Goal: Task Accomplishment & Management: Manage account settings

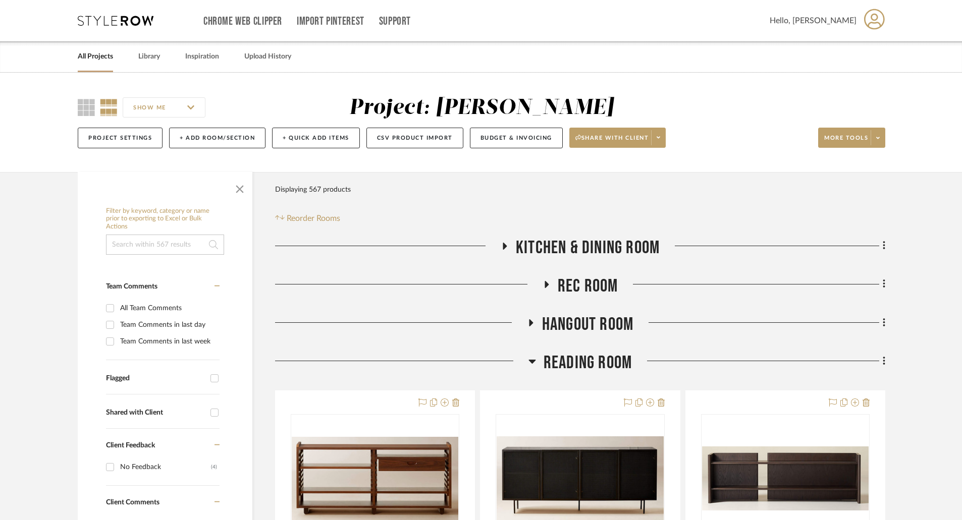
click at [109, 108] on icon at bounding box center [109, 107] width 18 height 17
click at [91, 104] on icon at bounding box center [86, 107] width 17 height 17
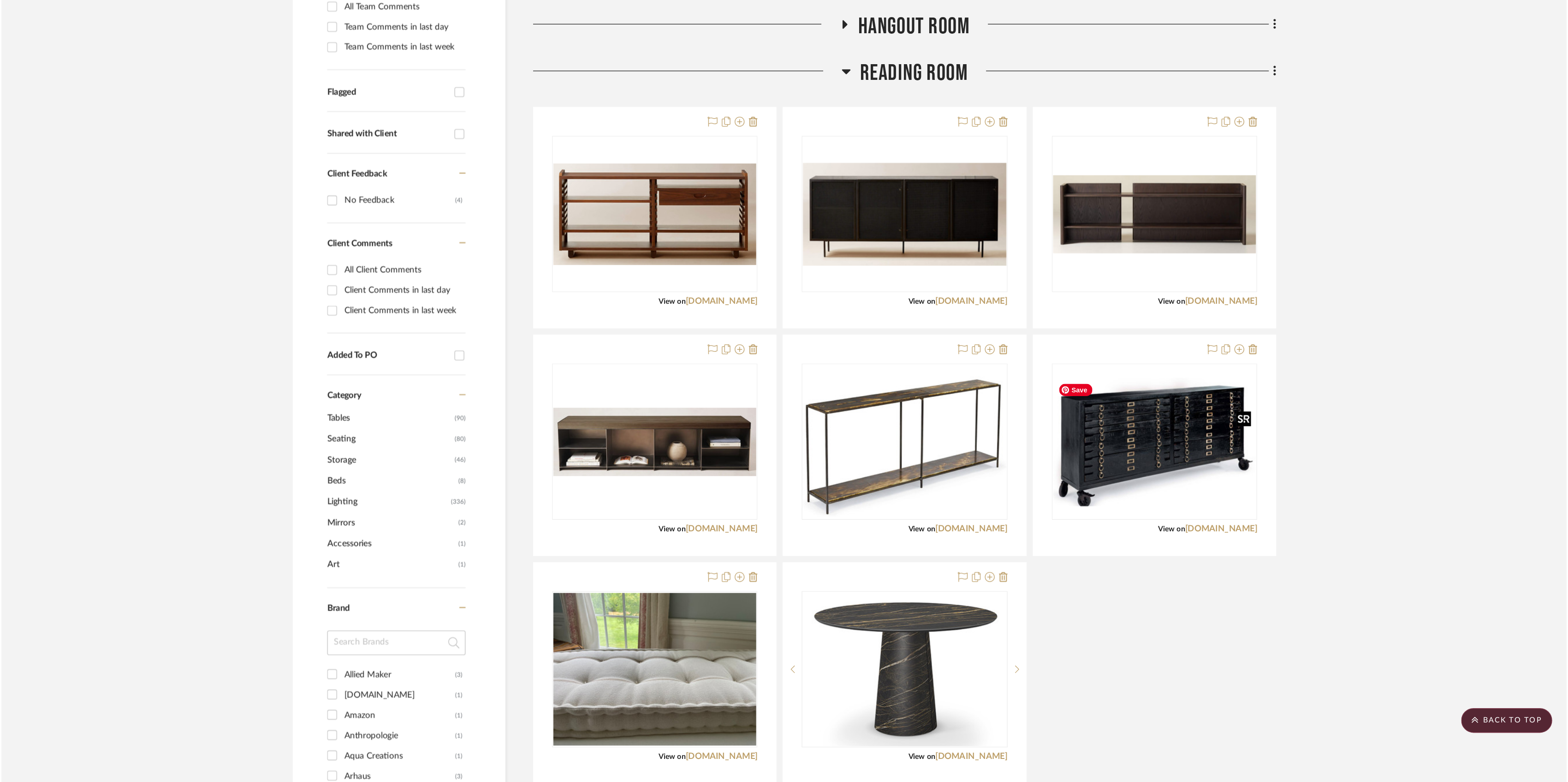
scroll to position [462, 0]
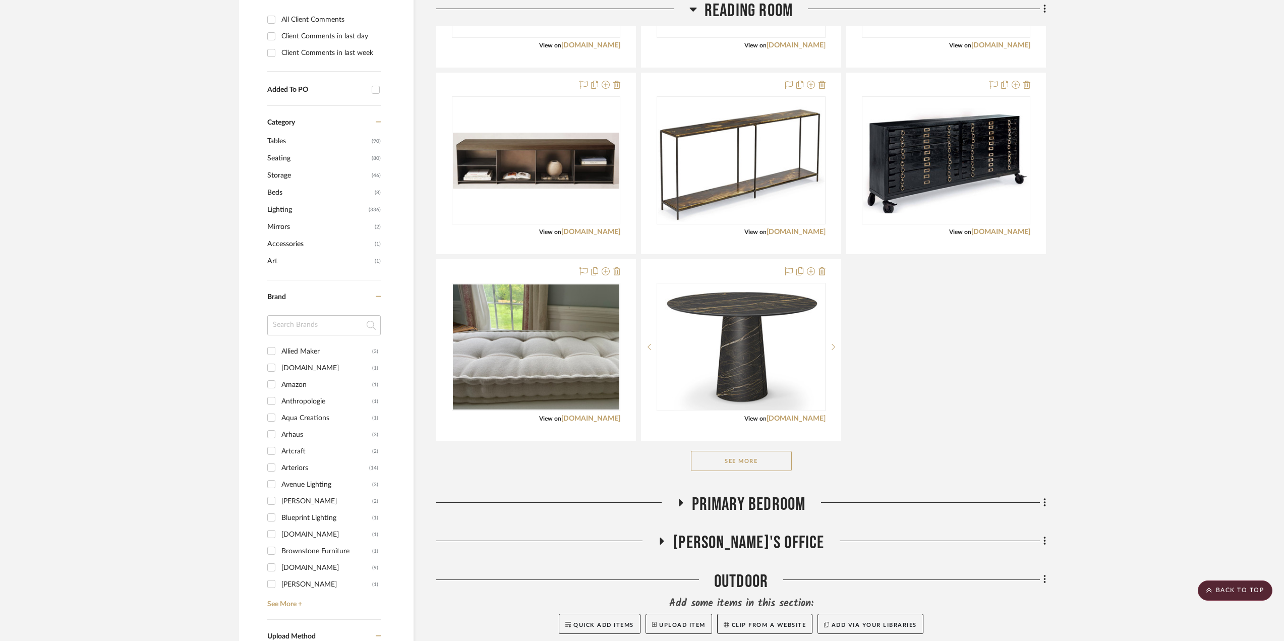
click at [759, 457] on button "See More" at bounding box center [741, 461] width 101 height 20
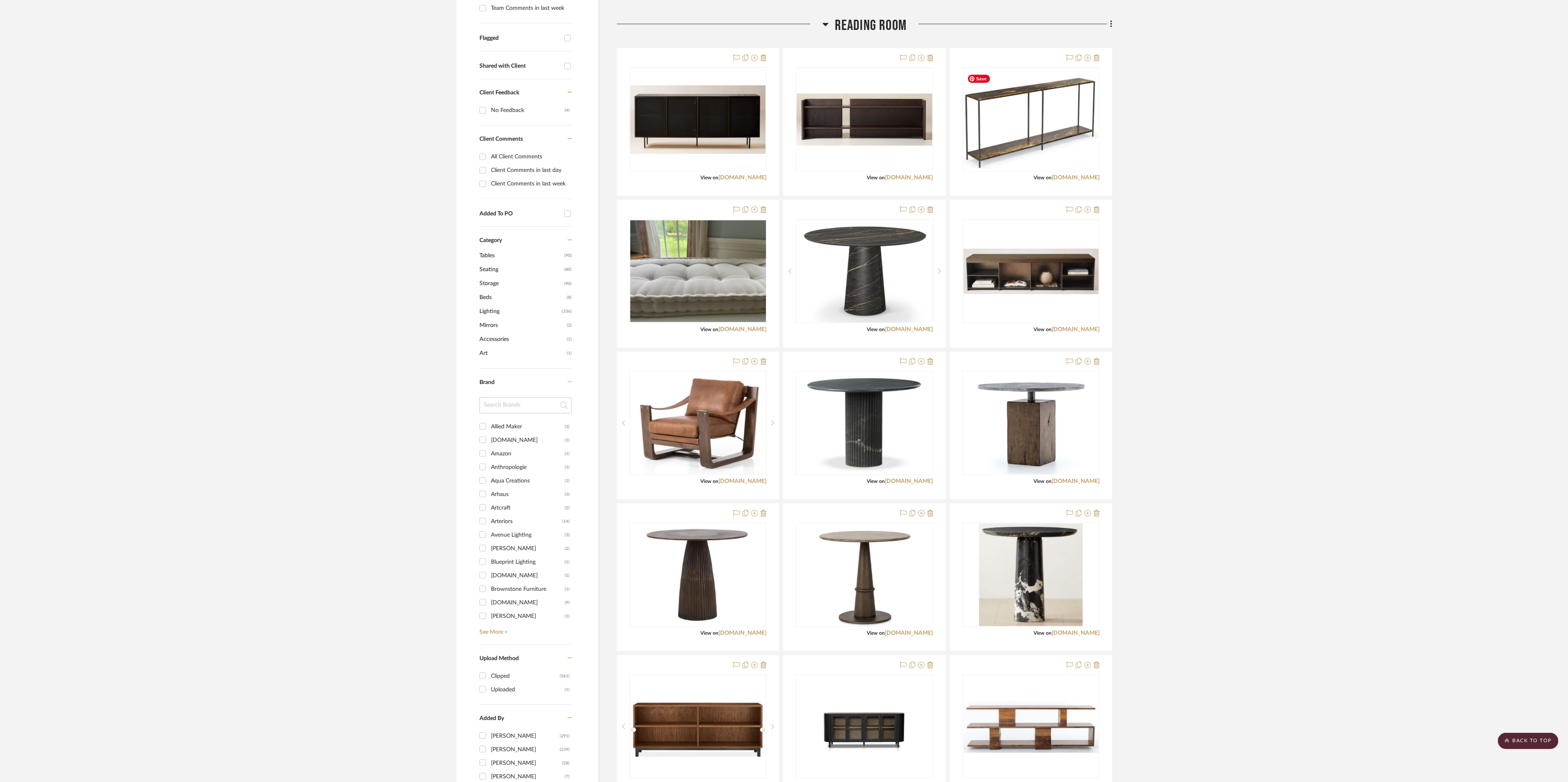
scroll to position [299, 0]
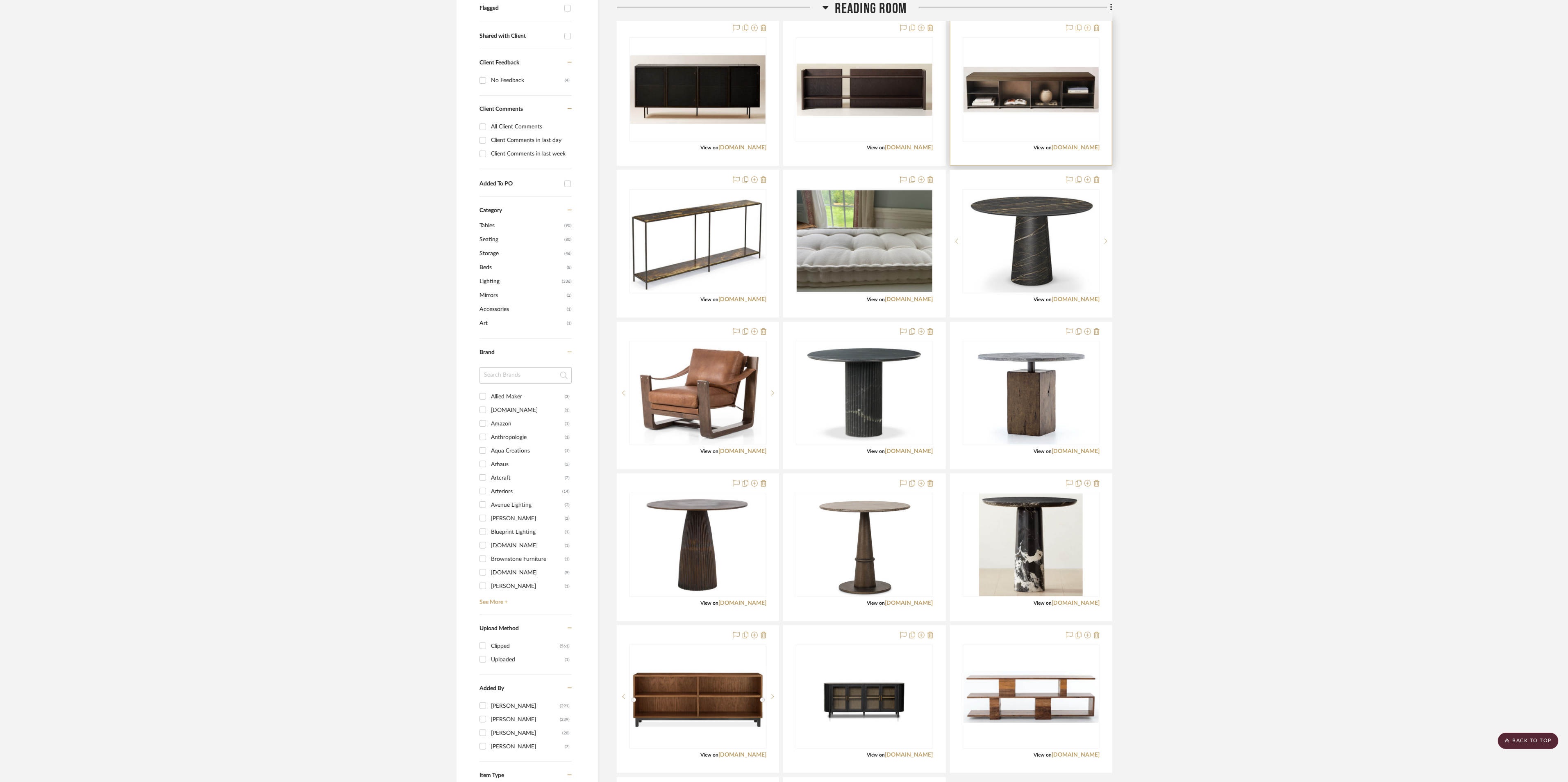
click at [786, 29] on icon at bounding box center [1088, 28] width 6 height 7
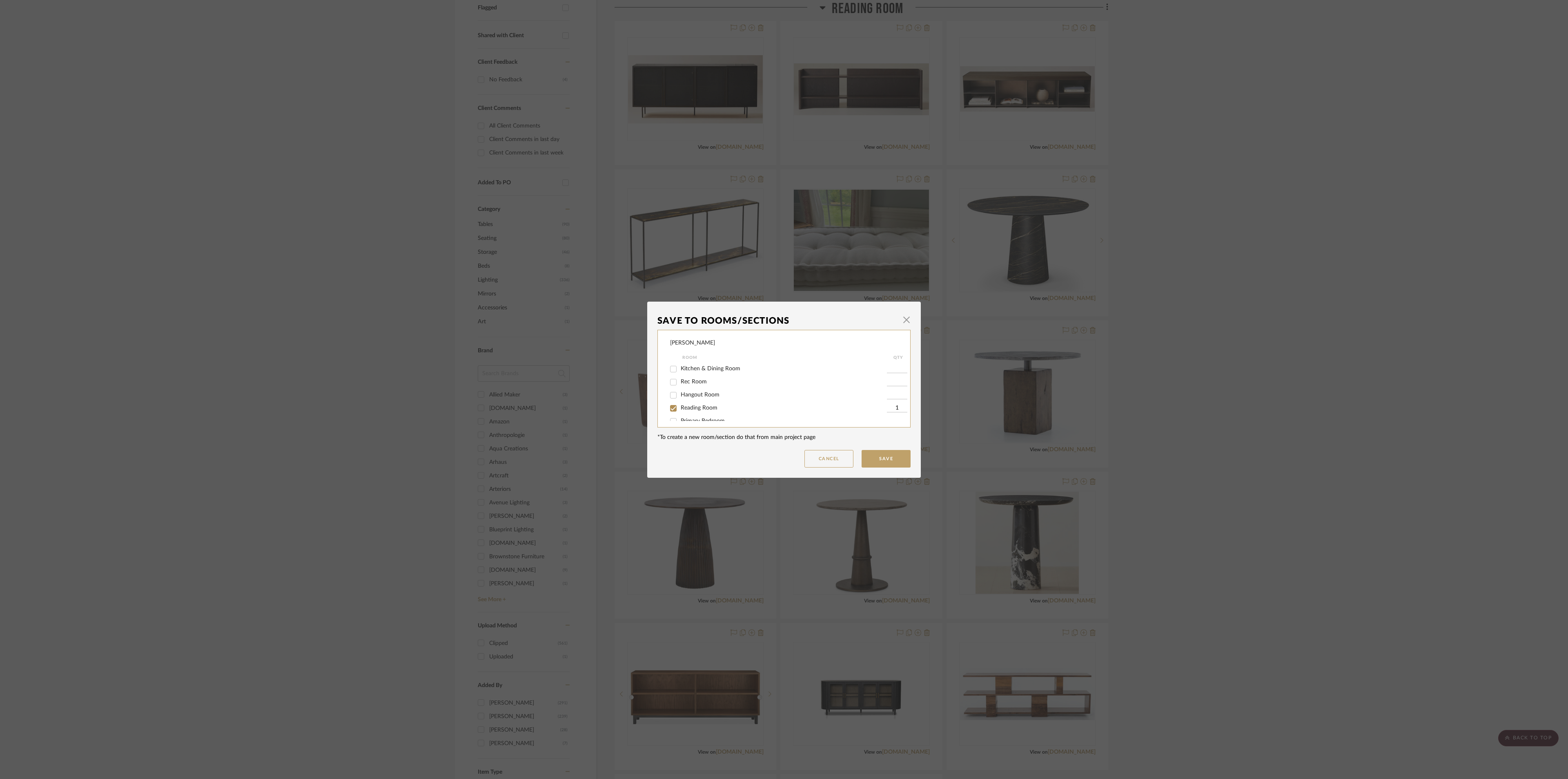
click at [681, 407] on span "Reading Room" at bounding box center [699, 407] width 36 height 6
click at [680, 407] on input "Reading Room" at bounding box center [674, 408] width 13 height 13
checkbox input "false"
click at [784, 421] on button "Save" at bounding box center [886, 458] width 49 height 18
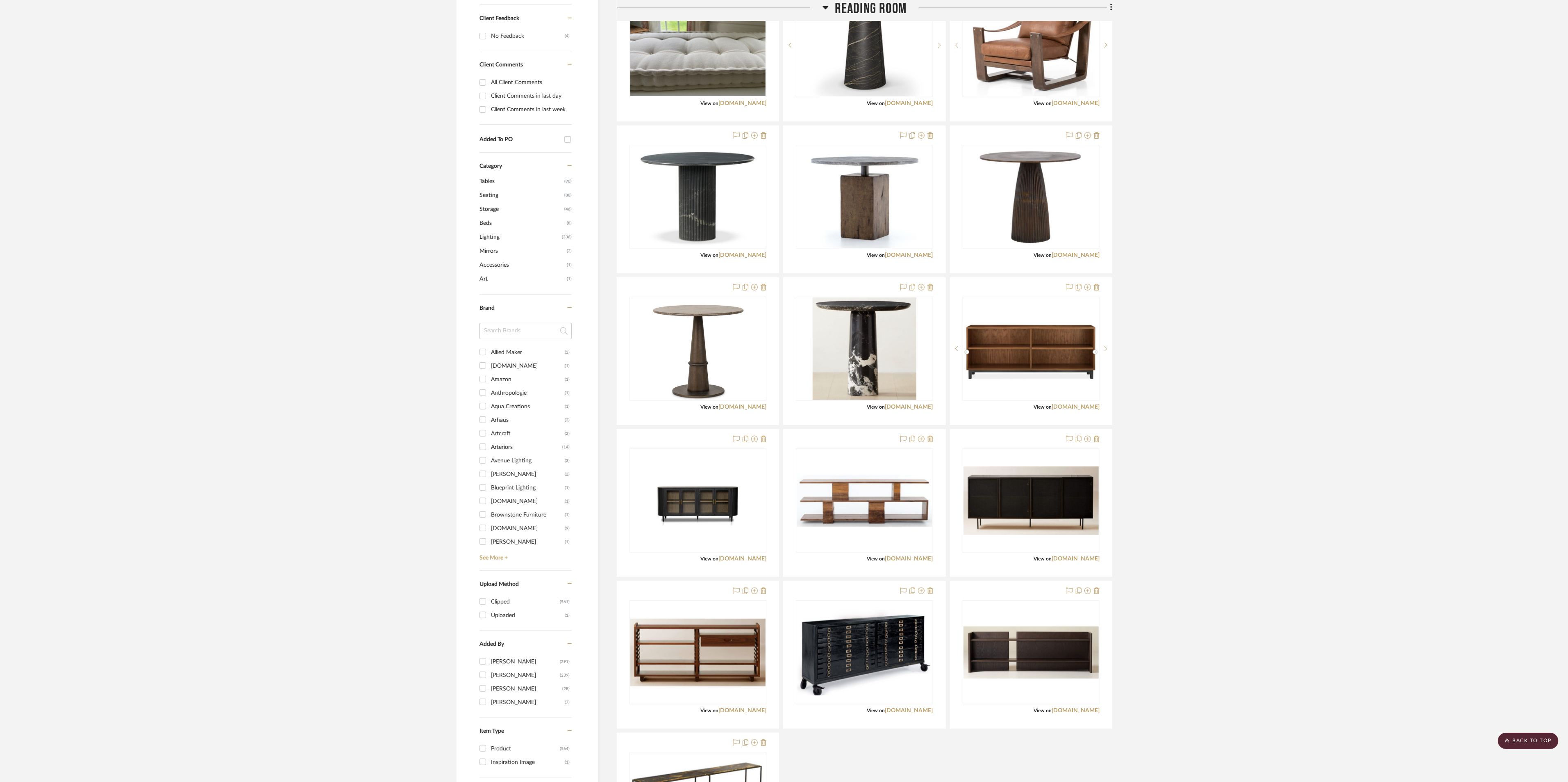
scroll to position [98, 0]
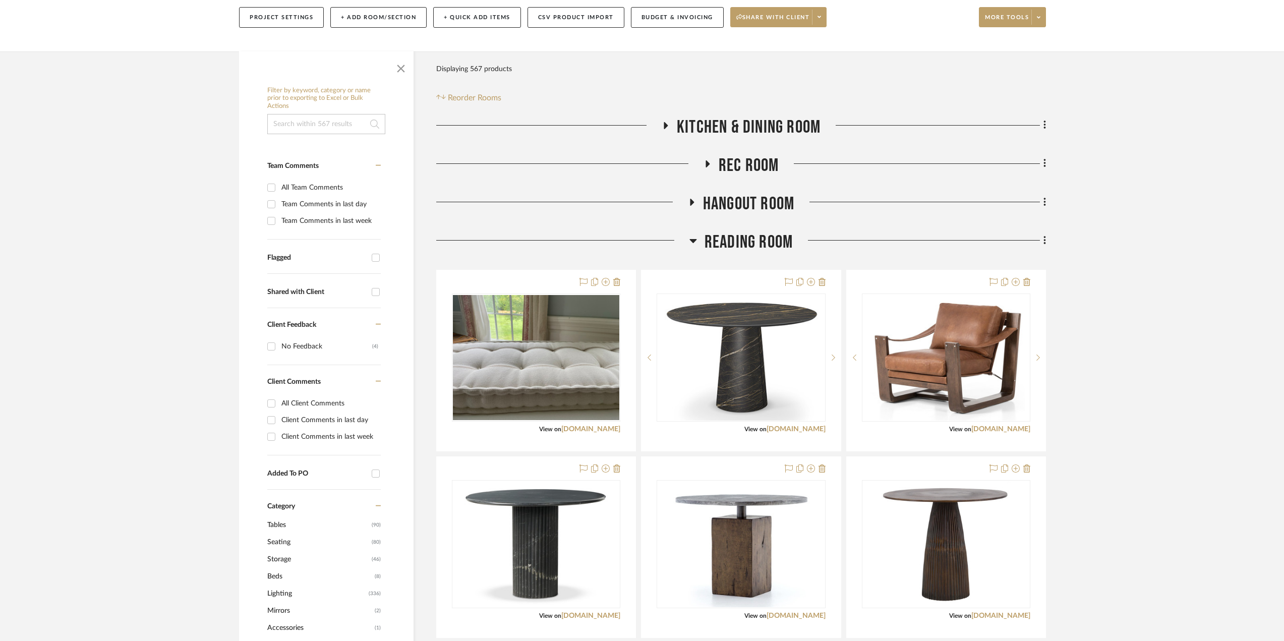
click at [695, 238] on icon at bounding box center [694, 241] width 8 height 12
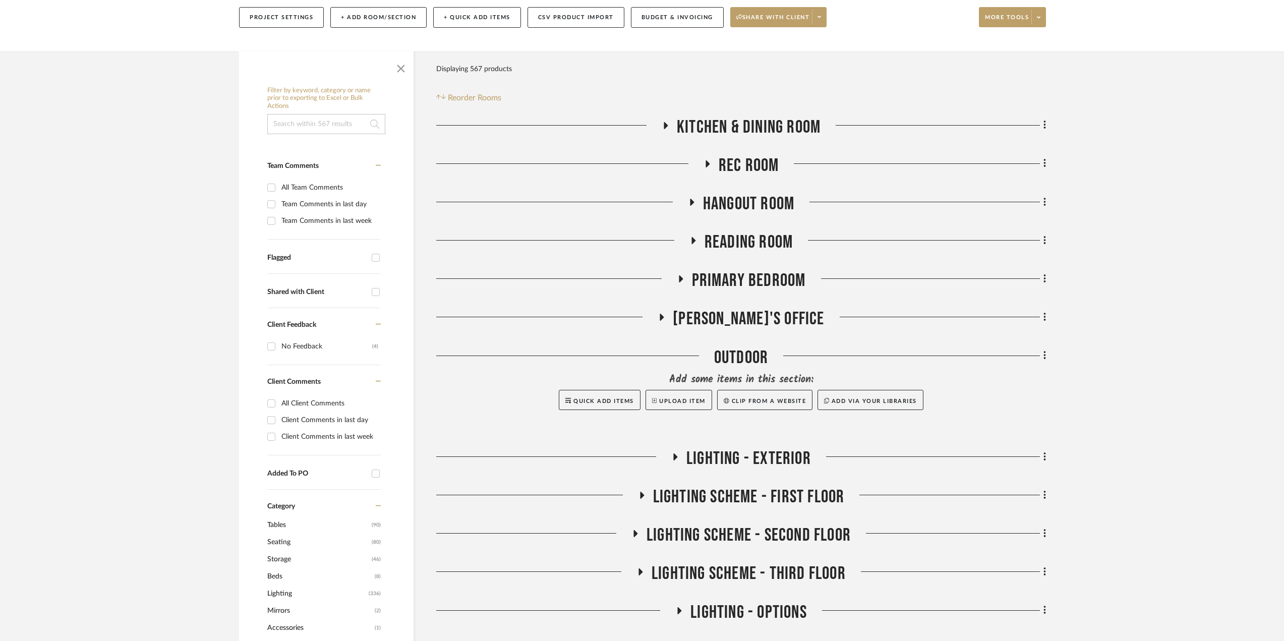
scroll to position [221, 0]
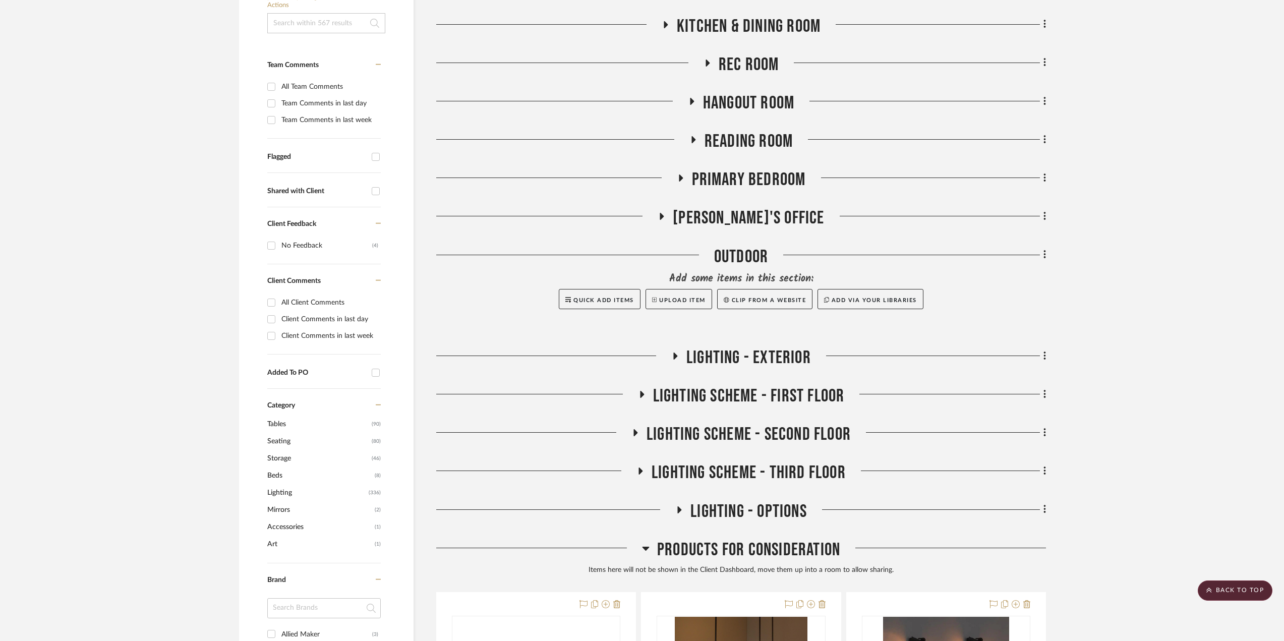
click at [906, 221] on div at bounding box center [935, 220] width 221 height 26
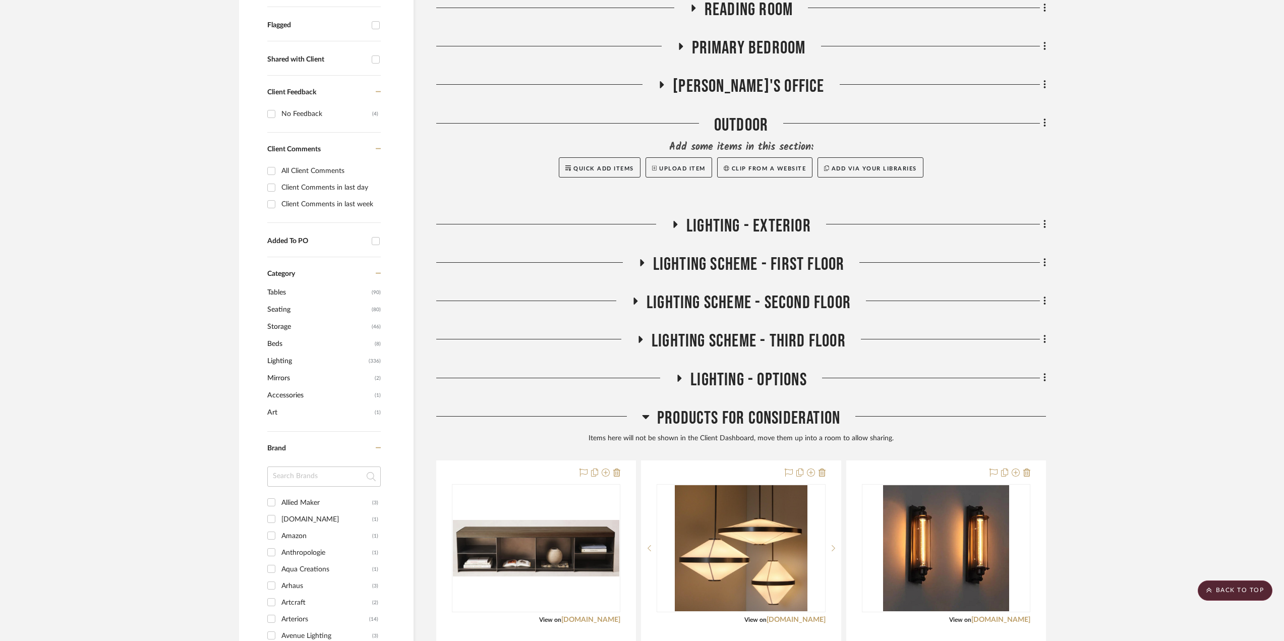
scroll to position [151, 0]
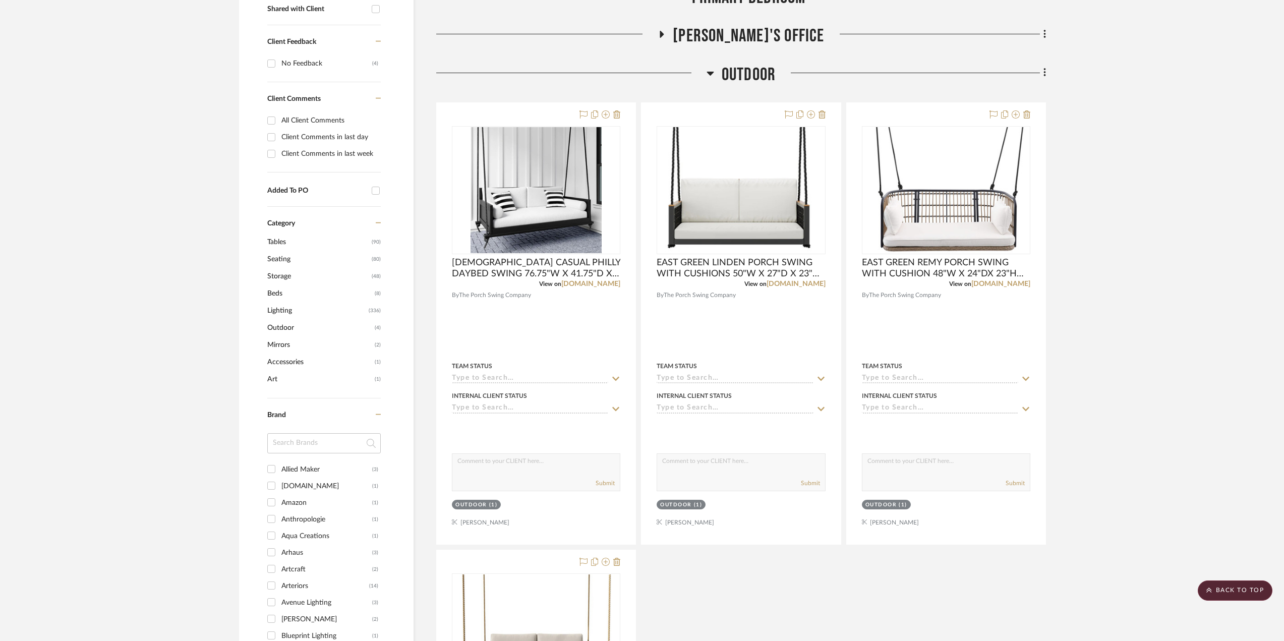
scroll to position [252, 0]
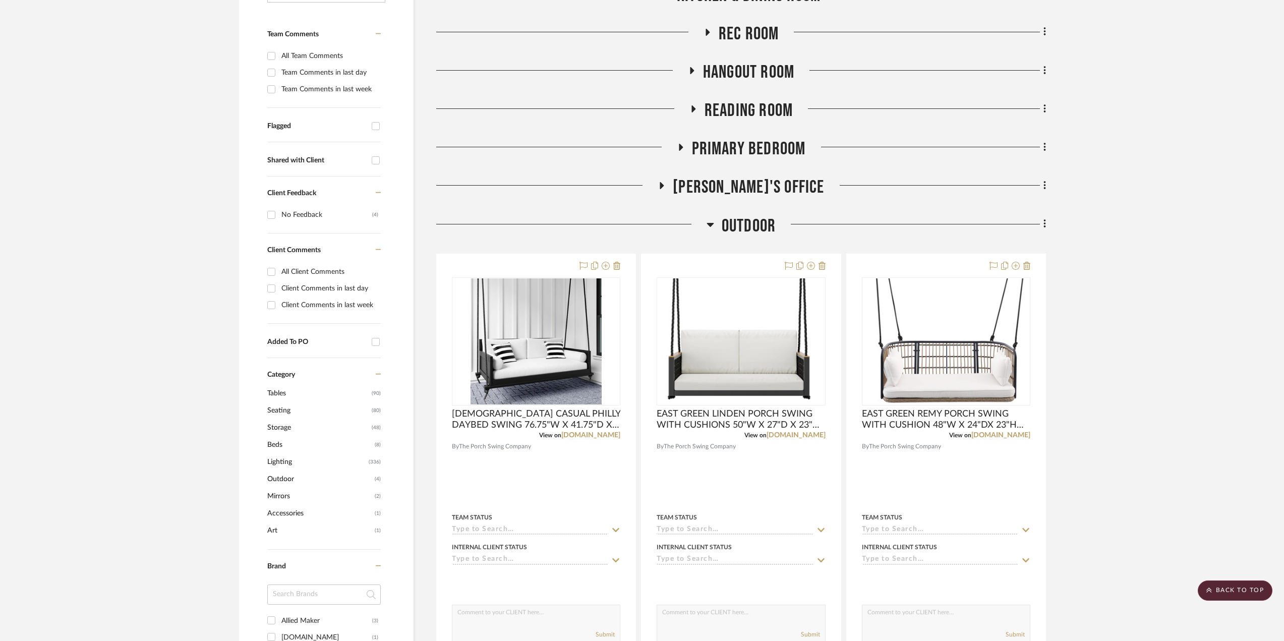
drag, startPoint x: 1199, startPoint y: 362, endPoint x: 1154, endPoint y: 351, distance: 46.3
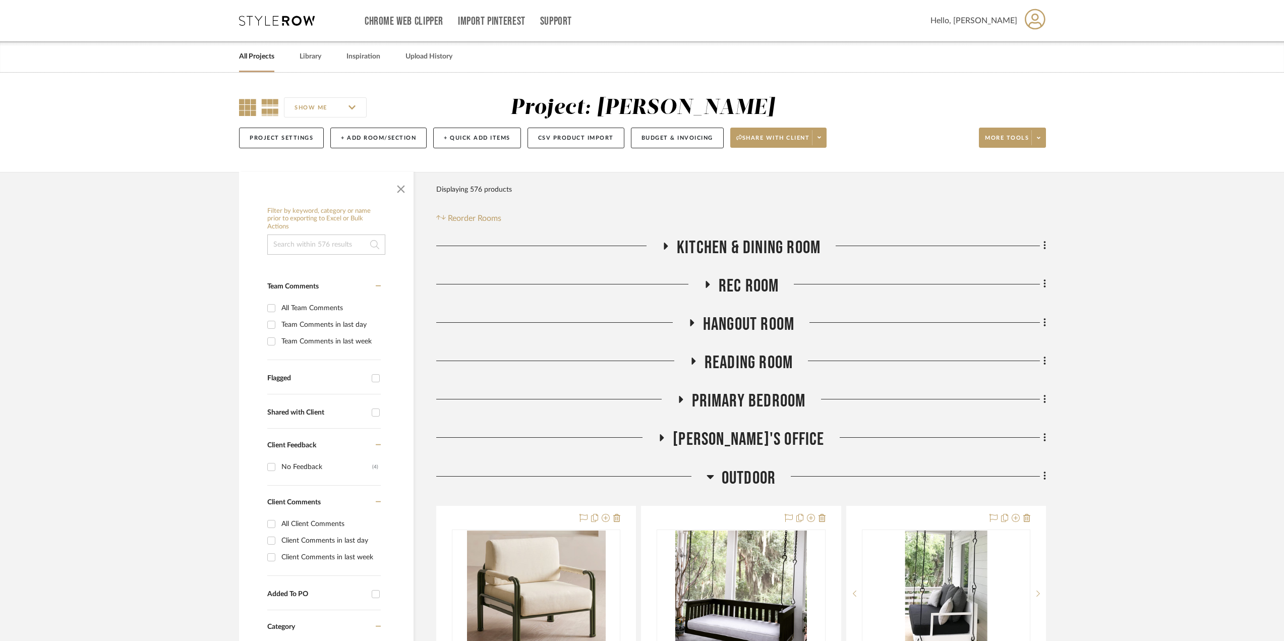
click at [243, 102] on icon at bounding box center [247, 107] width 17 height 17
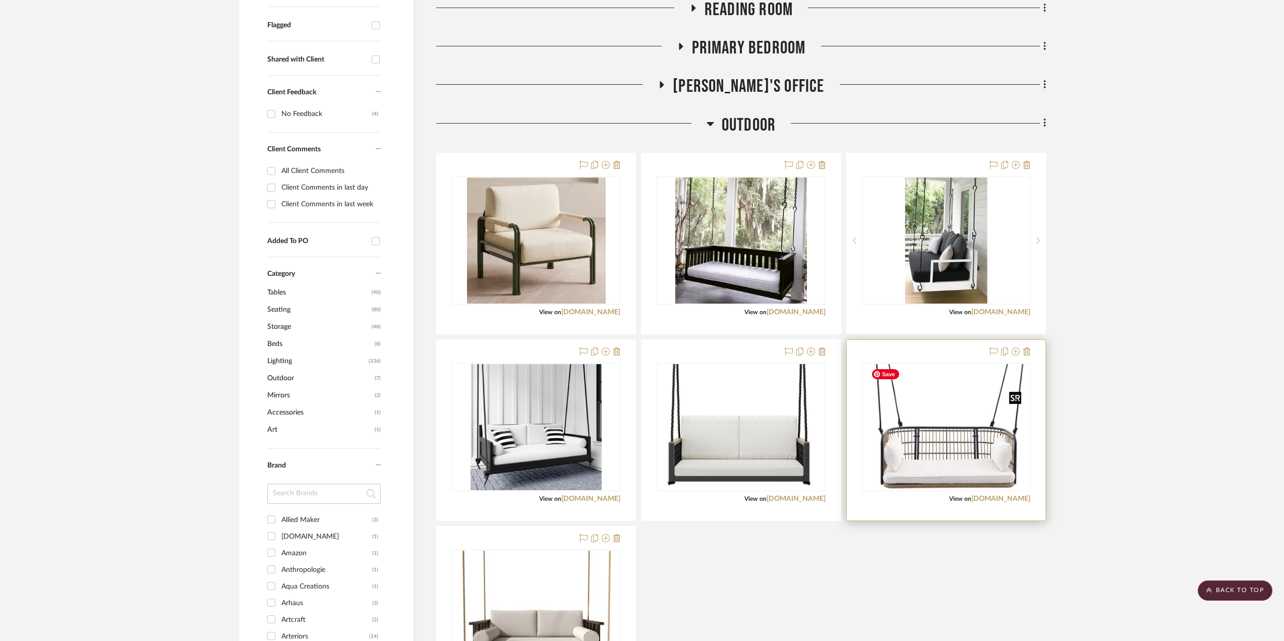
scroll to position [505, 0]
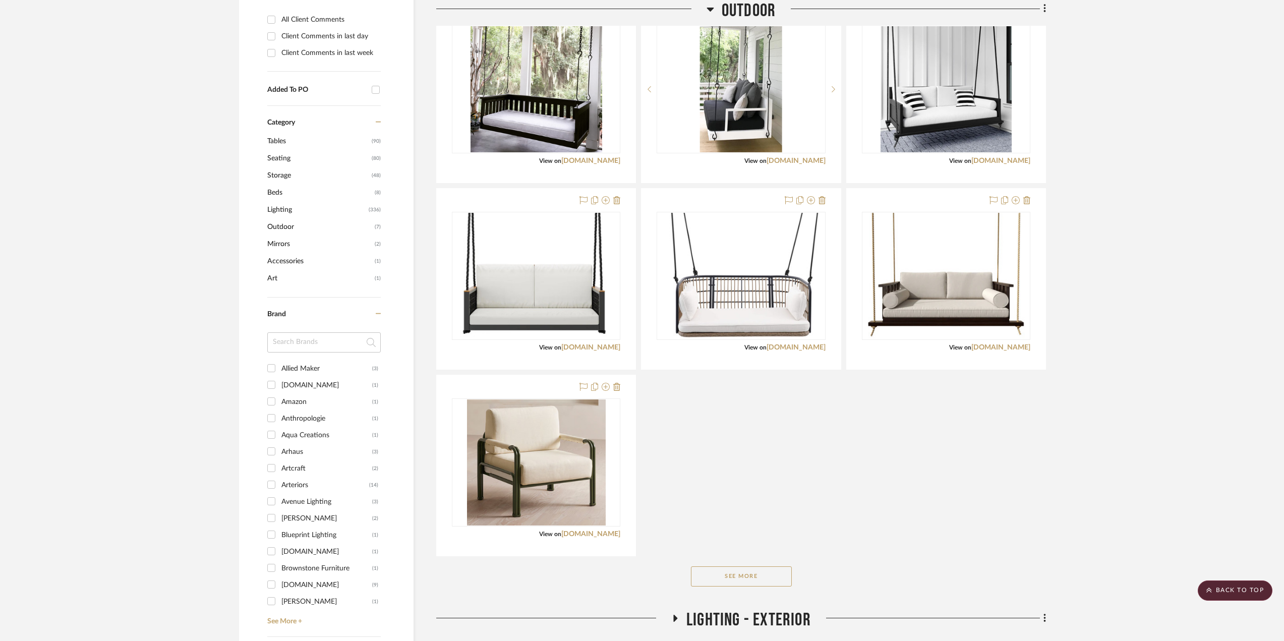
click at [773, 574] on button "See More" at bounding box center [741, 577] width 101 height 20
click at [765, 576] on button "See Less" at bounding box center [741, 577] width 101 height 20
click at [752, 571] on button "See More" at bounding box center [741, 577] width 101 height 20
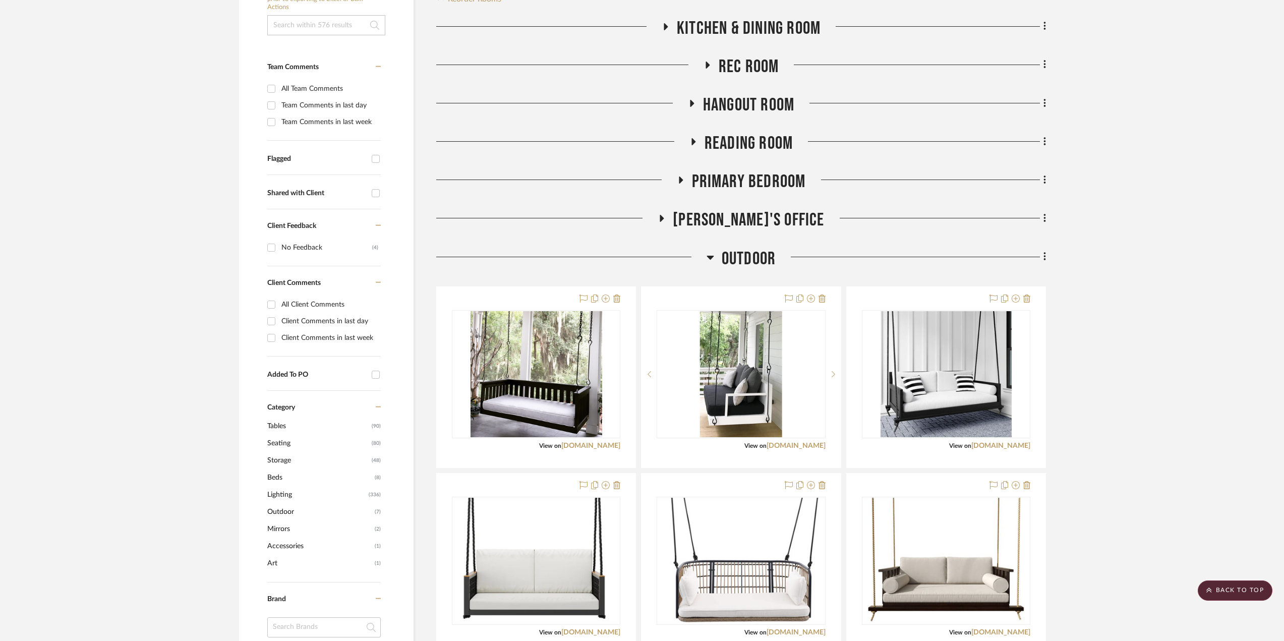
scroll to position [0, 0]
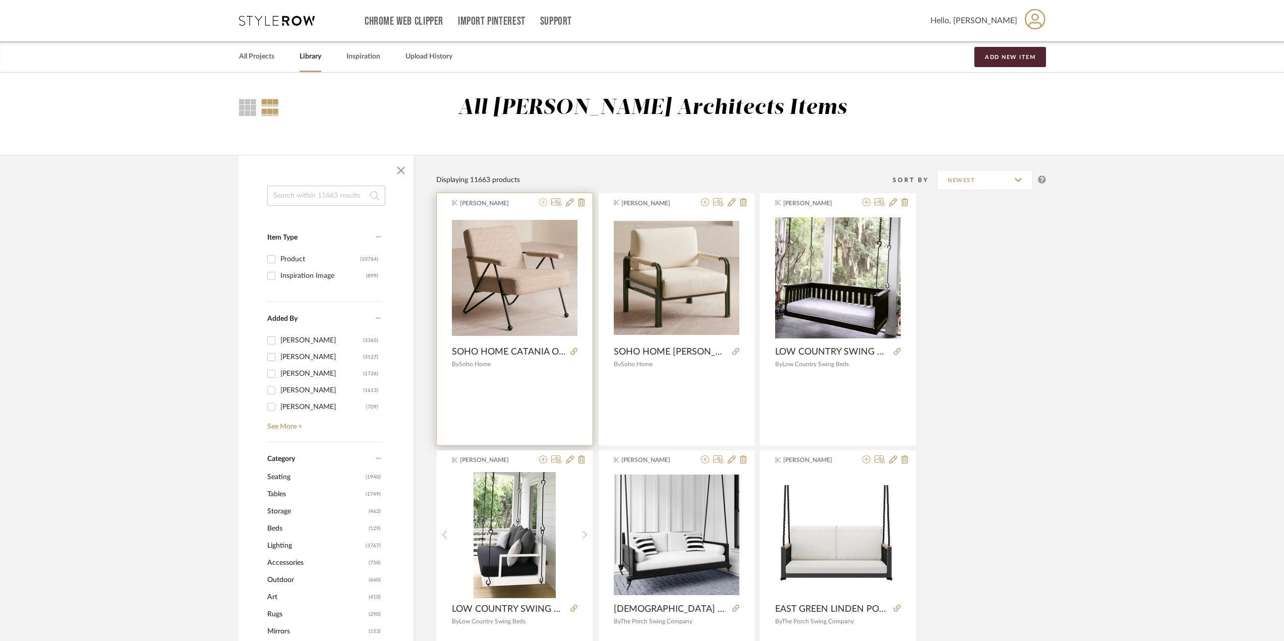
click at [542, 202] on icon at bounding box center [543, 202] width 8 height 8
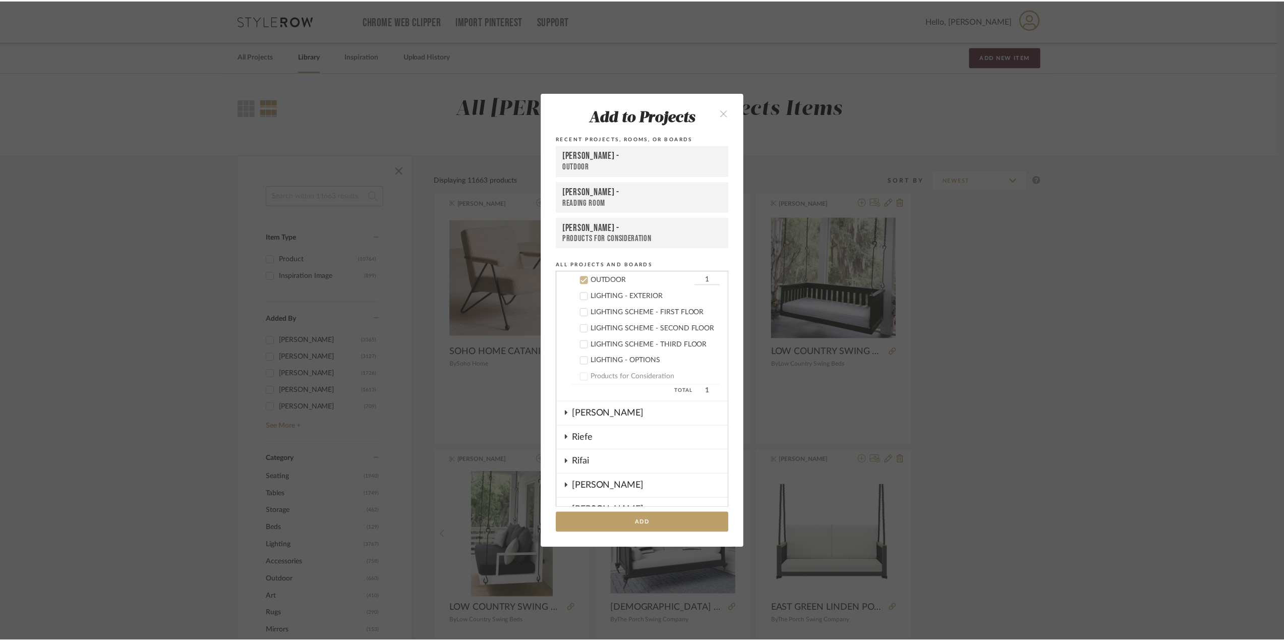
scroll to position [543, 0]
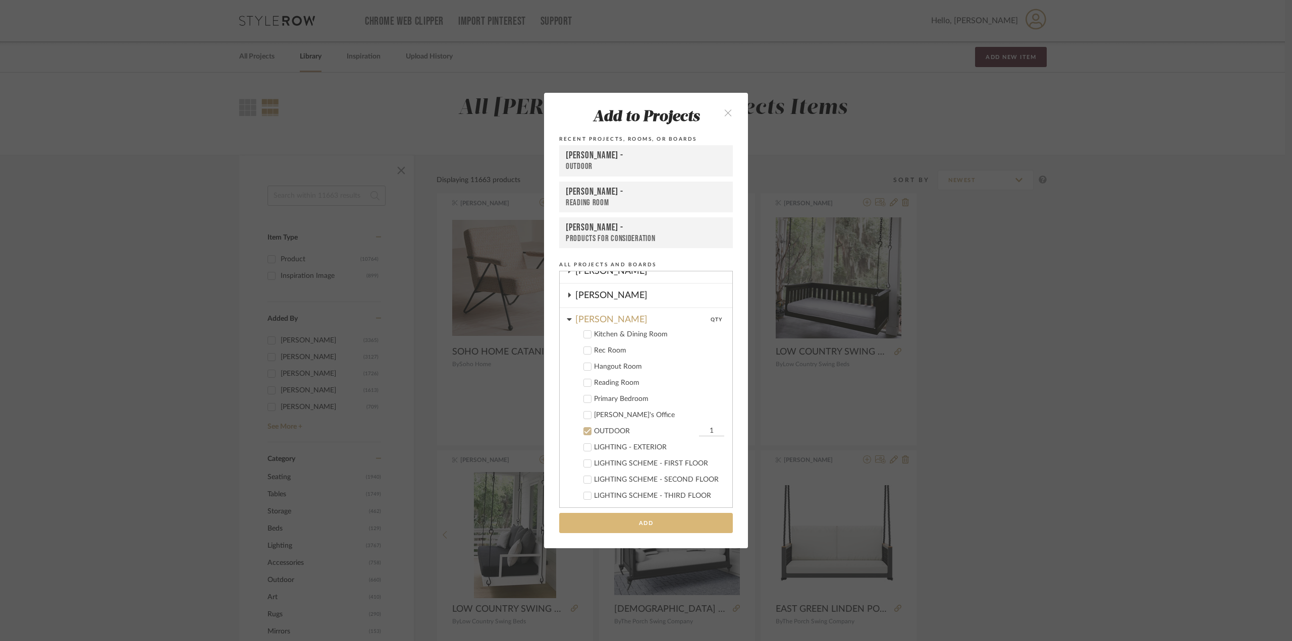
click at [664, 518] on button "Add" at bounding box center [646, 523] width 174 height 21
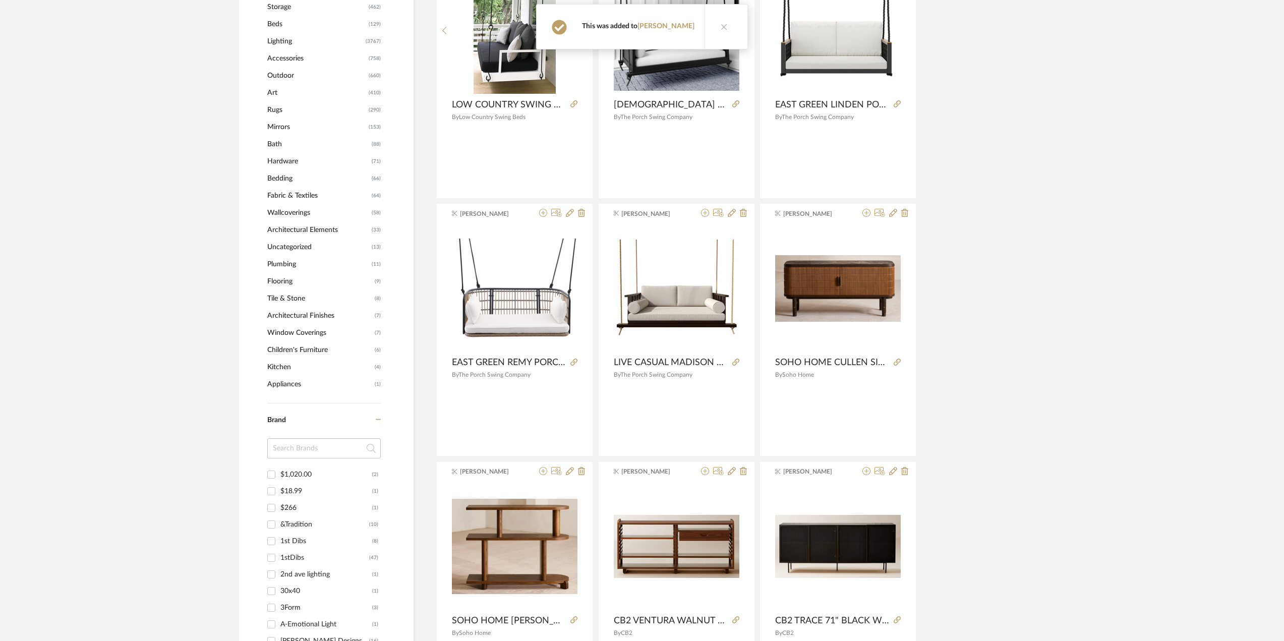
scroll to position [404, 0]
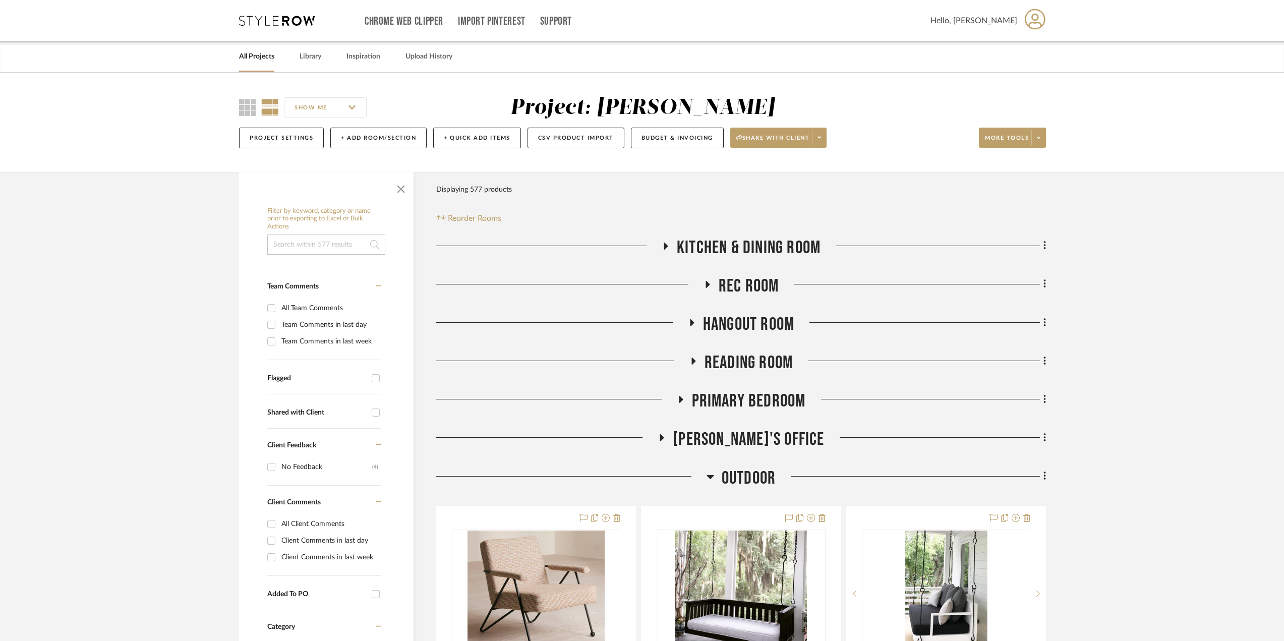
drag, startPoint x: 250, startPoint y: 101, endPoint x: 275, endPoint y: 119, distance: 30.4
click at [250, 101] on icon at bounding box center [247, 107] width 17 height 17
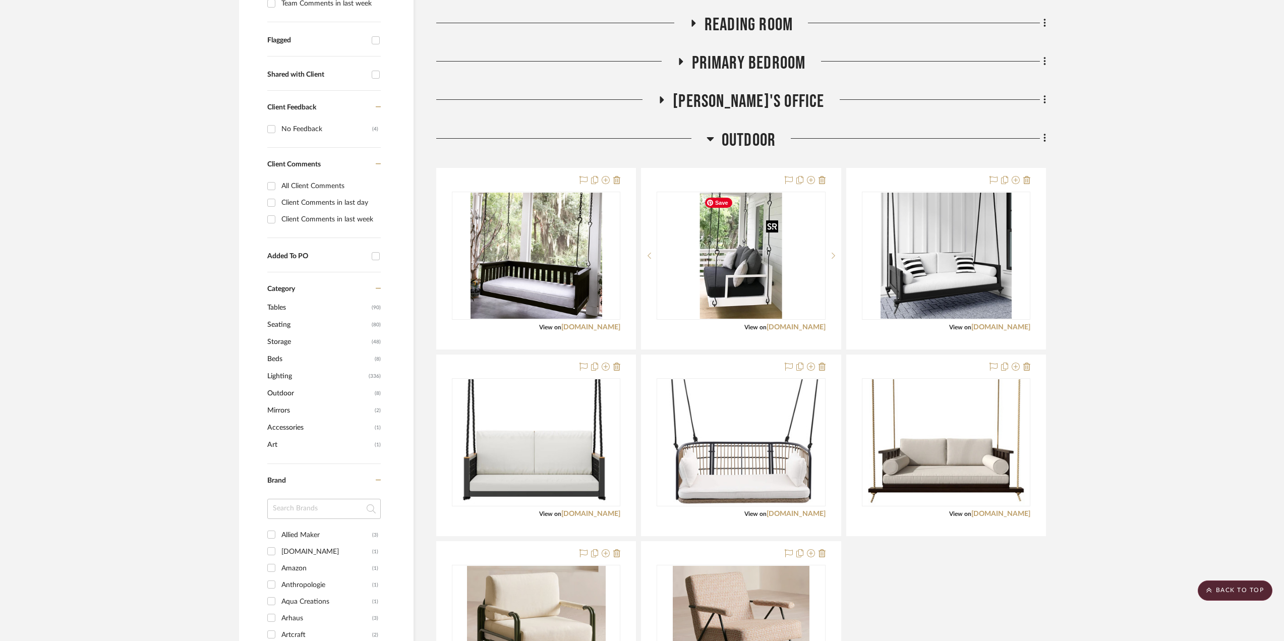
scroll to position [237, 0]
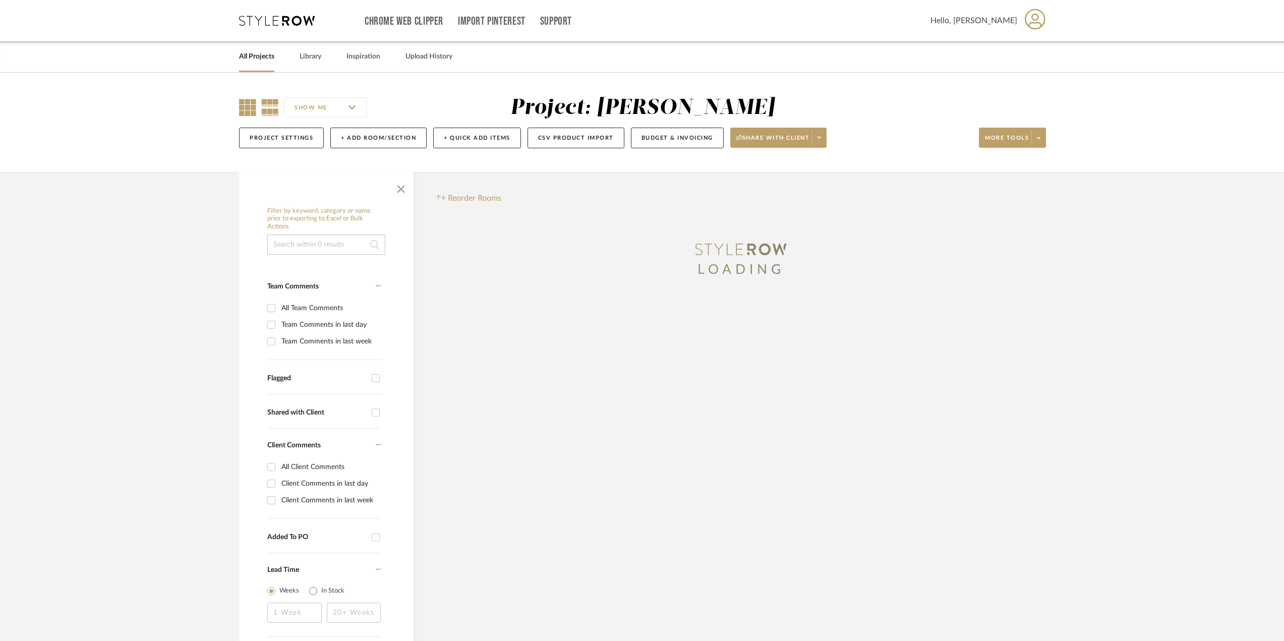
click at [251, 107] on icon at bounding box center [247, 107] width 17 height 17
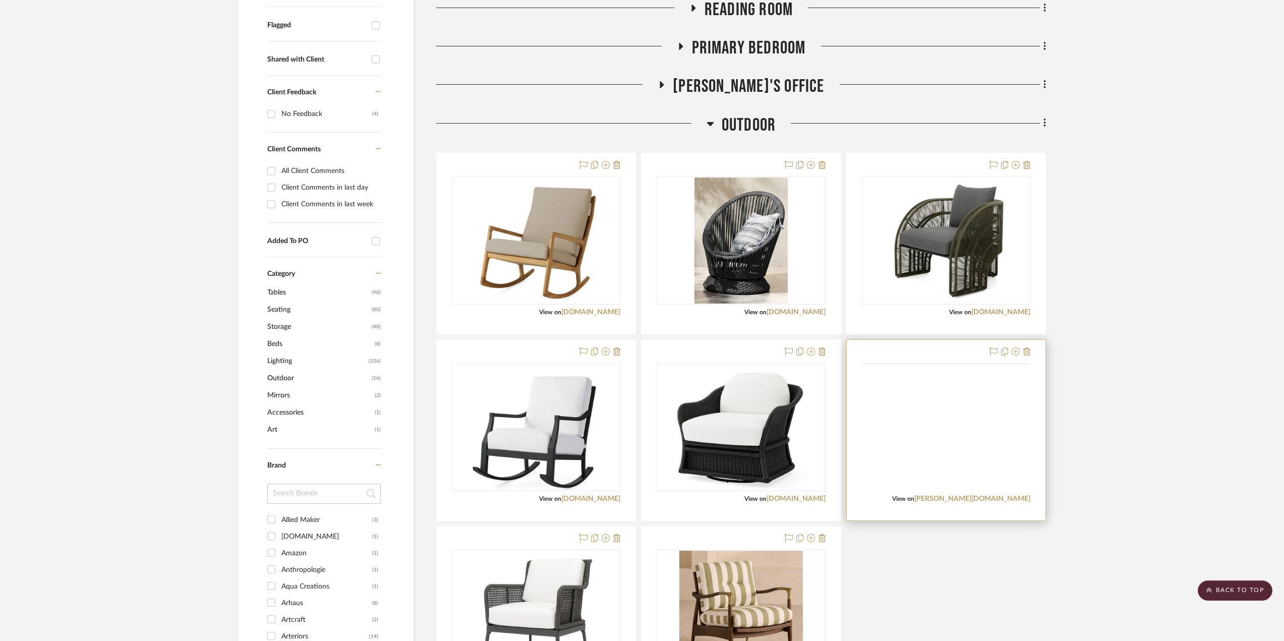
scroll to position [505, 0]
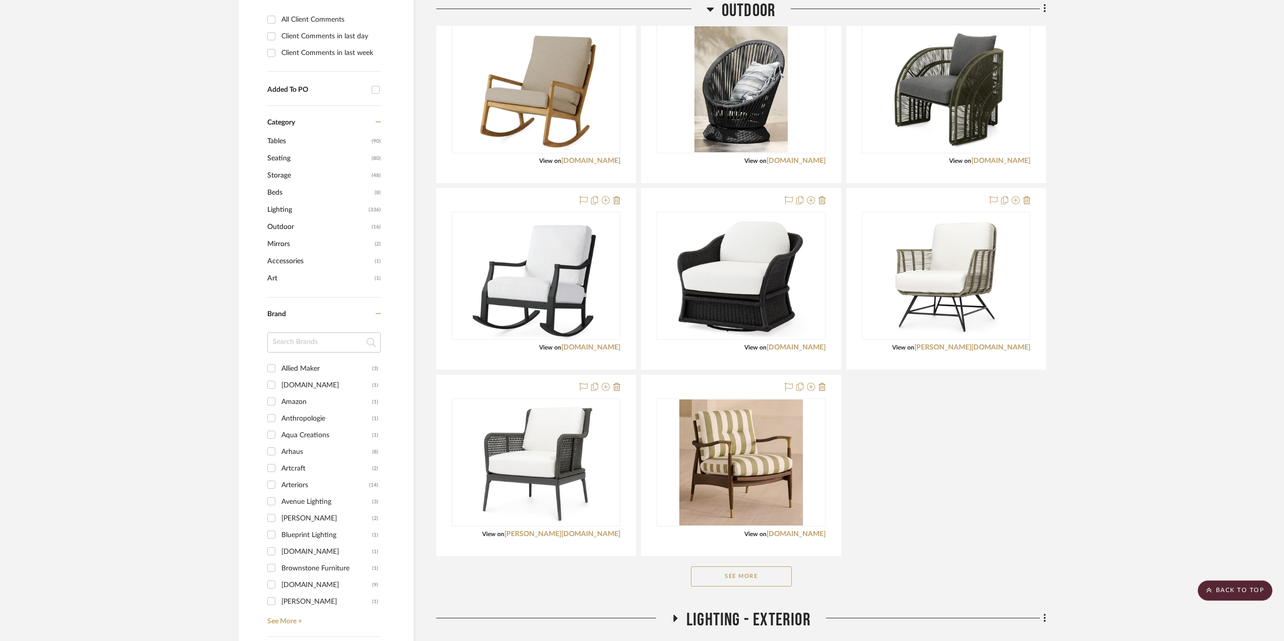
click at [787, 577] on button "See More" at bounding box center [741, 577] width 101 height 20
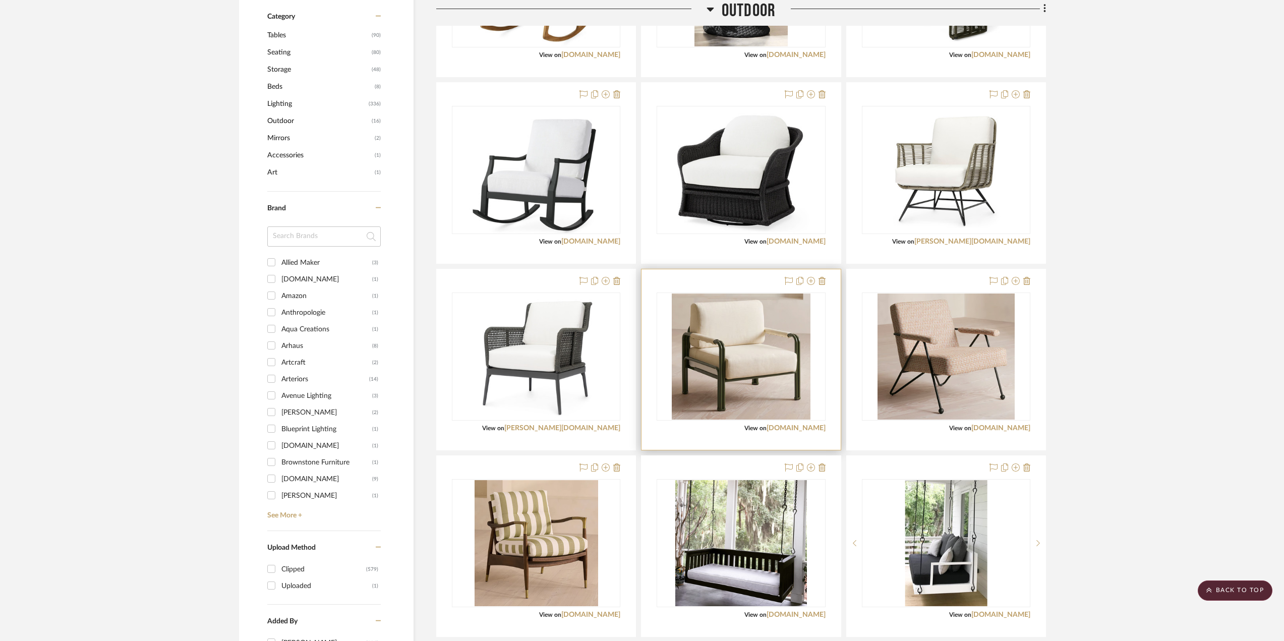
scroll to position [409, 0]
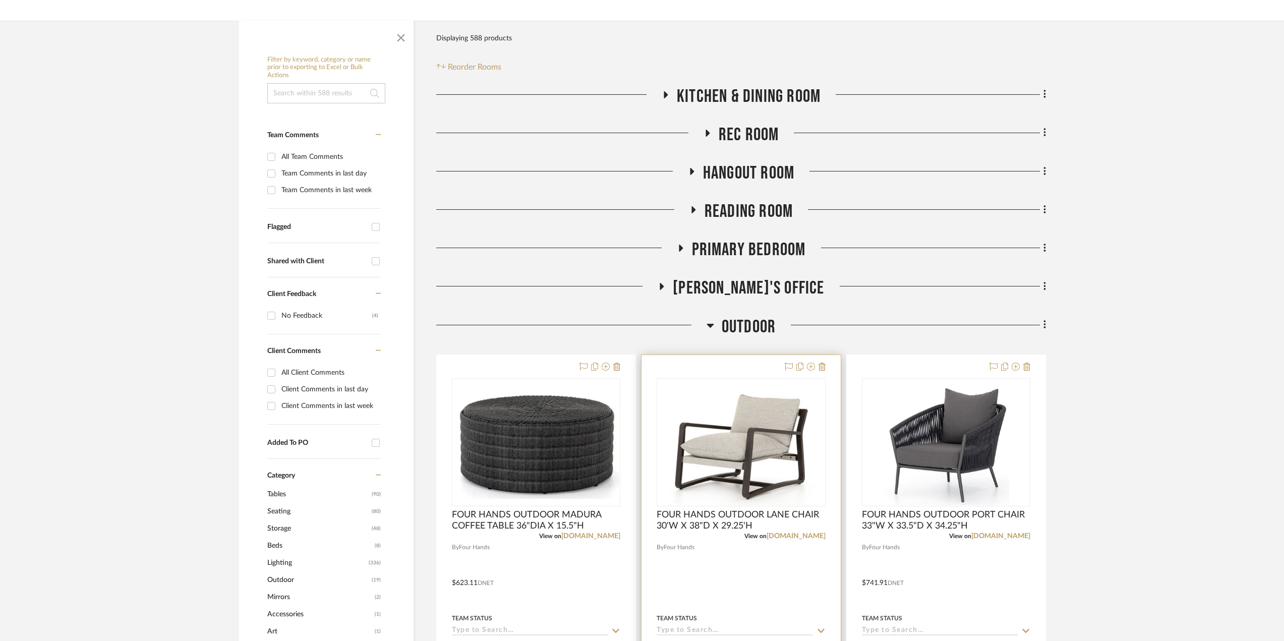
scroll to position [202, 0]
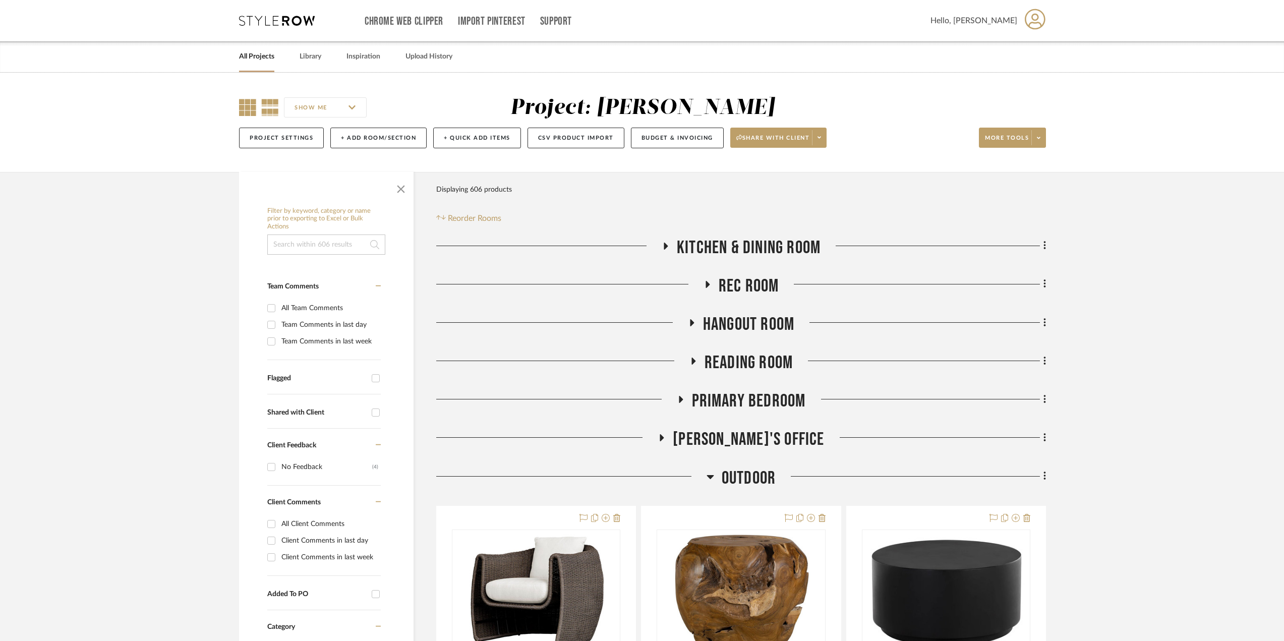
drag, startPoint x: 241, startPoint y: 105, endPoint x: 247, endPoint y: 107, distance: 7.0
click at [244, 107] on icon at bounding box center [247, 107] width 17 height 17
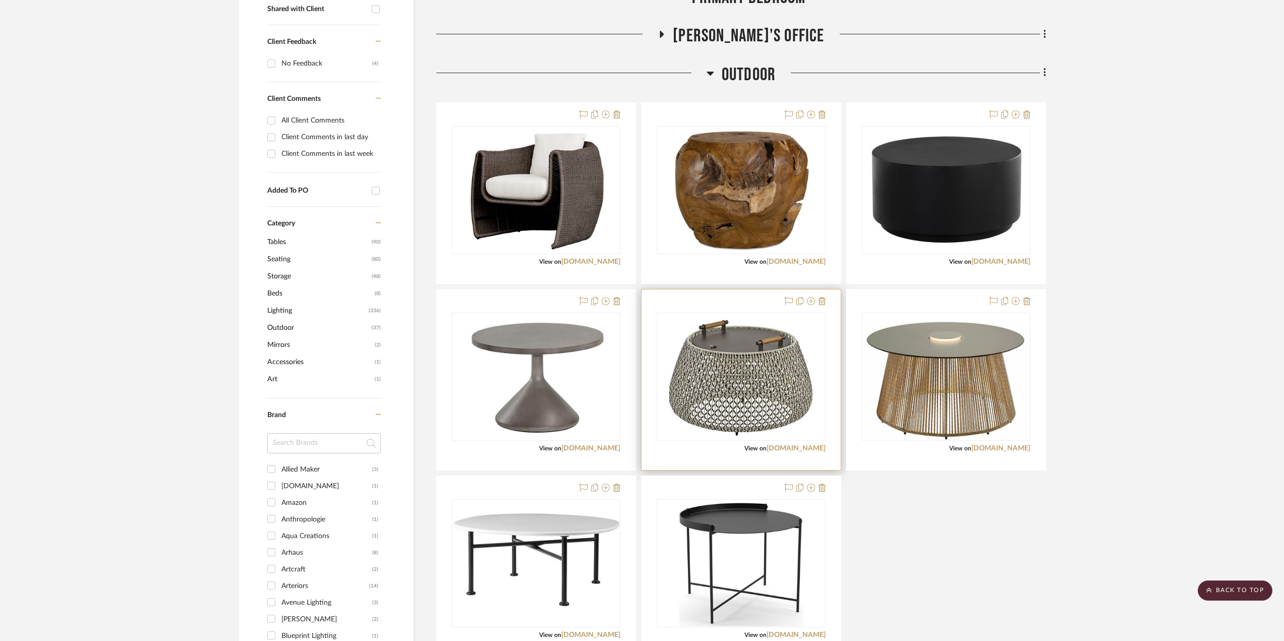
scroll to position [555, 0]
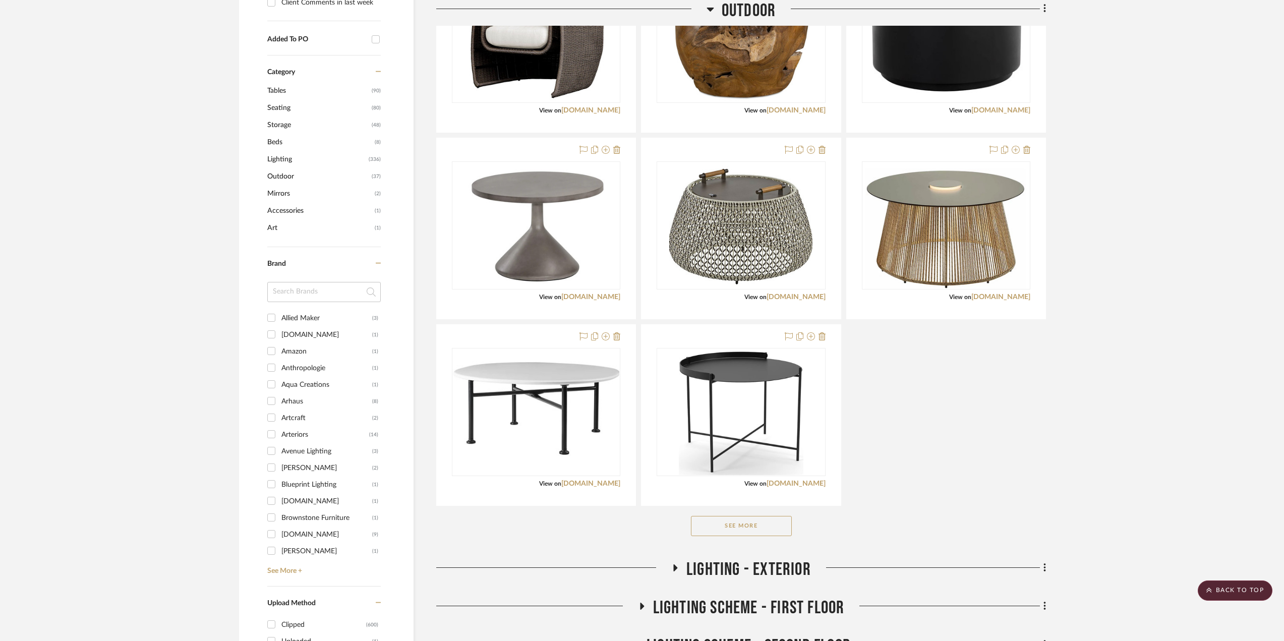
click at [750, 531] on button "See More" at bounding box center [741, 526] width 101 height 20
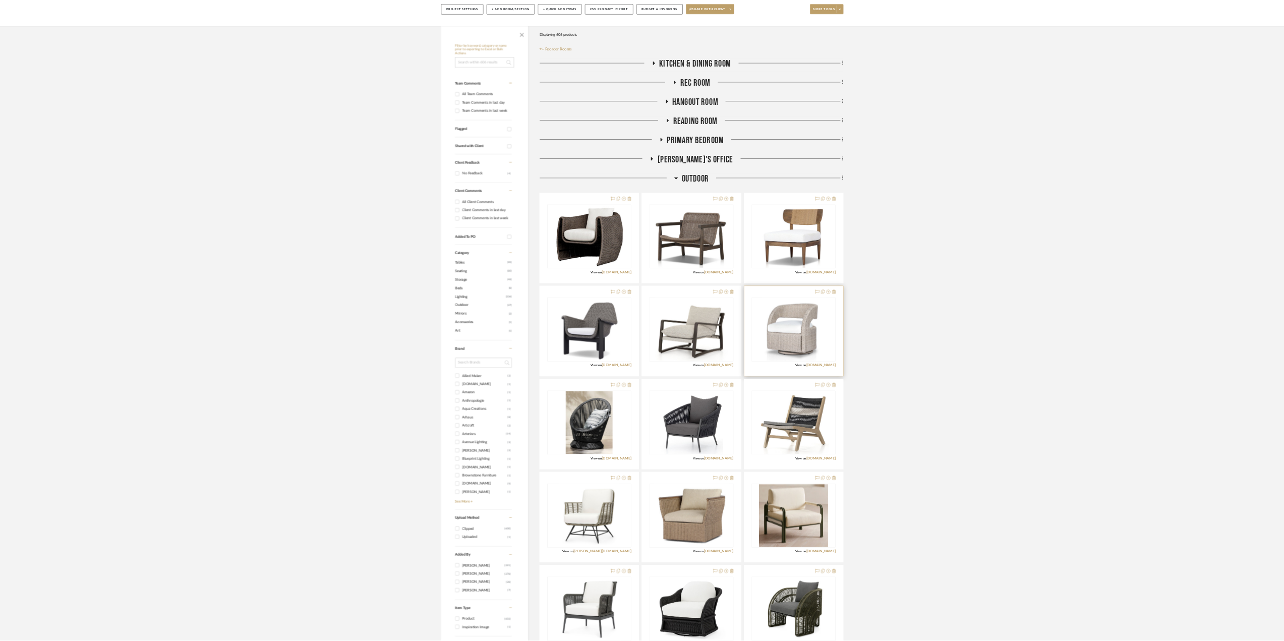
scroll to position [0, 0]
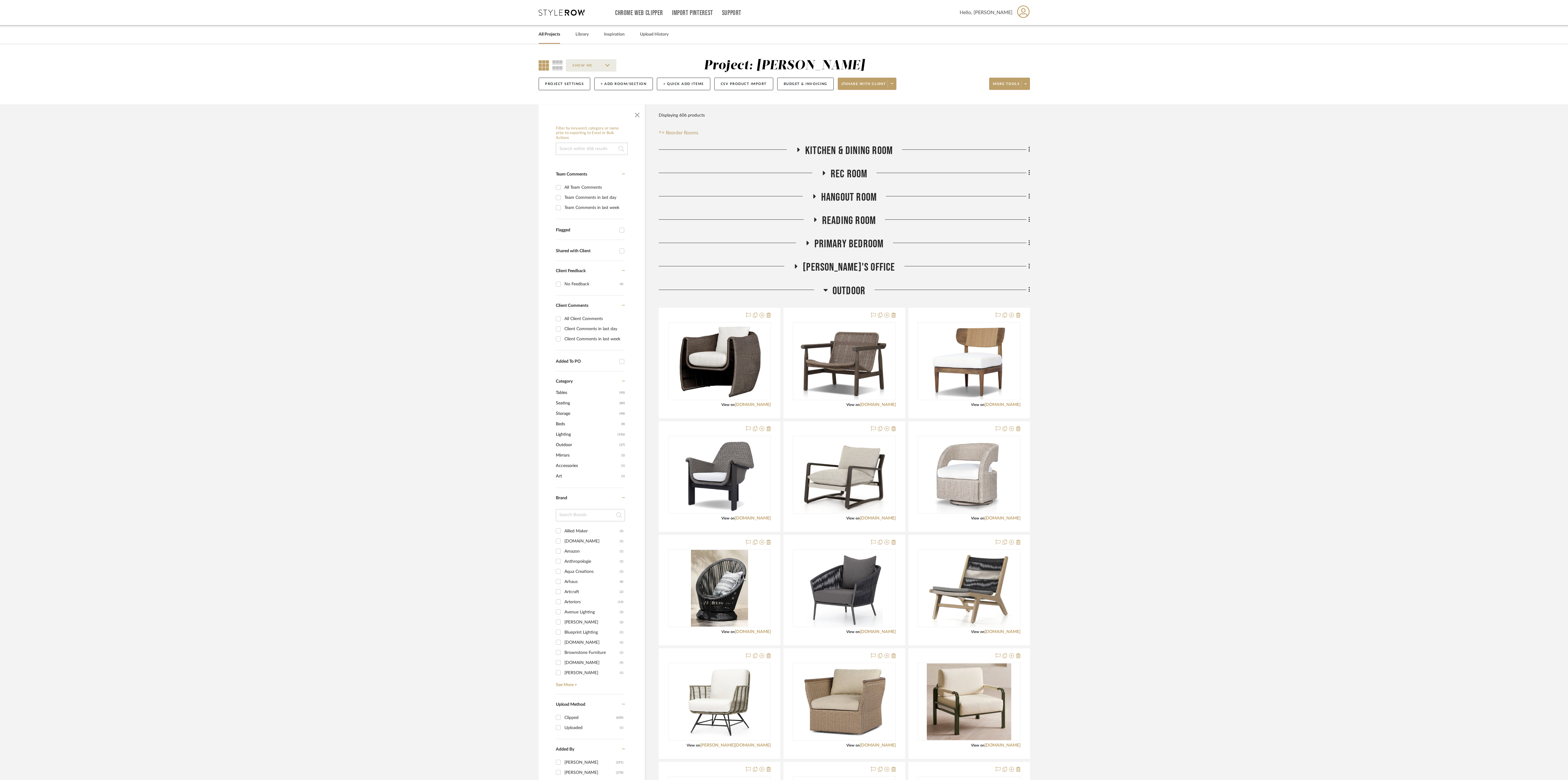
click at [786, 293] on icon at bounding box center [826, 290] width 5 height 7
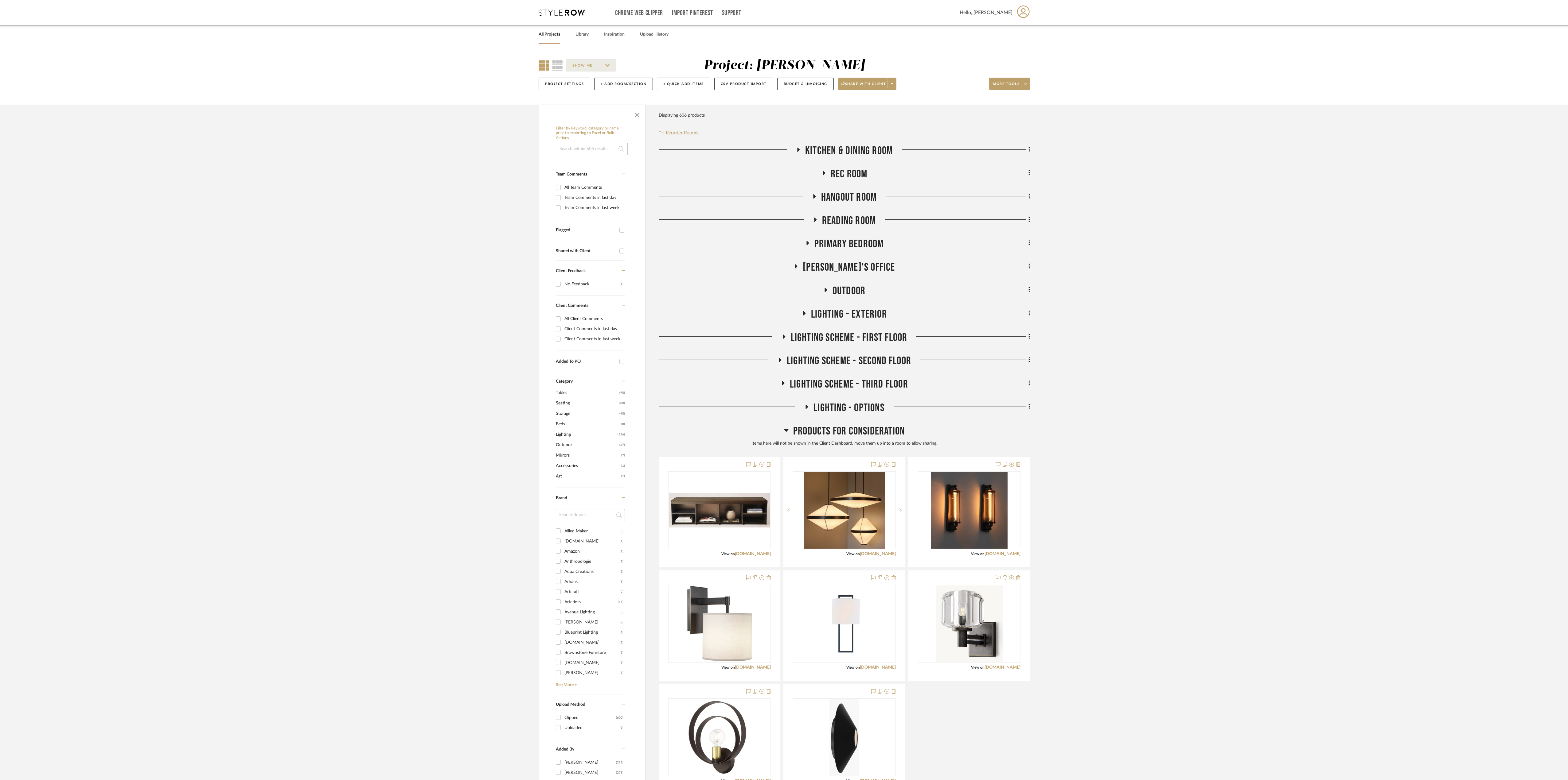
click at [786, 293] on fa-icon at bounding box center [826, 292] width 5 height 9
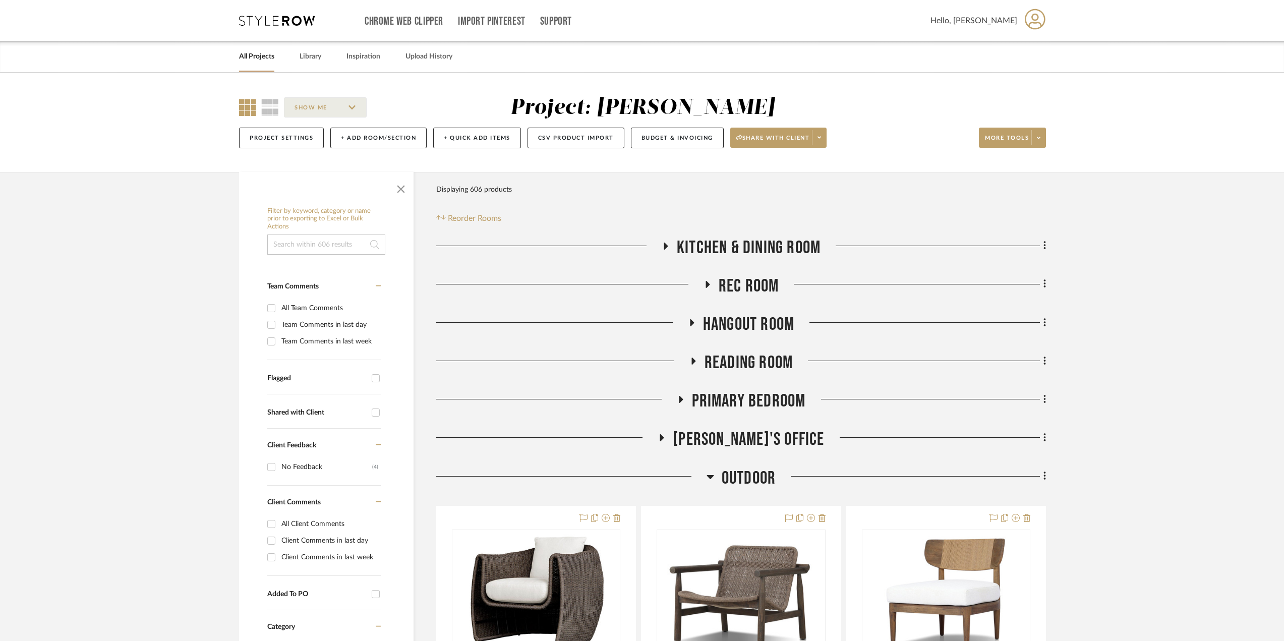
click at [680, 397] on icon at bounding box center [681, 399] width 4 height 7
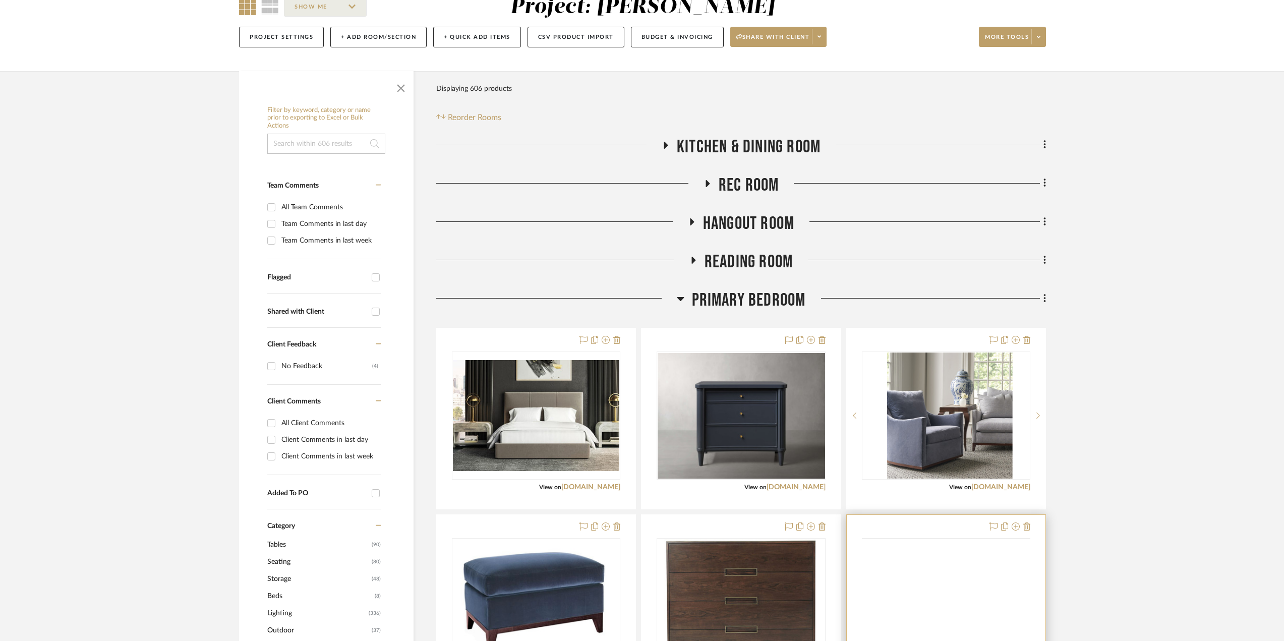
scroll to position [151, 0]
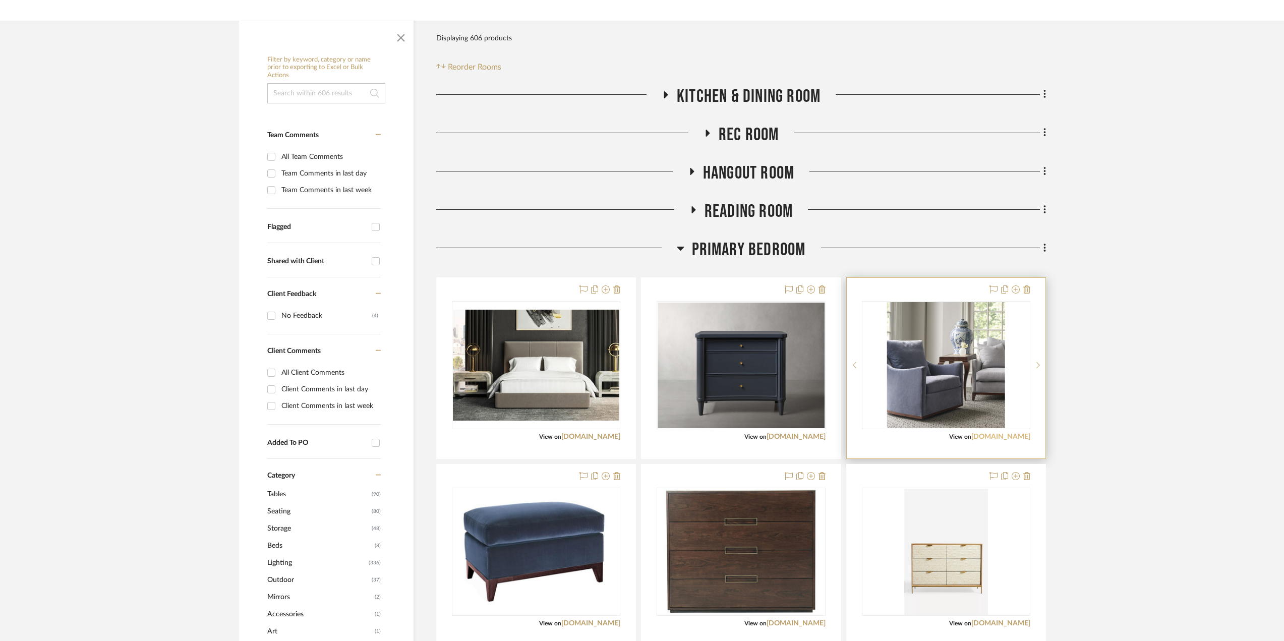
click at [1006, 437] on link "[DOMAIN_NAME]" at bounding box center [1001, 436] width 59 height 7
click at [1009, 433] on link "[DOMAIN_NAME]" at bounding box center [1001, 436] width 59 height 7
click at [973, 331] on img "0" at bounding box center [946, 365] width 118 height 126
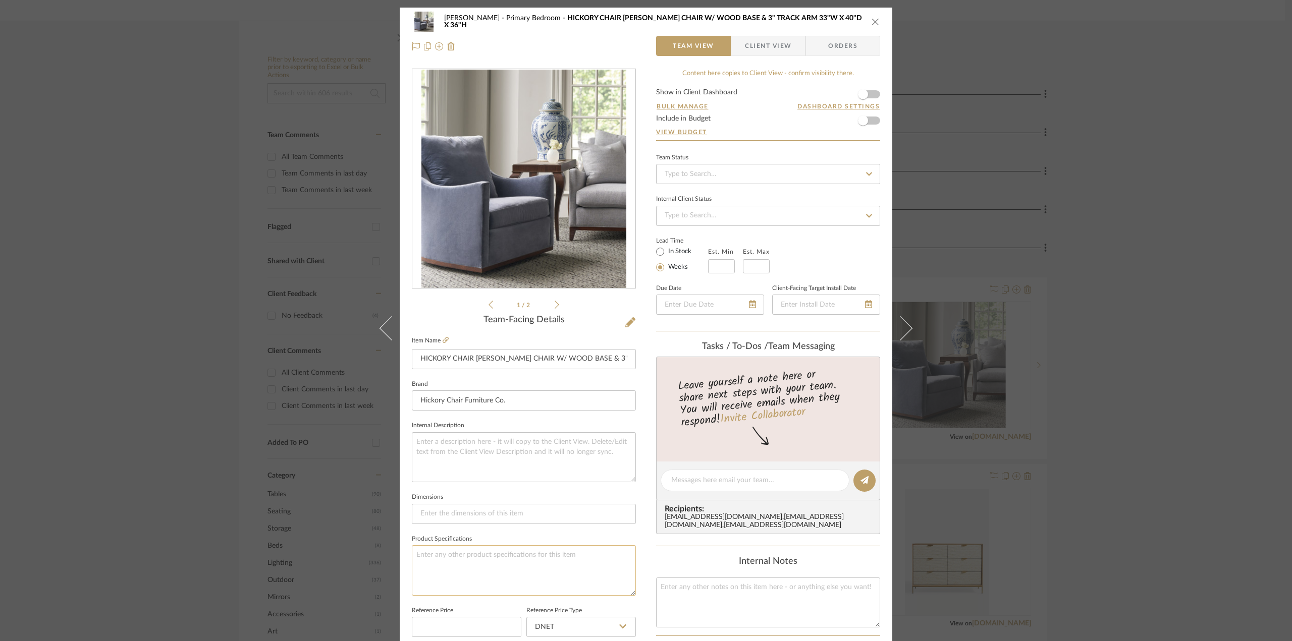
scroll to position [50, 0]
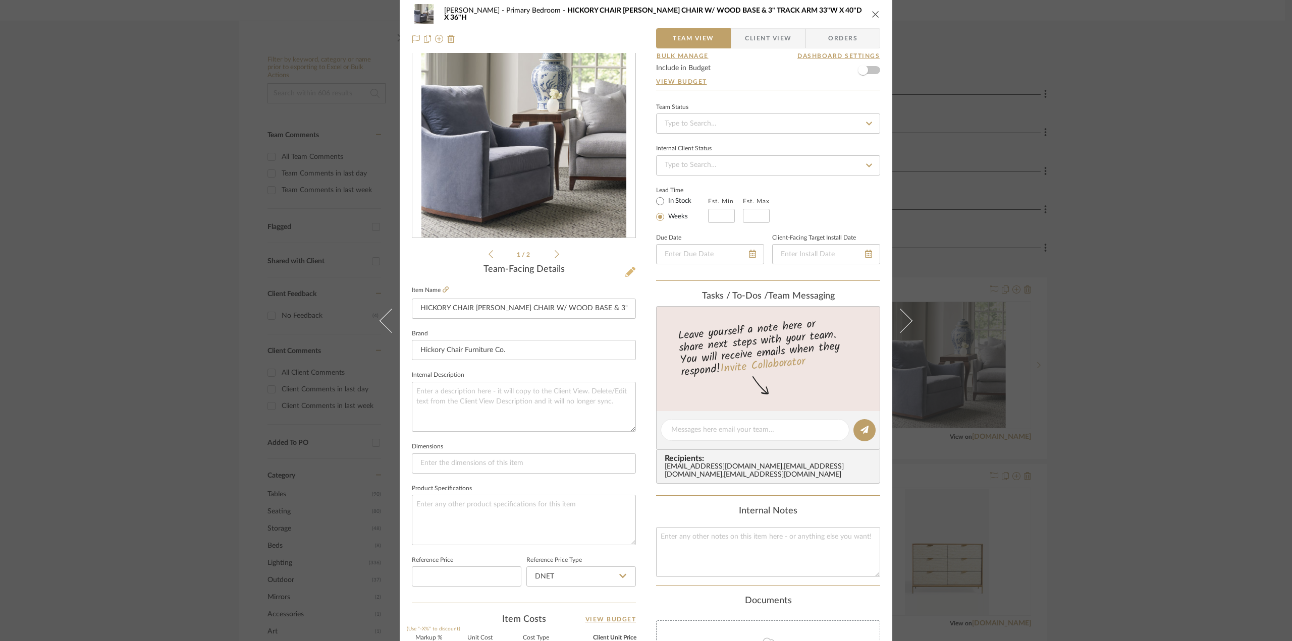
click at [629, 270] on icon at bounding box center [630, 272] width 10 height 10
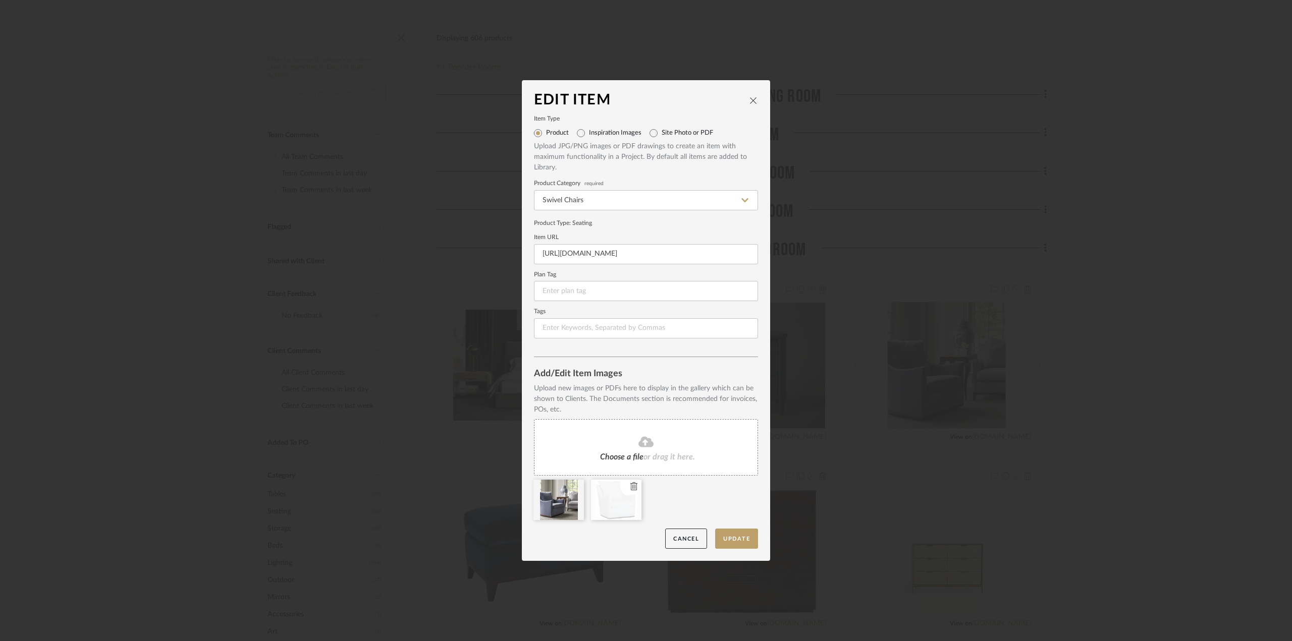
click at [563, 491] on div at bounding box center [591, 503] width 115 height 46
click at [745, 536] on button "Update" at bounding box center [736, 539] width 43 height 21
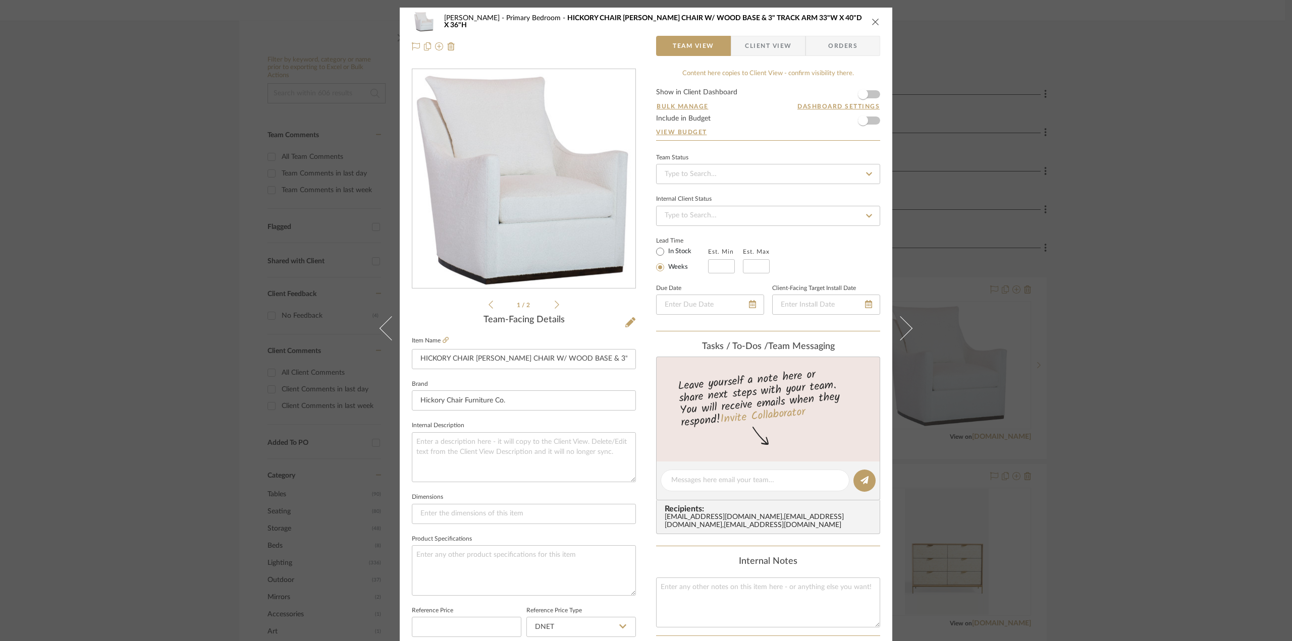
click at [872, 19] on icon "close" at bounding box center [875, 22] width 8 height 8
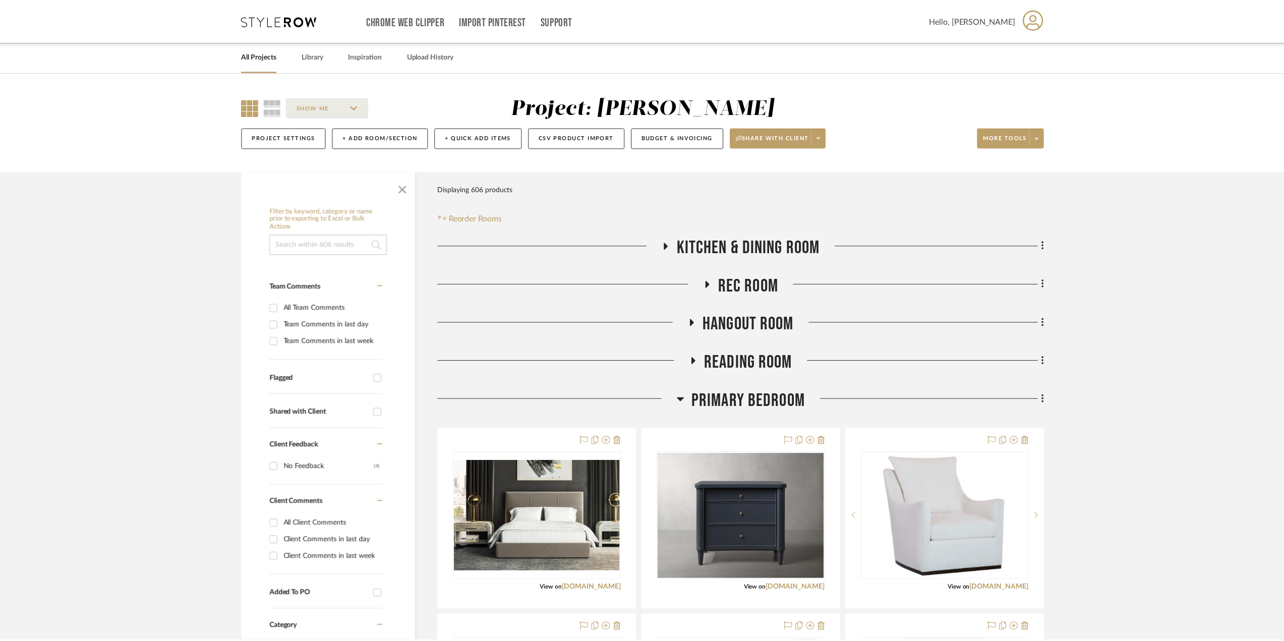
scroll to position [151, 0]
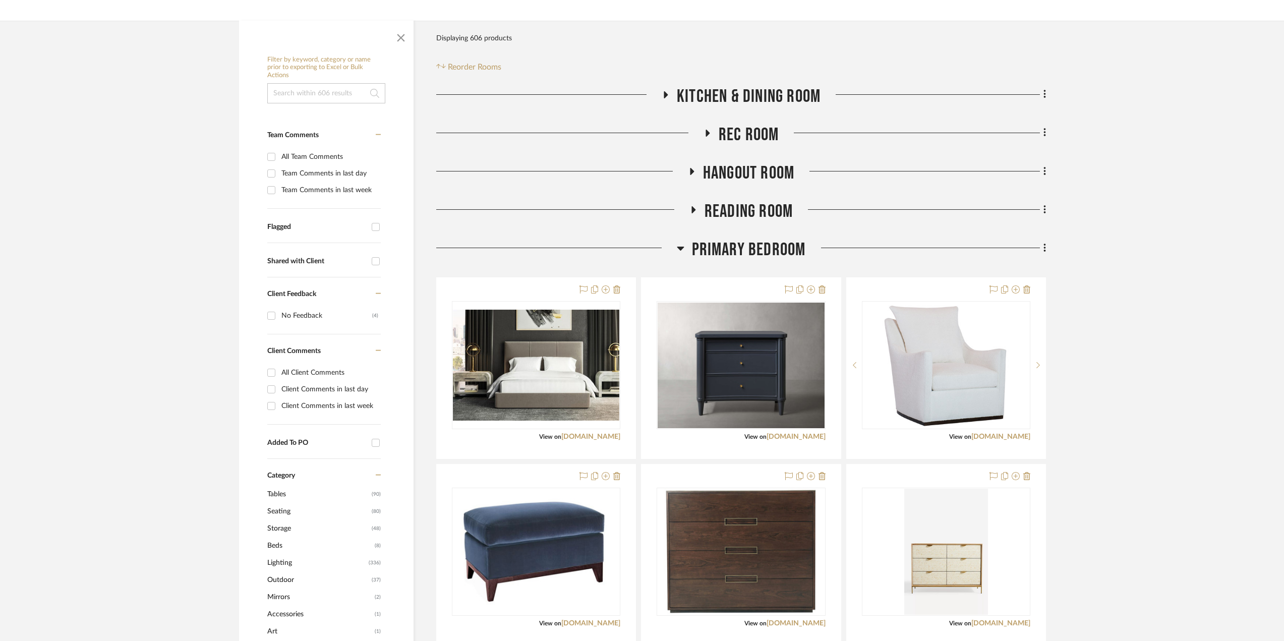
click at [667, 92] on icon at bounding box center [665, 95] width 12 height 8
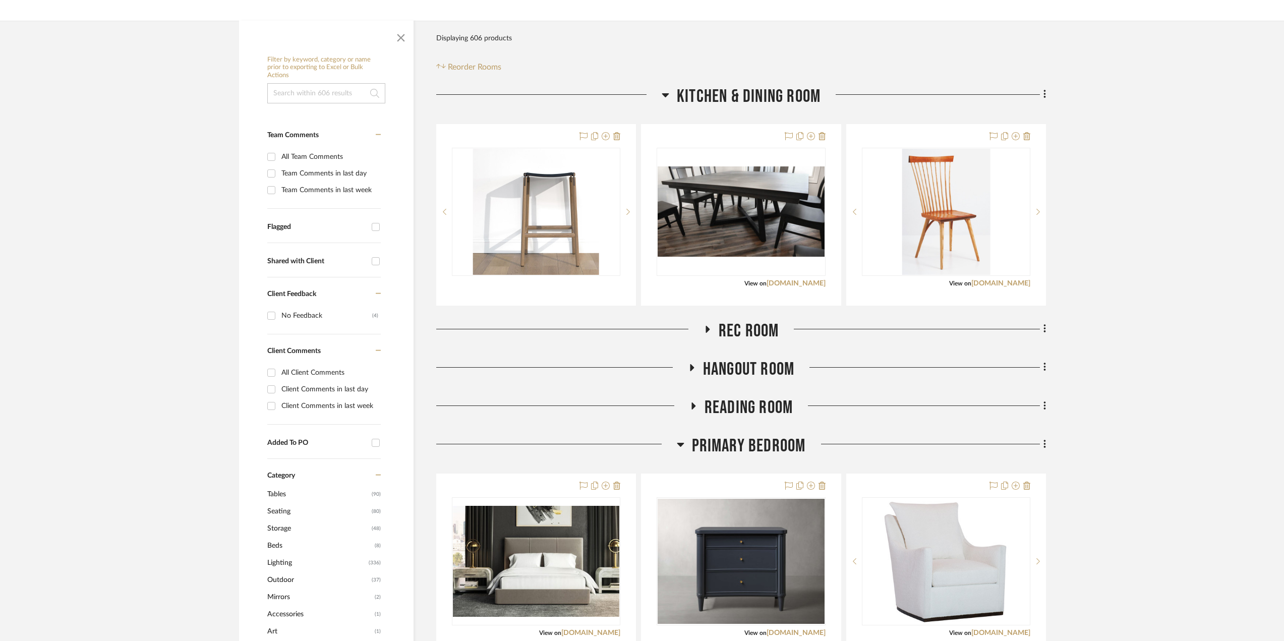
click at [706, 331] on icon at bounding box center [708, 329] width 4 height 7
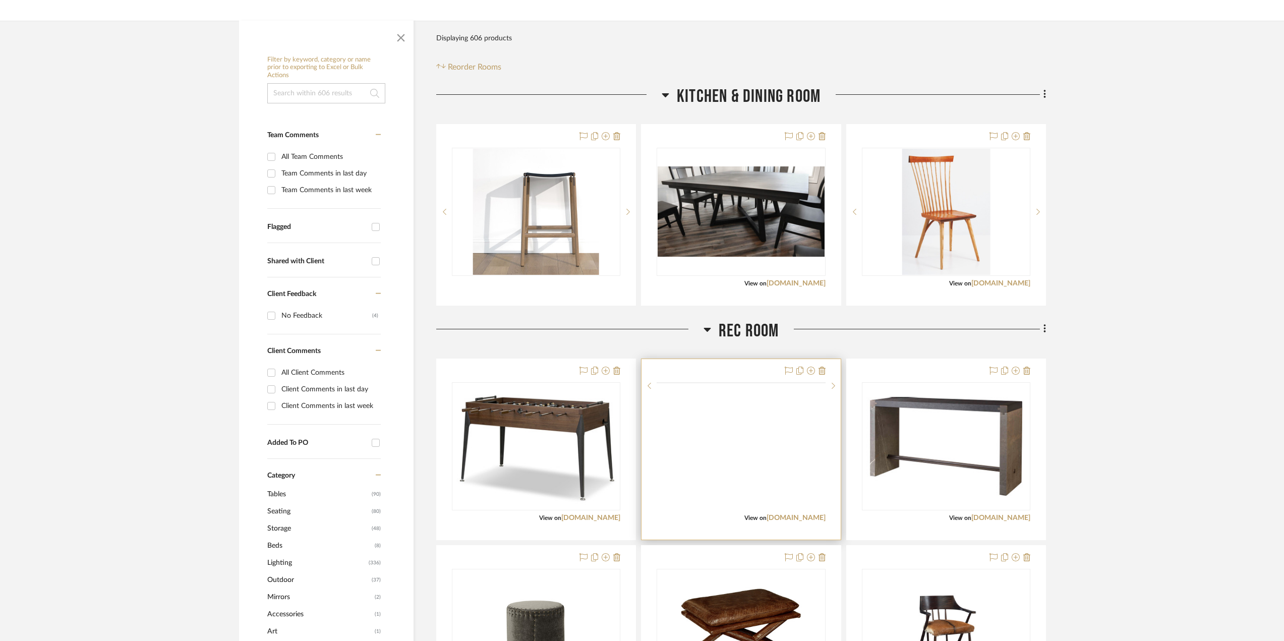
scroll to position [303, 0]
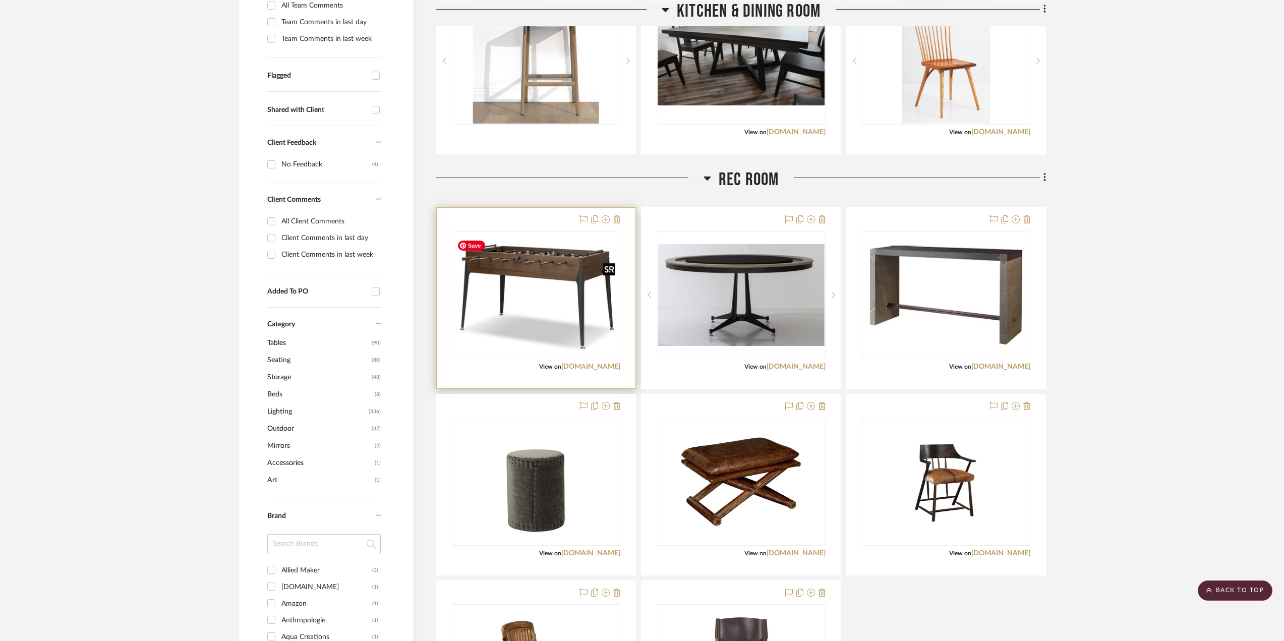
click at [576, 290] on img "0" at bounding box center [536, 295] width 166 height 119
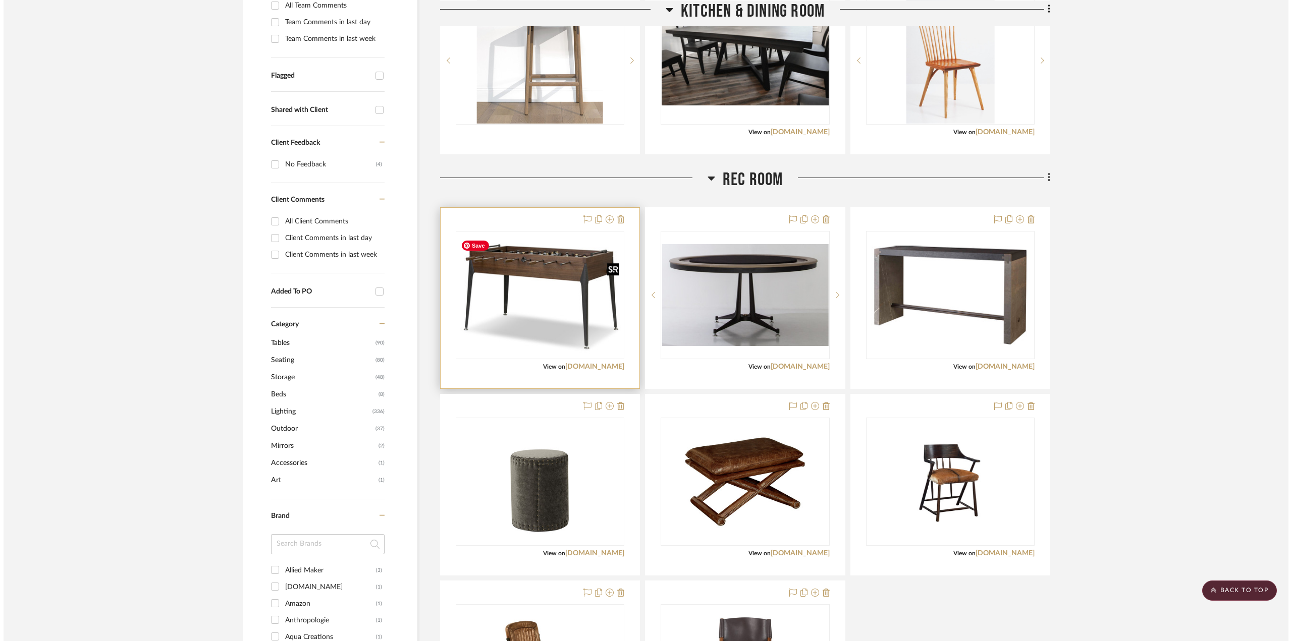
scroll to position [0, 0]
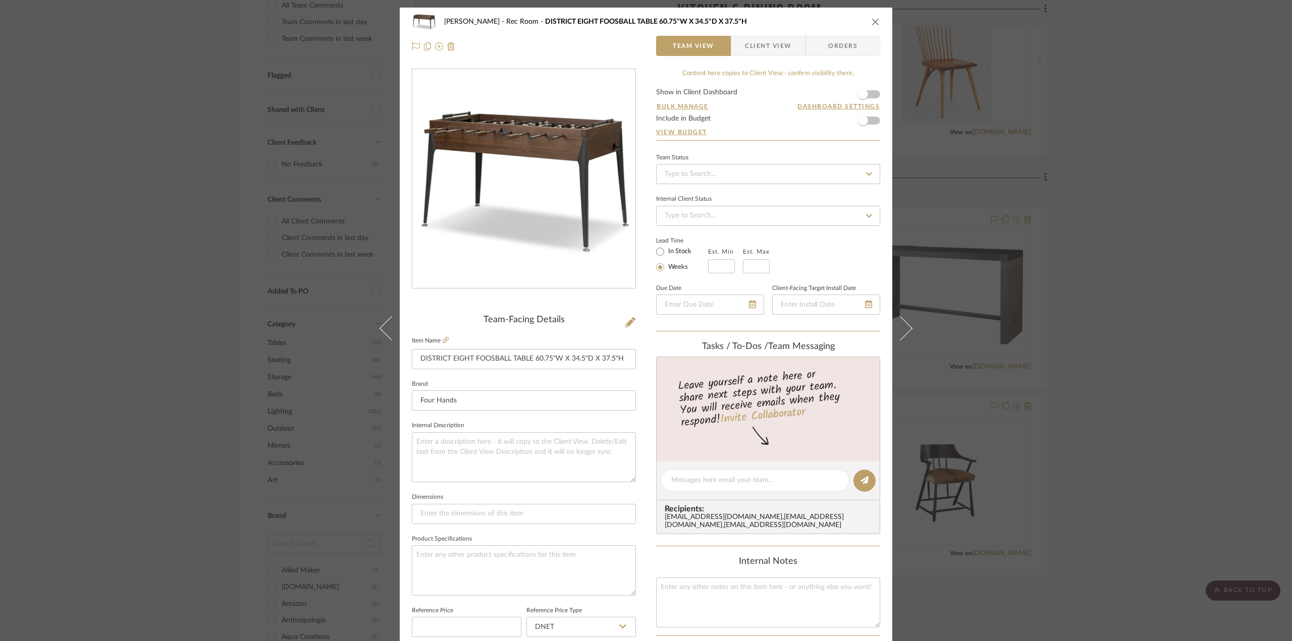
click at [871, 22] on icon "close" at bounding box center [875, 22] width 8 height 8
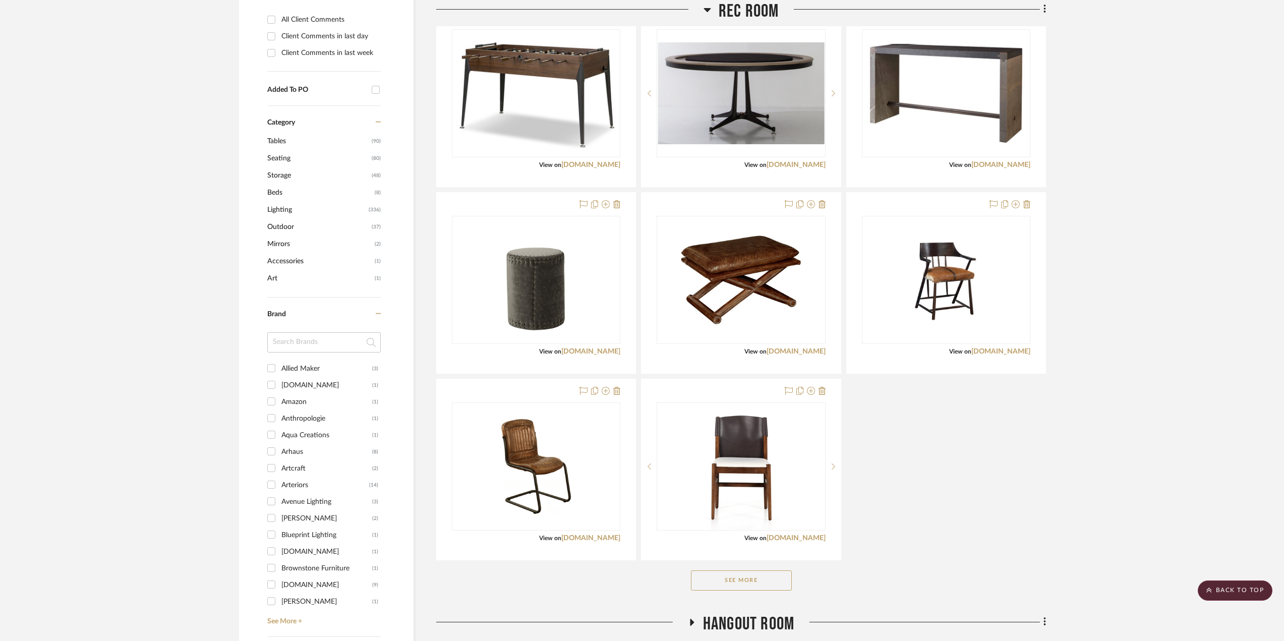
scroll to position [656, 0]
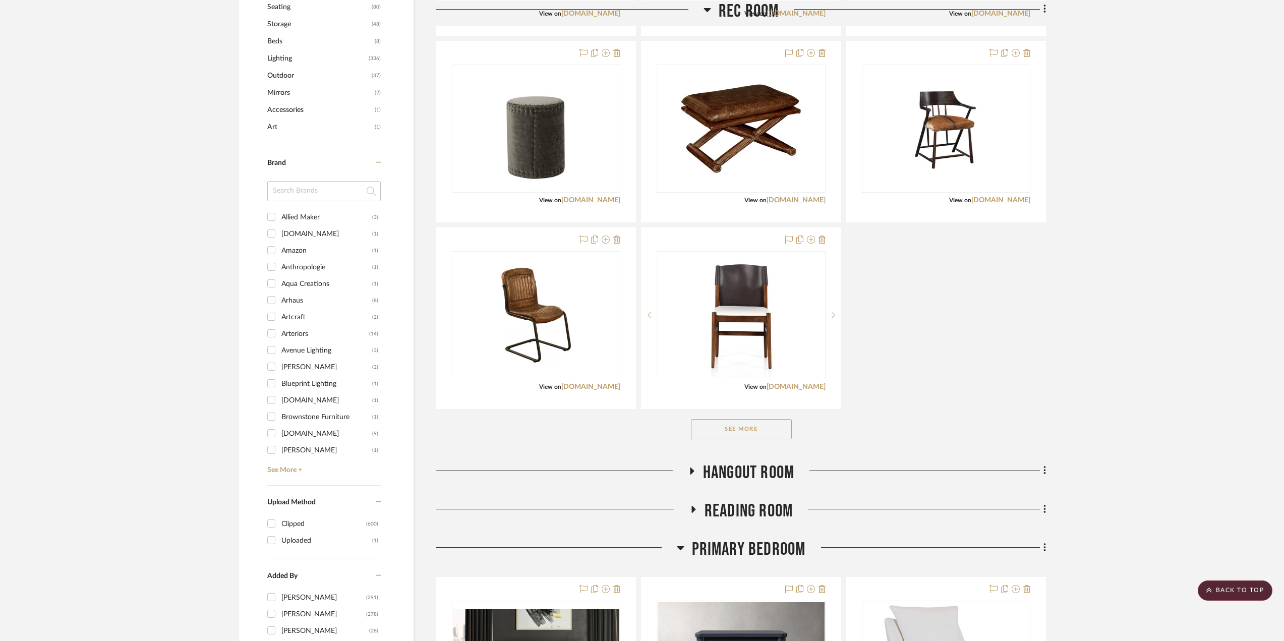
click at [775, 428] on button "See More" at bounding box center [741, 429] width 101 height 20
click at [778, 429] on button "See Less" at bounding box center [741, 429] width 101 height 20
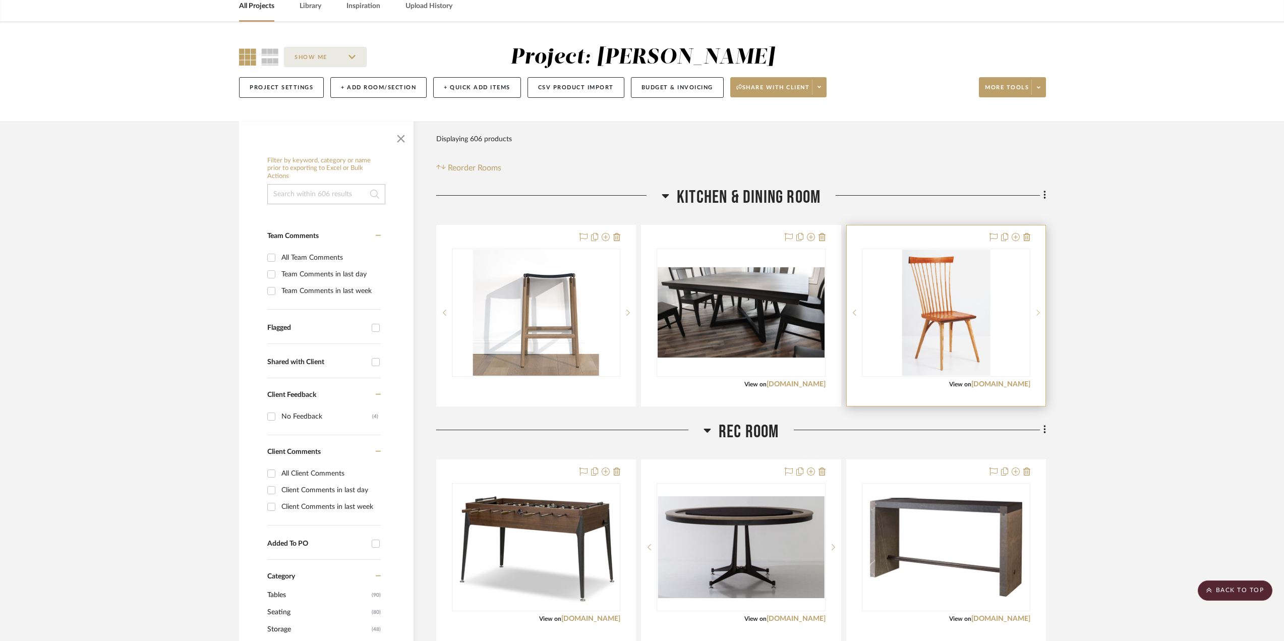
scroll to position [0, 0]
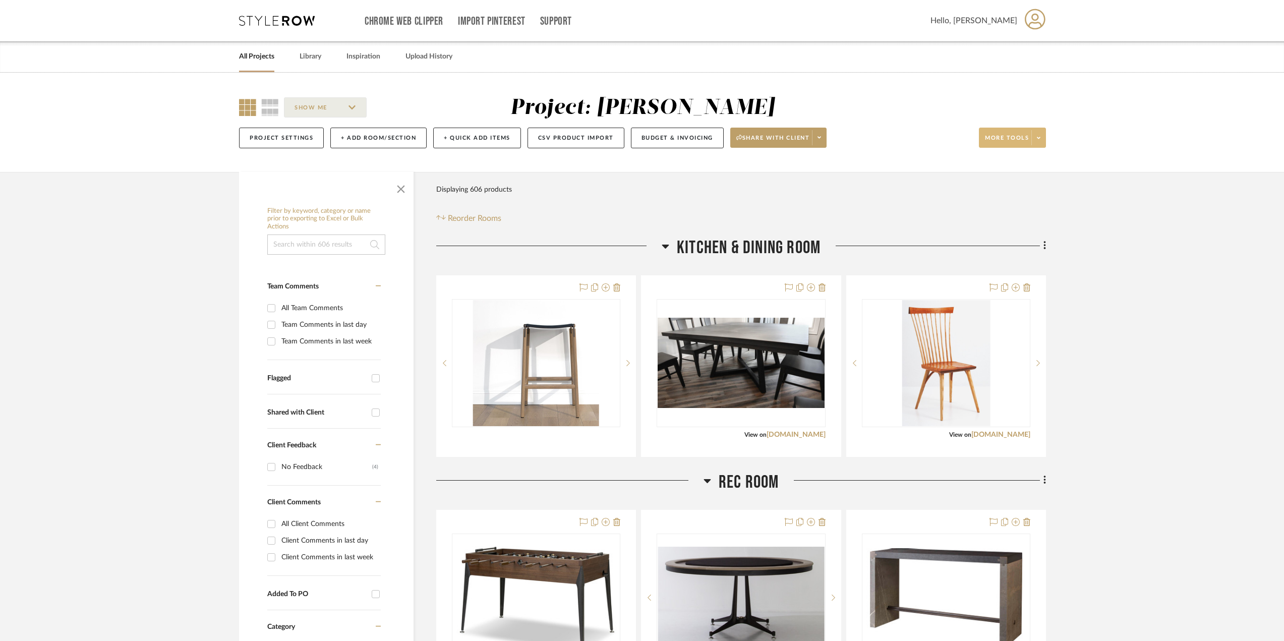
click at [1040, 138] on icon at bounding box center [1039, 138] width 4 height 2
click at [1035, 264] on span "Export Presentation" at bounding box center [1022, 263] width 65 height 9
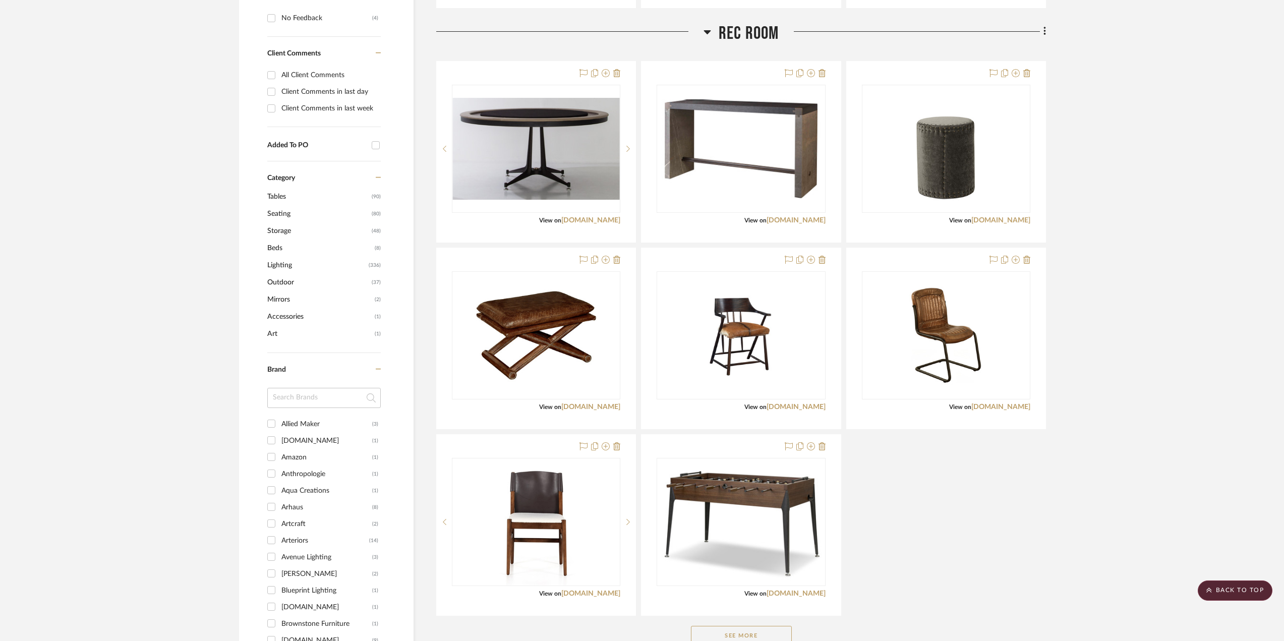
scroll to position [550, 0]
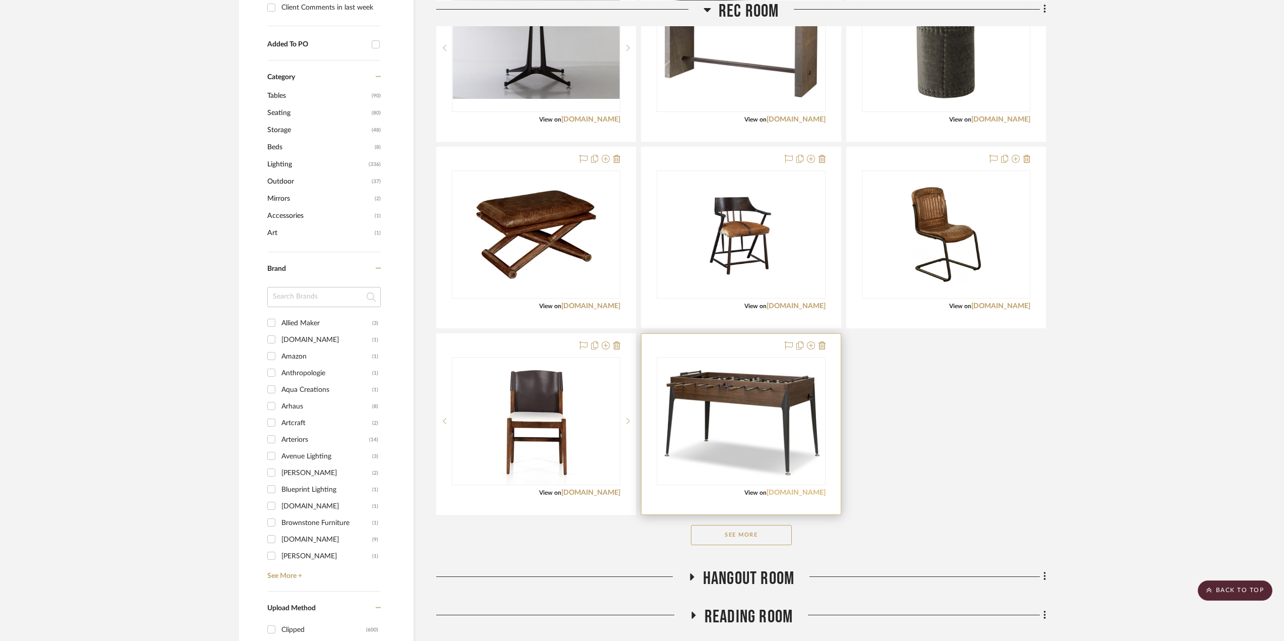
click at [803, 492] on link "[DOMAIN_NAME]" at bounding box center [796, 492] width 59 height 7
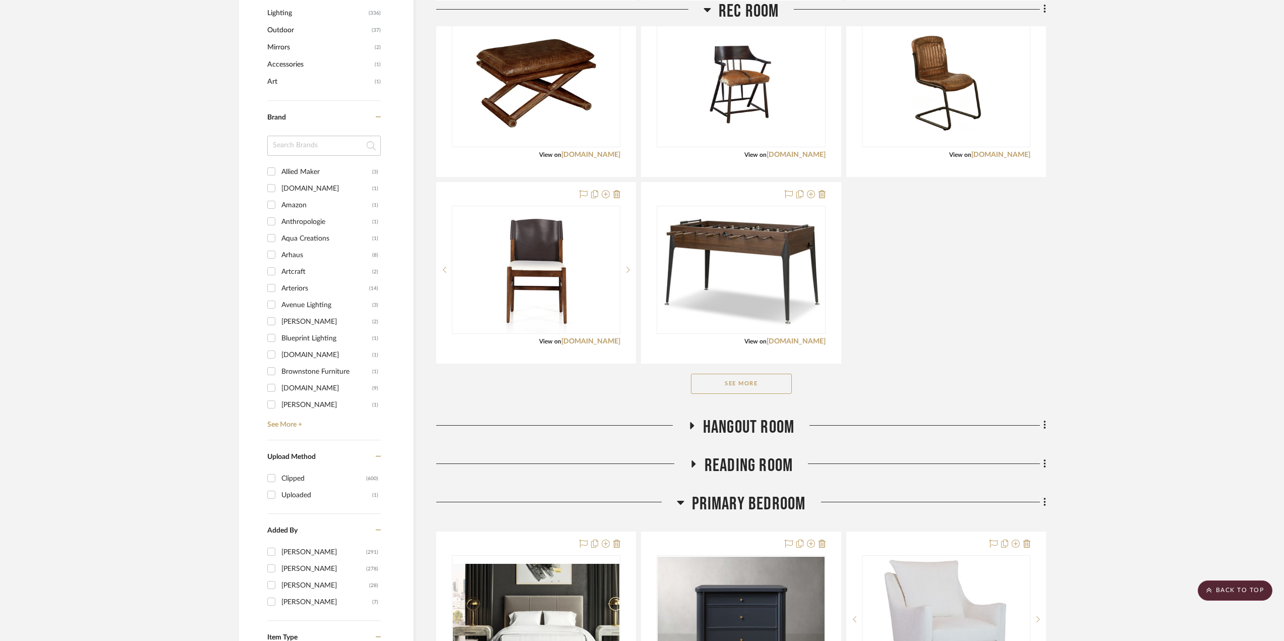
click at [690, 422] on icon at bounding box center [692, 426] width 12 height 8
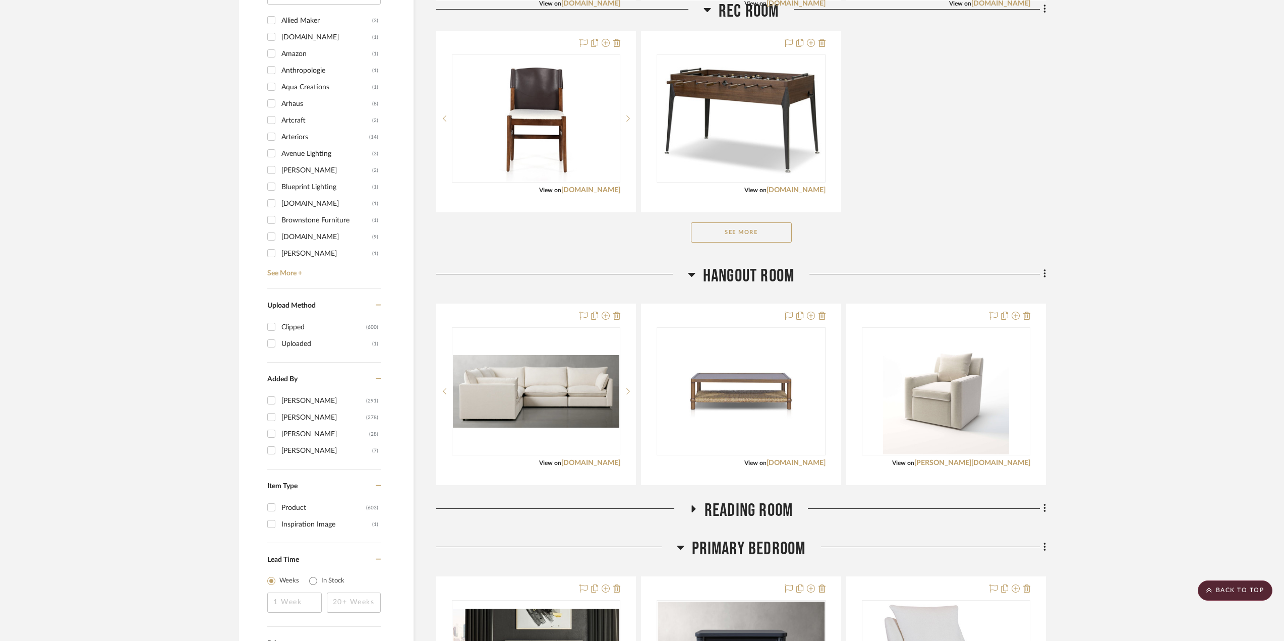
scroll to position [954, 0]
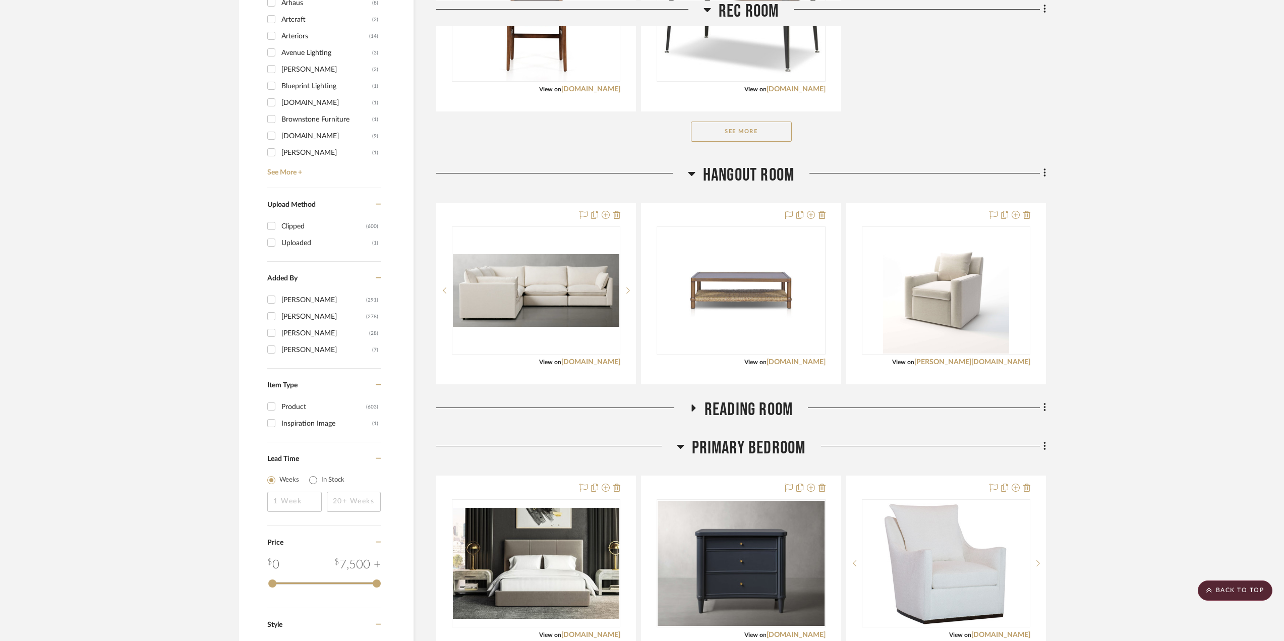
click at [695, 408] on icon at bounding box center [694, 408] width 4 height 7
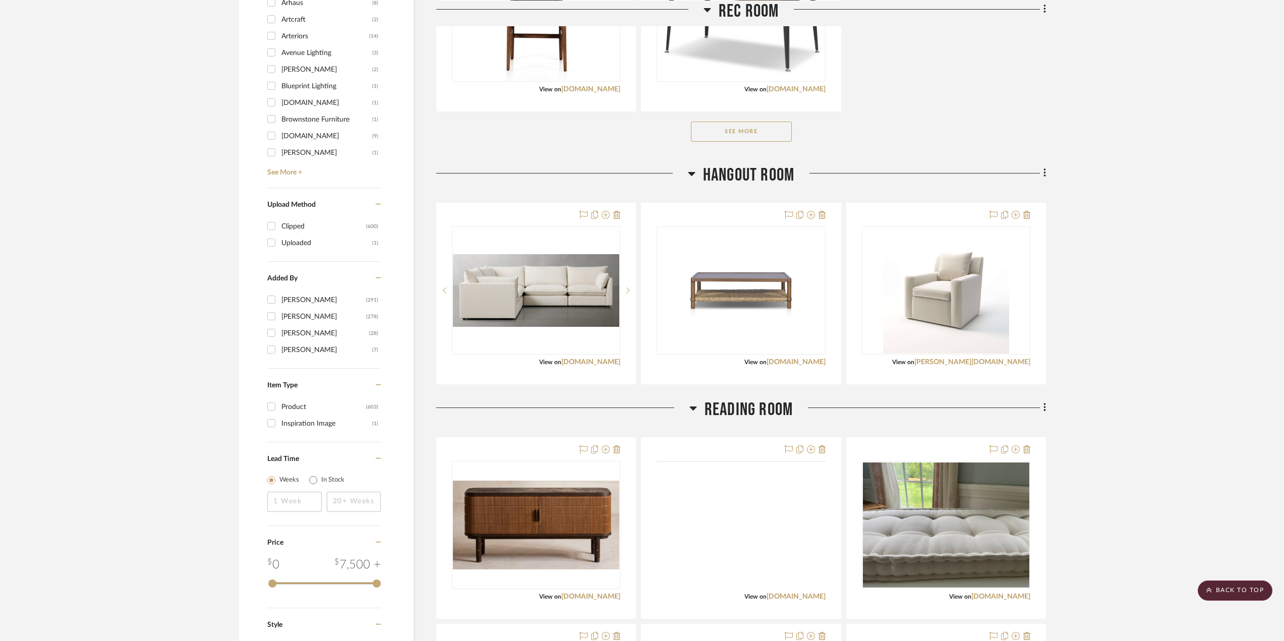
scroll to position [1105, 0]
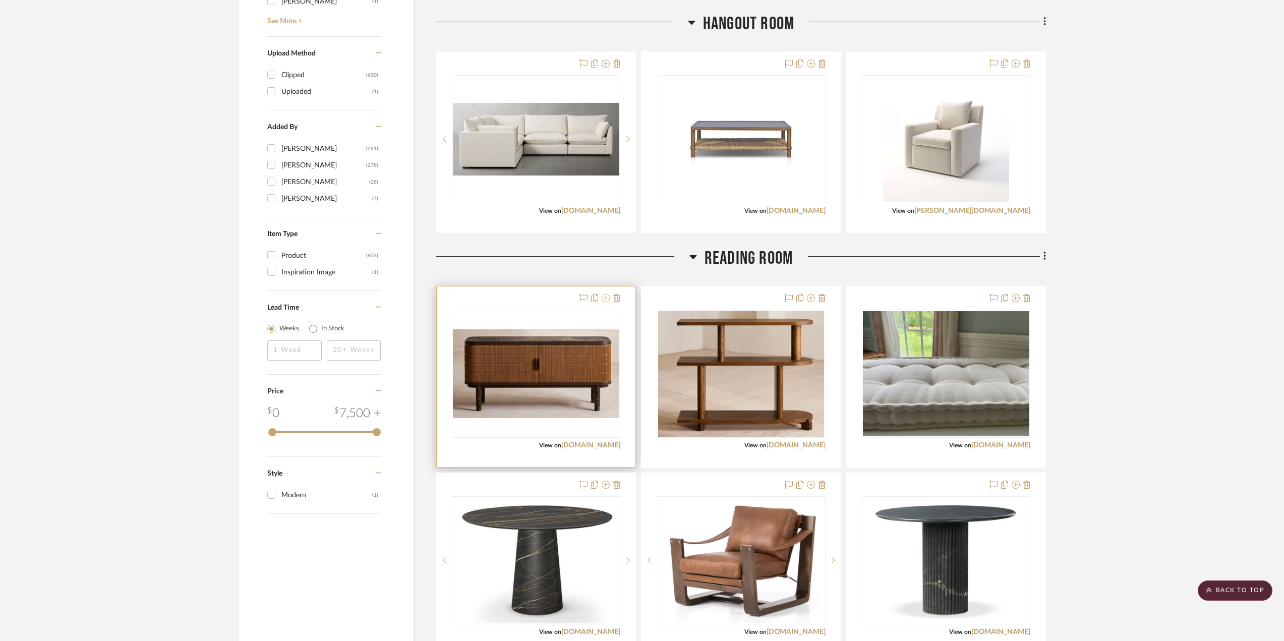
click at [604, 296] on icon at bounding box center [606, 298] width 8 height 8
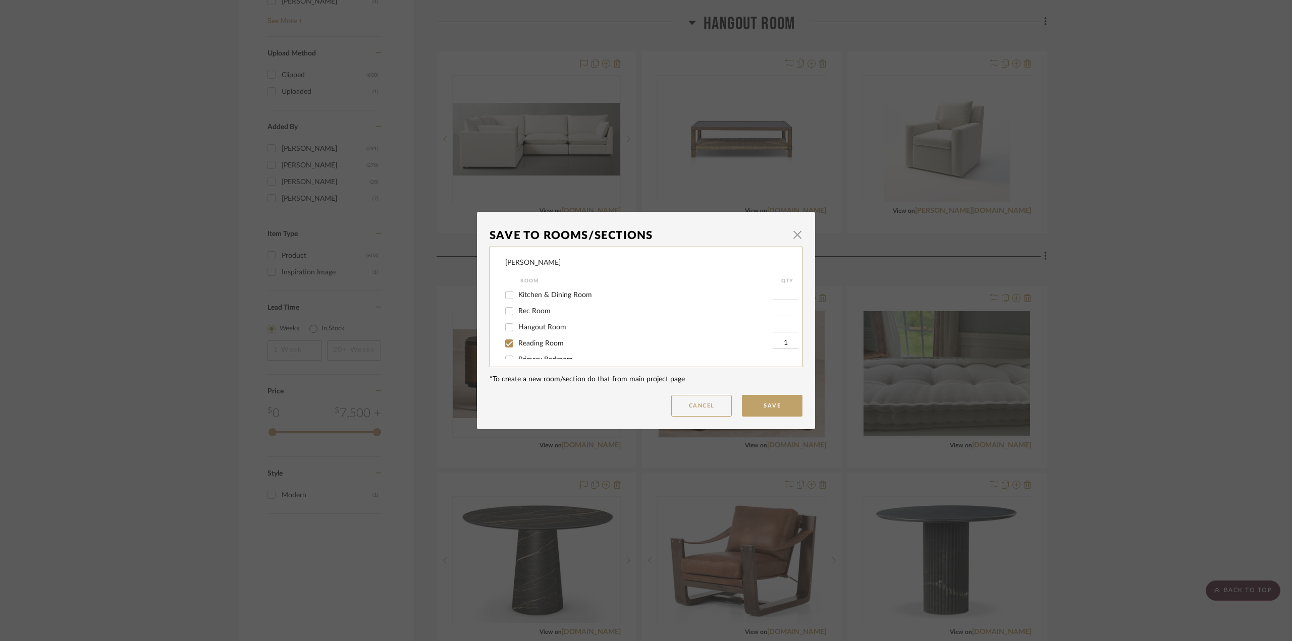
click at [544, 342] on span "Reading Room" at bounding box center [540, 343] width 45 height 7
click at [517, 342] on input "Reading Room" at bounding box center [509, 343] width 16 height 16
checkbox input "false"
click at [777, 403] on button "Save" at bounding box center [772, 406] width 61 height 22
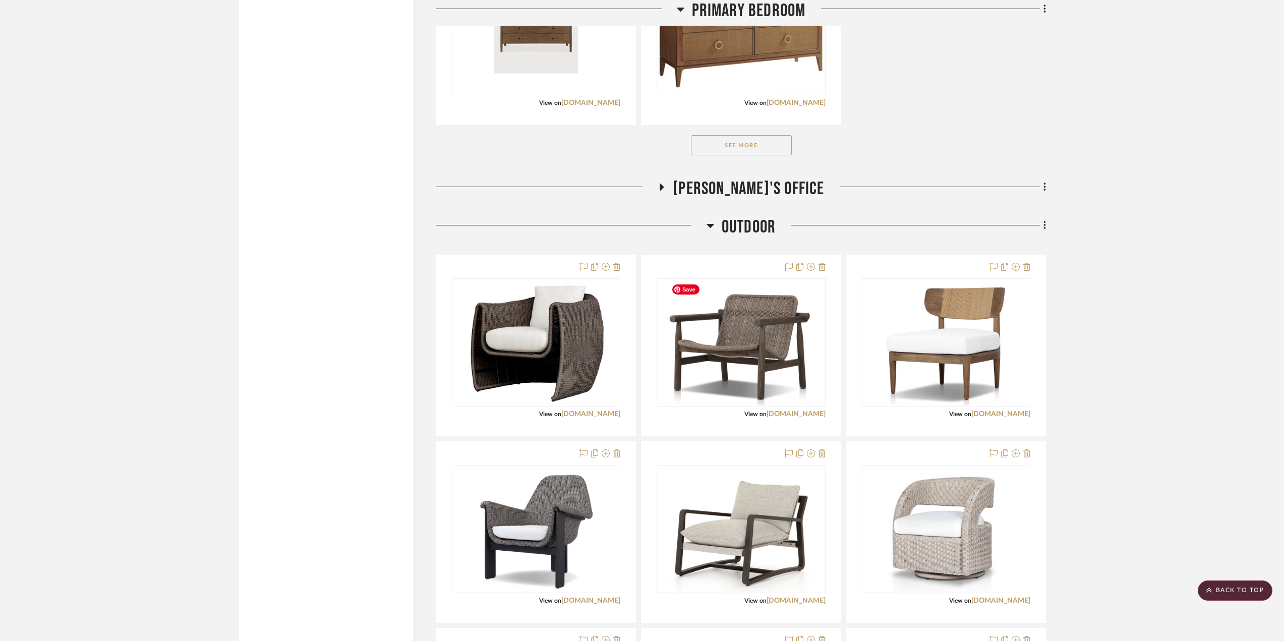
scroll to position [2568, 0]
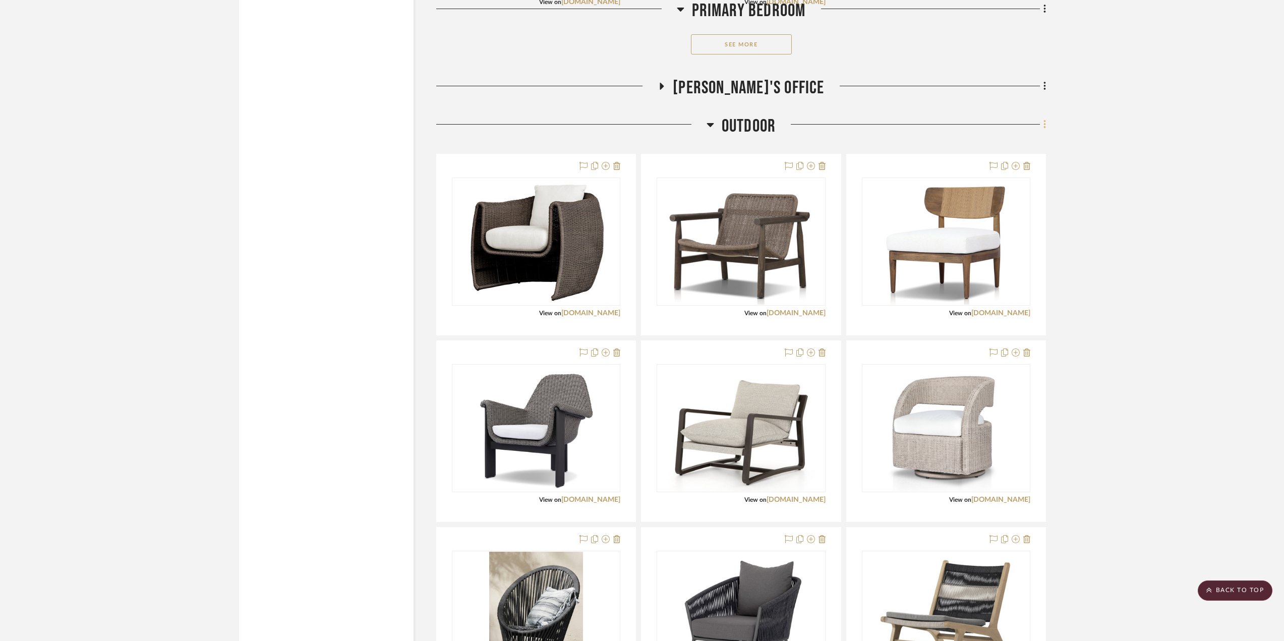
click at [1046, 128] on icon at bounding box center [1045, 124] width 2 height 9
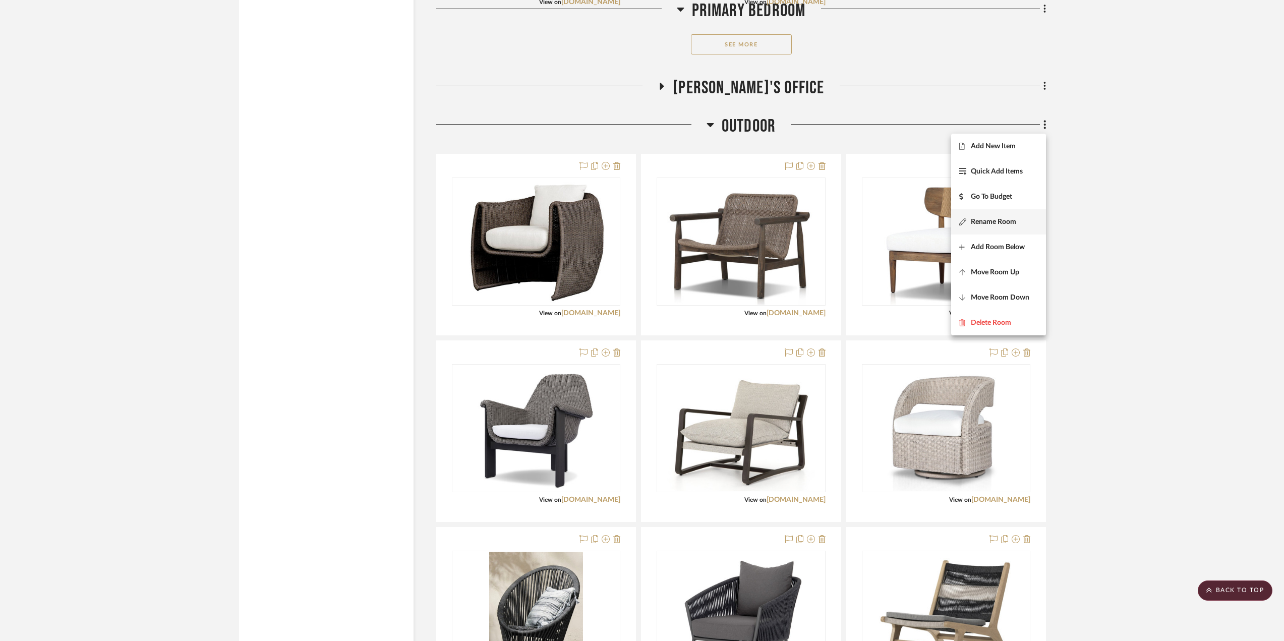
click at [996, 226] on span "Rename Room" at bounding box center [993, 222] width 45 height 9
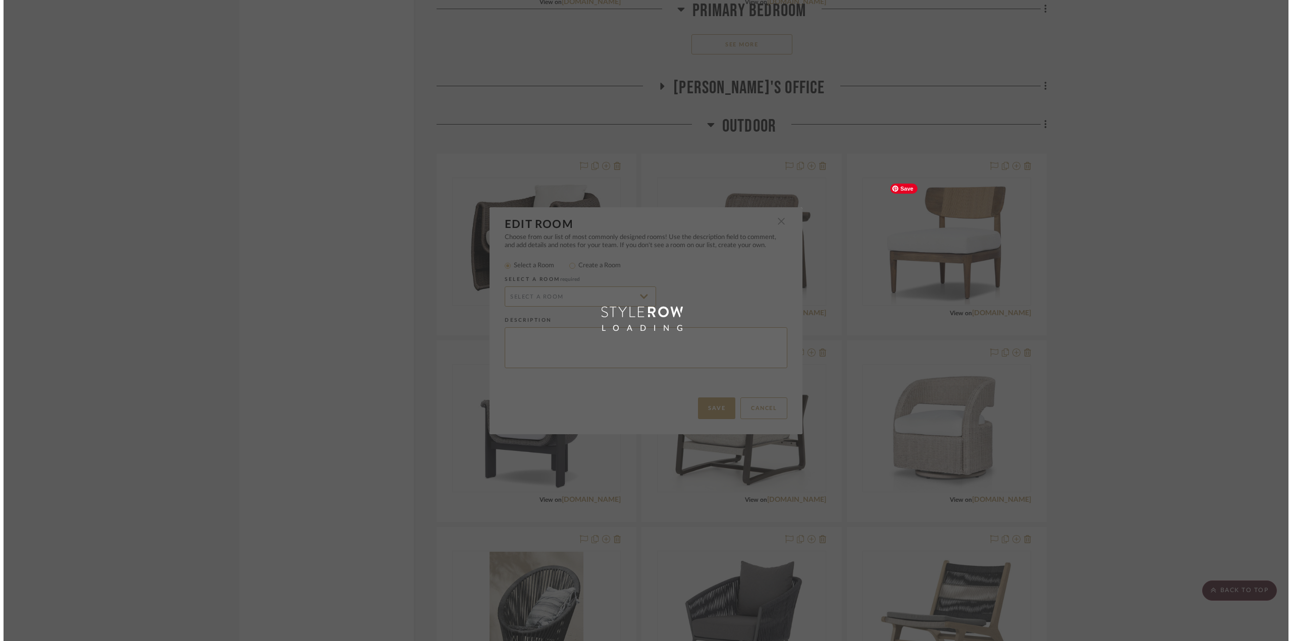
scroll to position [0, 0]
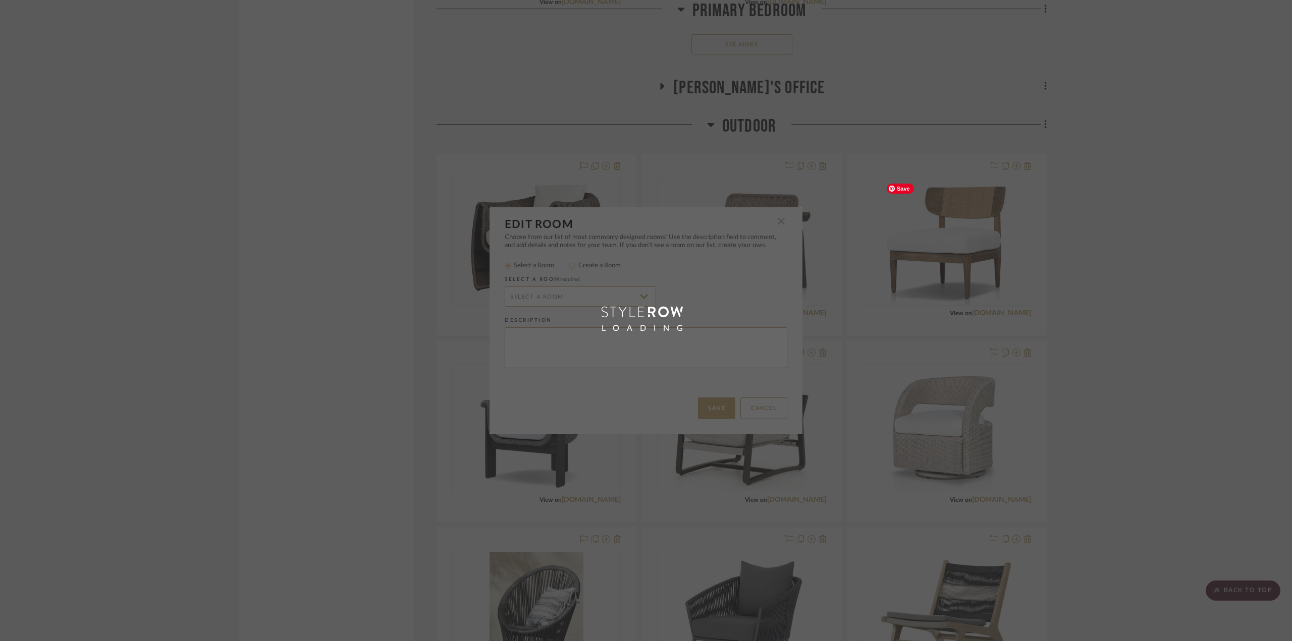
radio input "false"
radio input "true"
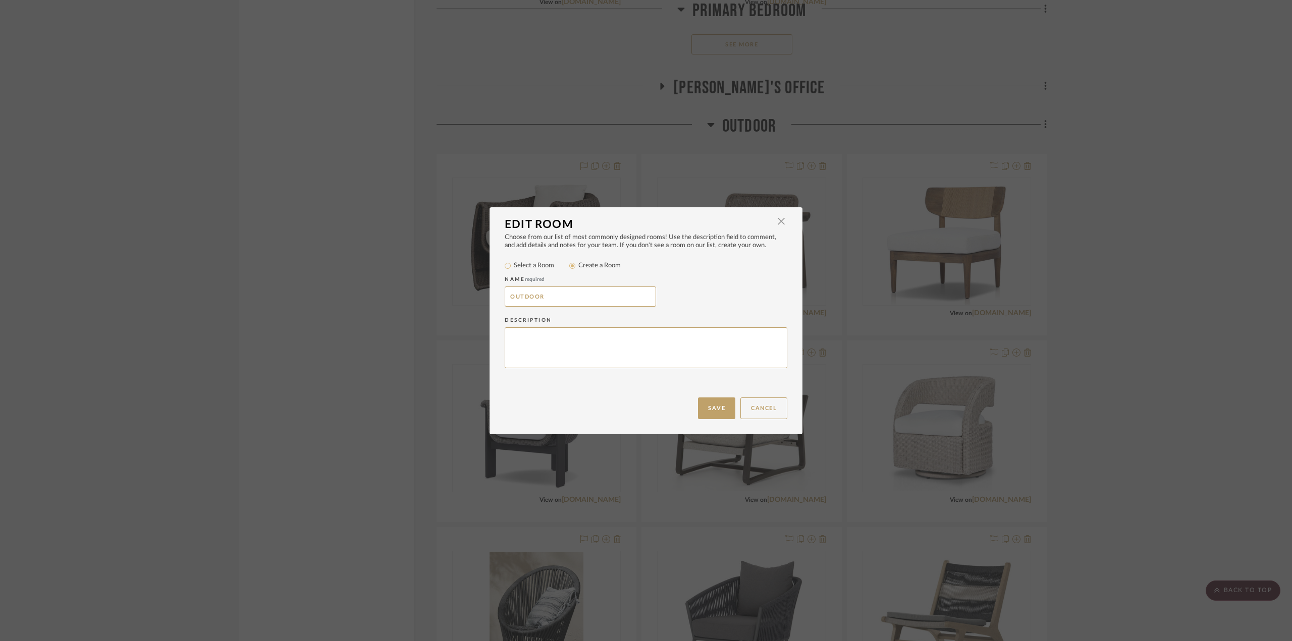
drag, startPoint x: 554, startPoint y: 295, endPoint x: 438, endPoint y: 294, distance: 115.5
click at [438, 294] on div "Edit Room × Choose from our list of most commonly designed rooms! Use the descr…" at bounding box center [646, 320] width 1292 height 641
paste input "@ 2ND FLOOR PORCH"
type input "OUTDOOR @ 2ND FLOOR PORCH"
click at [717, 414] on button "Save" at bounding box center [716, 409] width 37 height 22
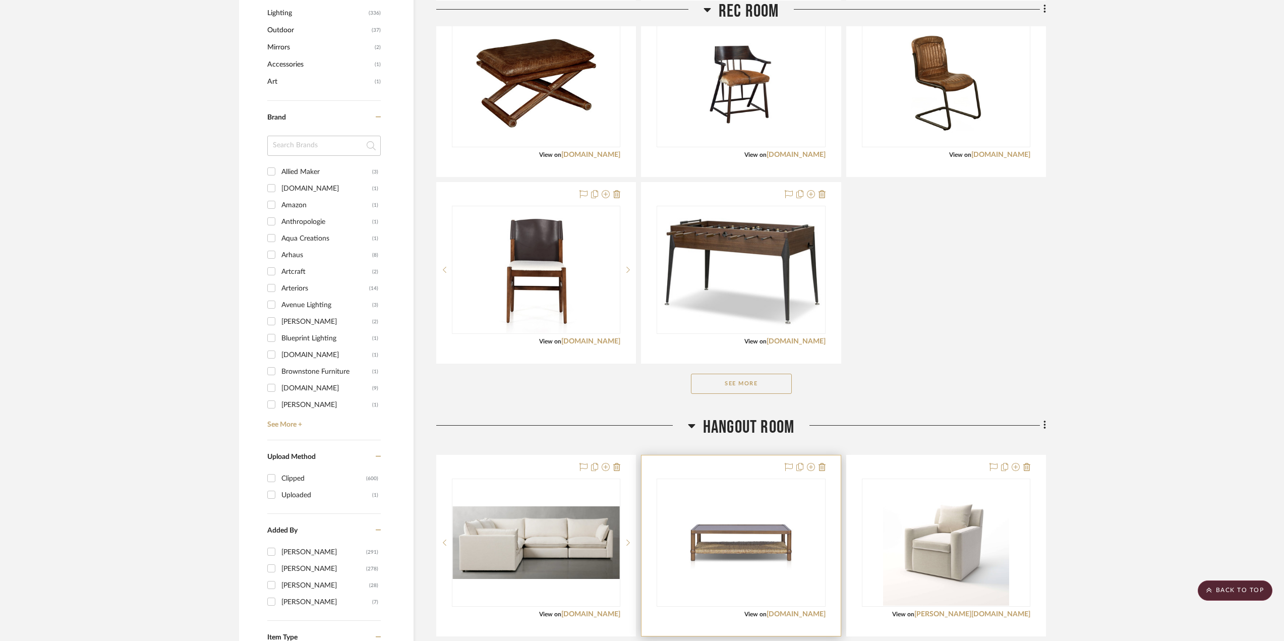
scroll to position [1004, 0]
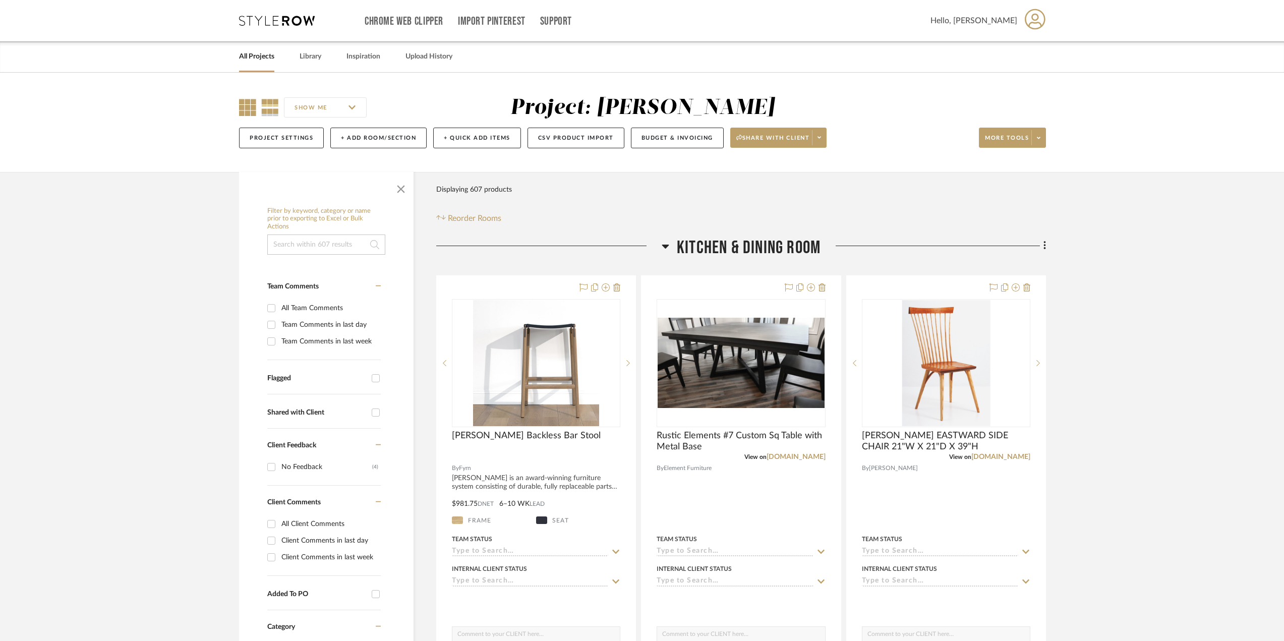
click at [255, 113] on icon at bounding box center [247, 107] width 17 height 17
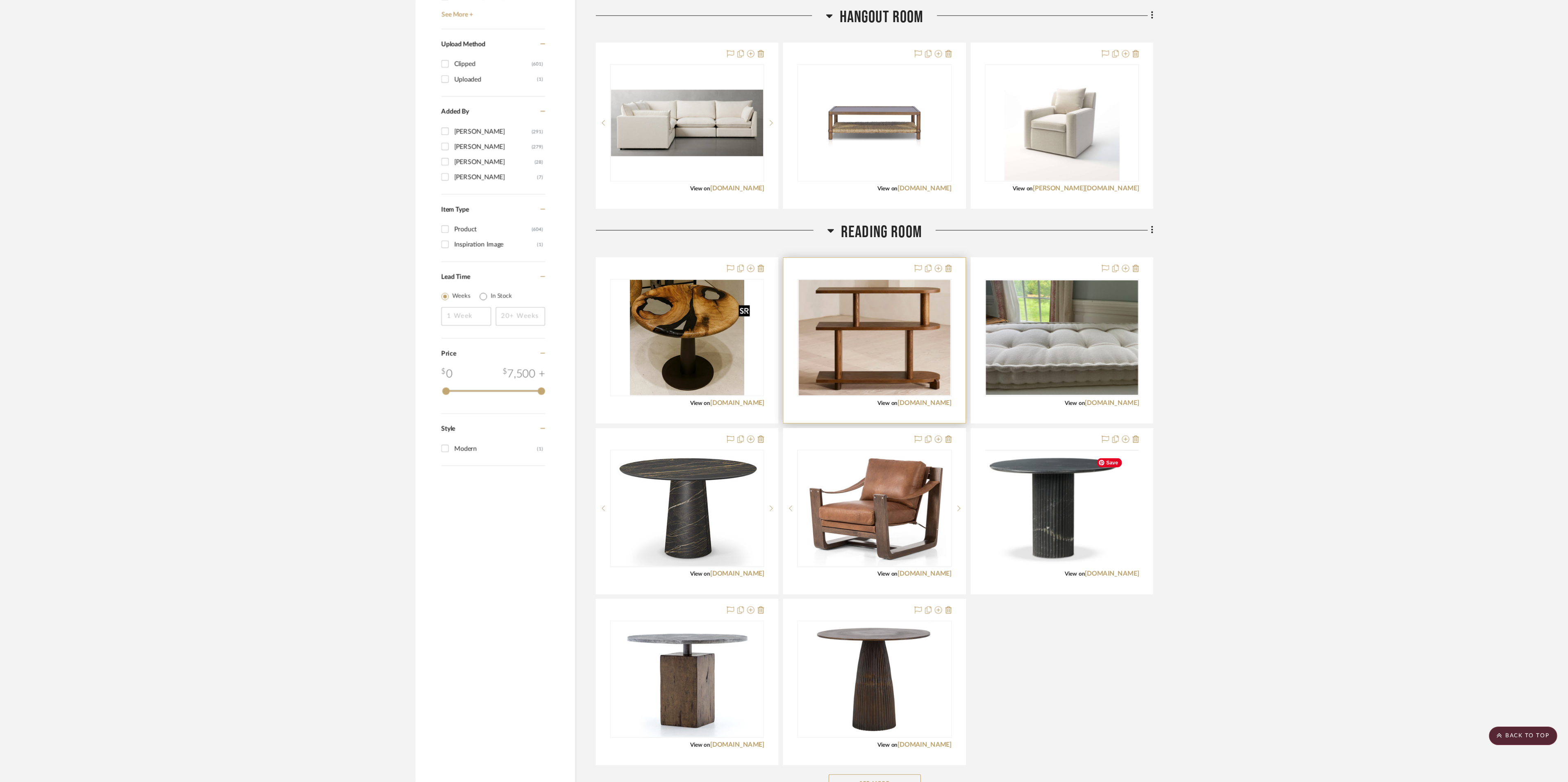
scroll to position [902, 0]
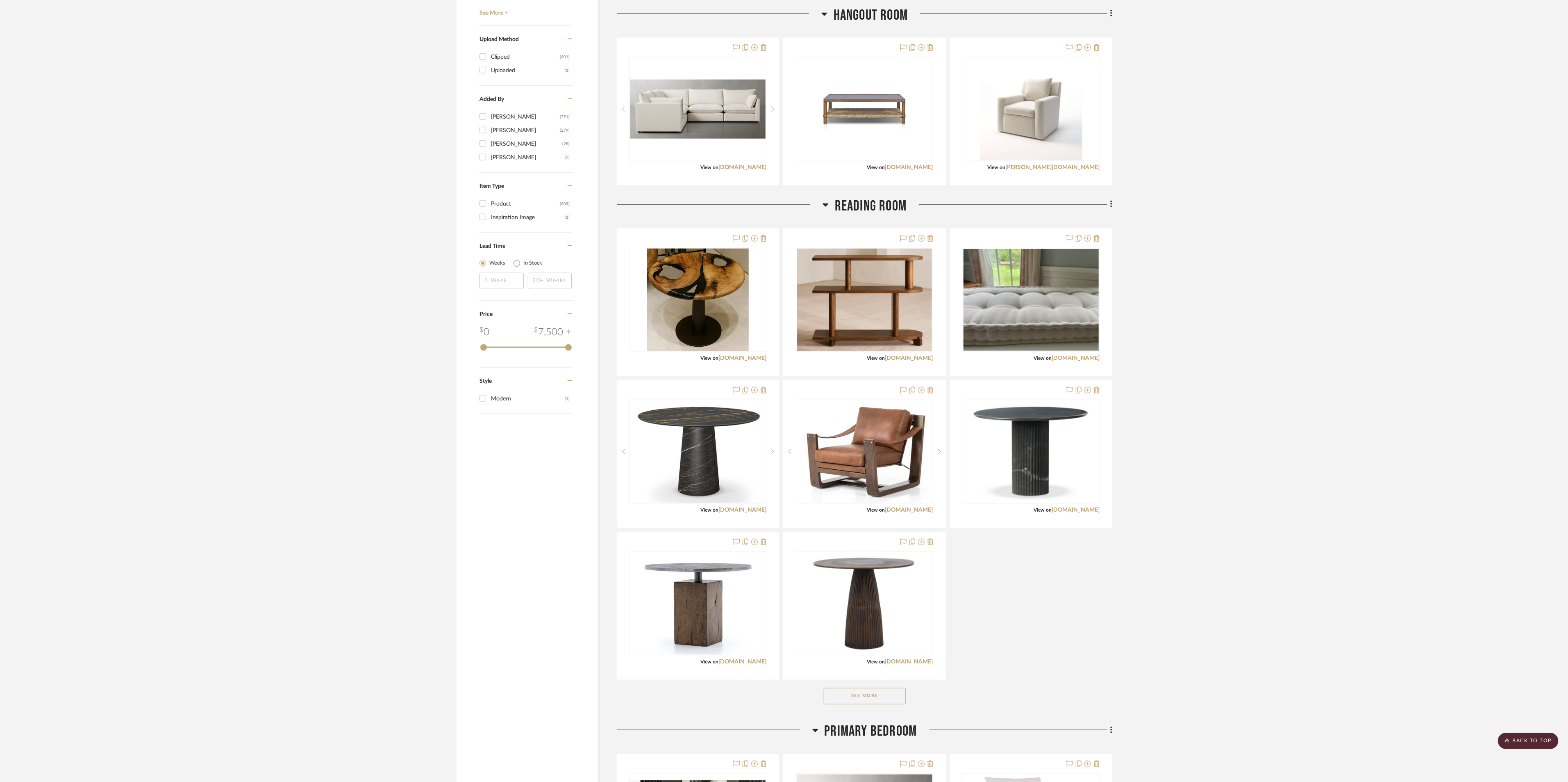
click at [884, 521] on button "See More" at bounding box center [864, 696] width 82 height 16
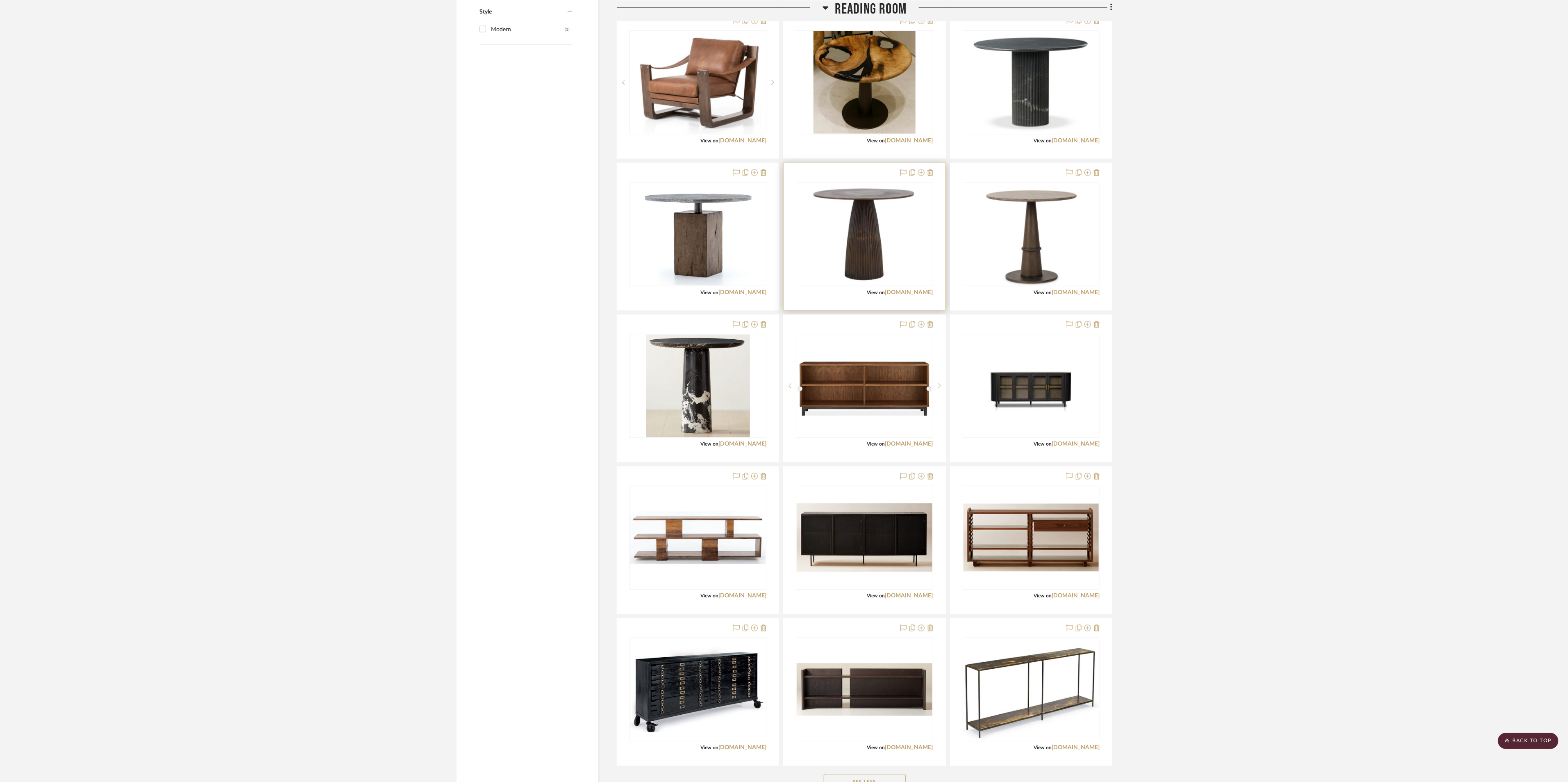
scroll to position [1333, 0]
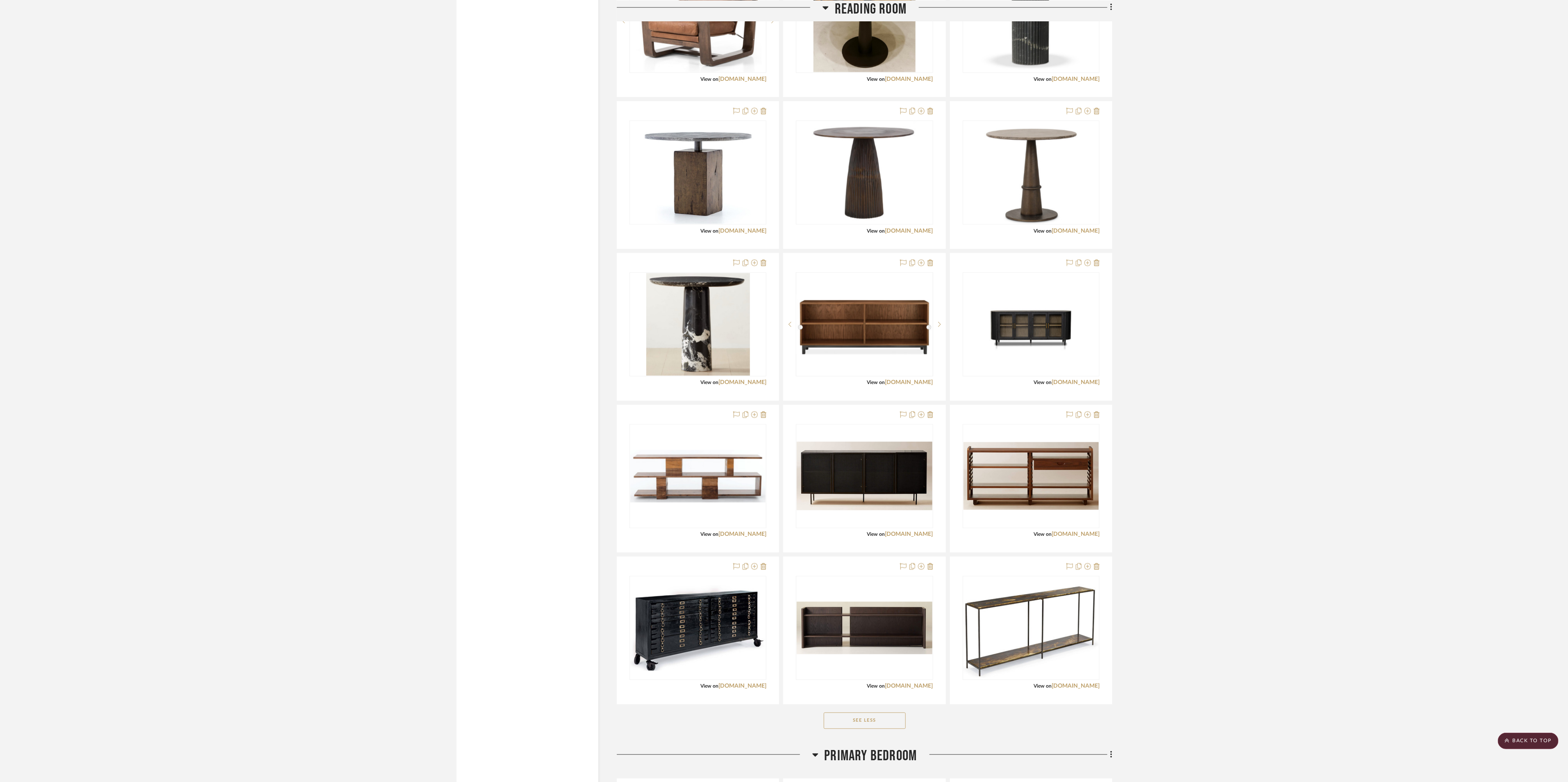
drag, startPoint x: 1190, startPoint y: 309, endPoint x: 1180, endPoint y: 300, distance: 13.5
click at [1049, 309] on project-details-page "SHOW ME Project: Phelps Project Settings + Add Room/Section + Quick Add Items C…" at bounding box center [784, 453] width 1568 height 3454
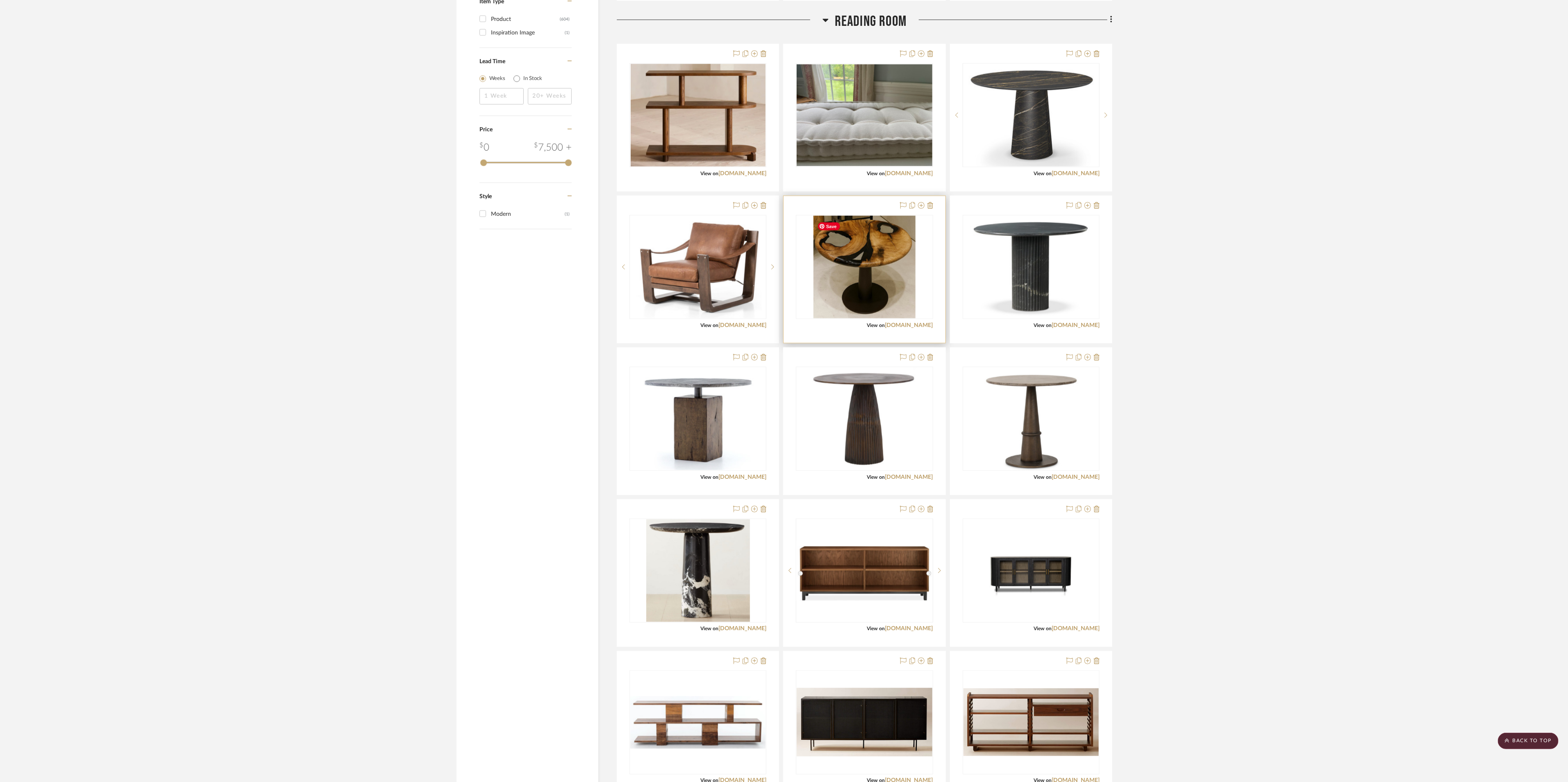
click at [910, 305] on img "0" at bounding box center [864, 267] width 102 height 102
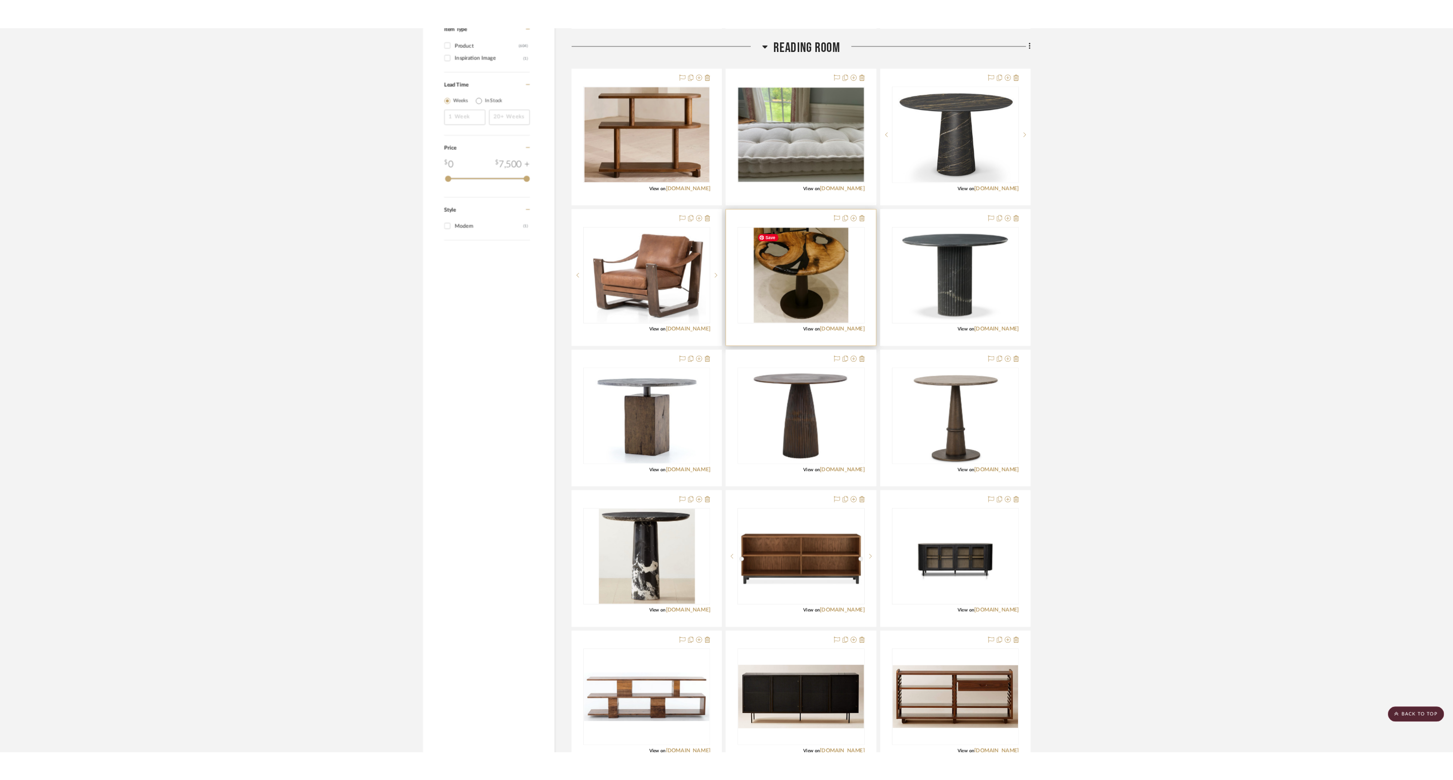
scroll to position [0, 0]
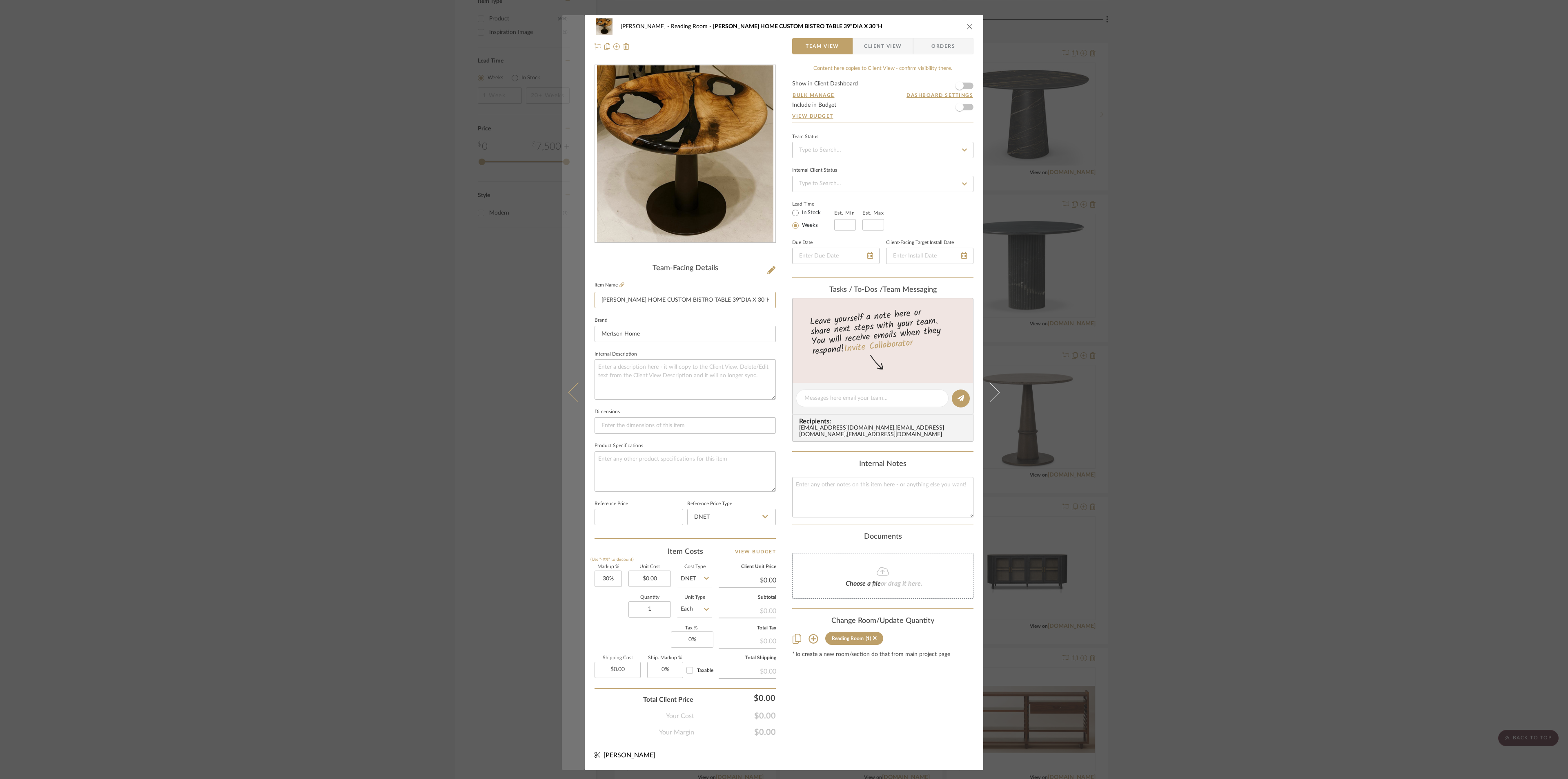
drag, startPoint x: 751, startPoint y: 298, endPoint x: 567, endPoint y: 300, distance: 184.0
click at [567, 300] on mat-dialog-content "Phelps Reading Room MERTSON HOME CUSTOM BISTRO TABLE 39"DIA X 30"H Team View Cl…" at bounding box center [784, 393] width 444 height 755
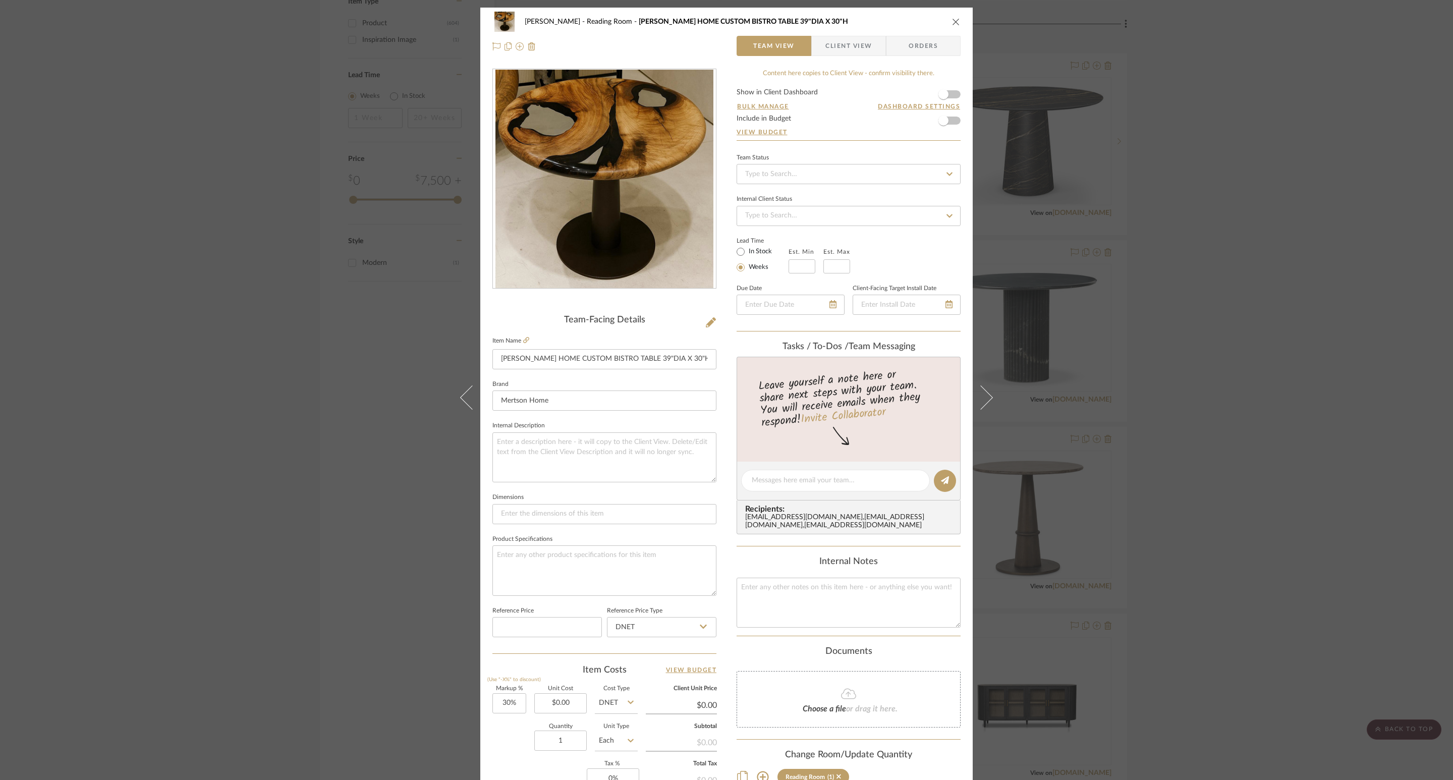
click at [957, 19] on div "Phelps Reading Room MERTSON HOME CUSTOM BISTRO TABLE 39"DIA X 30"H Team View Cl…" at bounding box center [726, 34] width 492 height 53
click at [953, 20] on icon "close" at bounding box center [956, 22] width 8 height 8
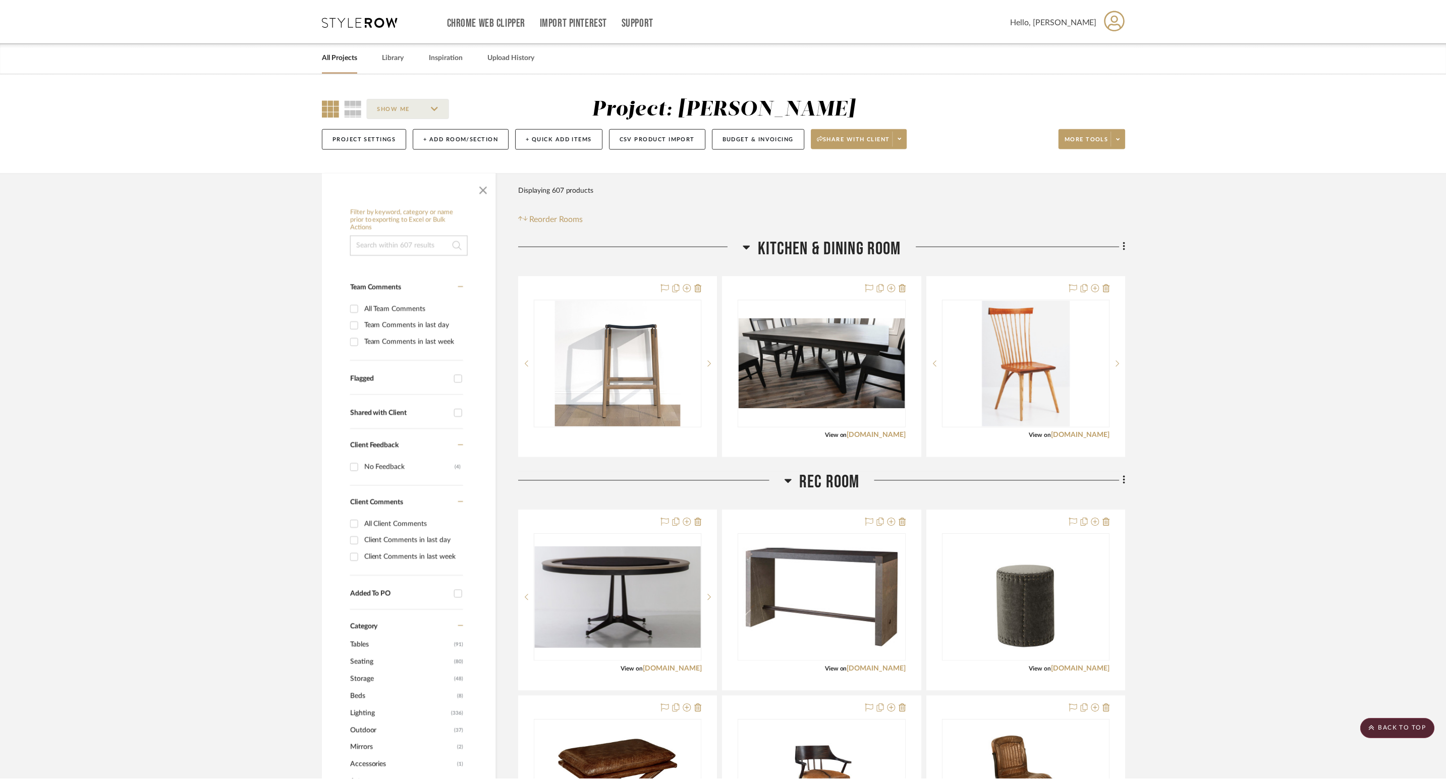
scroll to position [1337, 0]
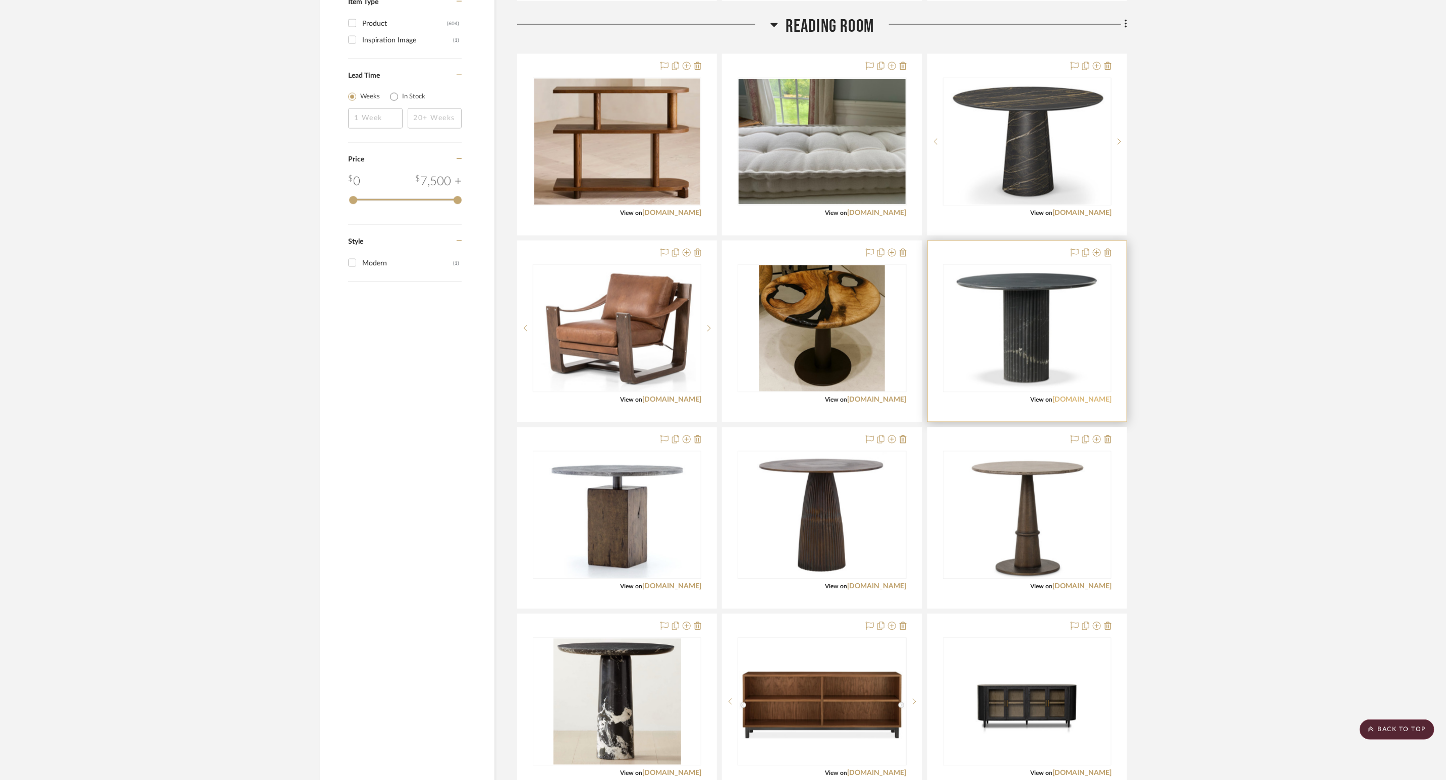
click at [1069, 402] on link "[DOMAIN_NAME]" at bounding box center [1081, 400] width 59 height 7
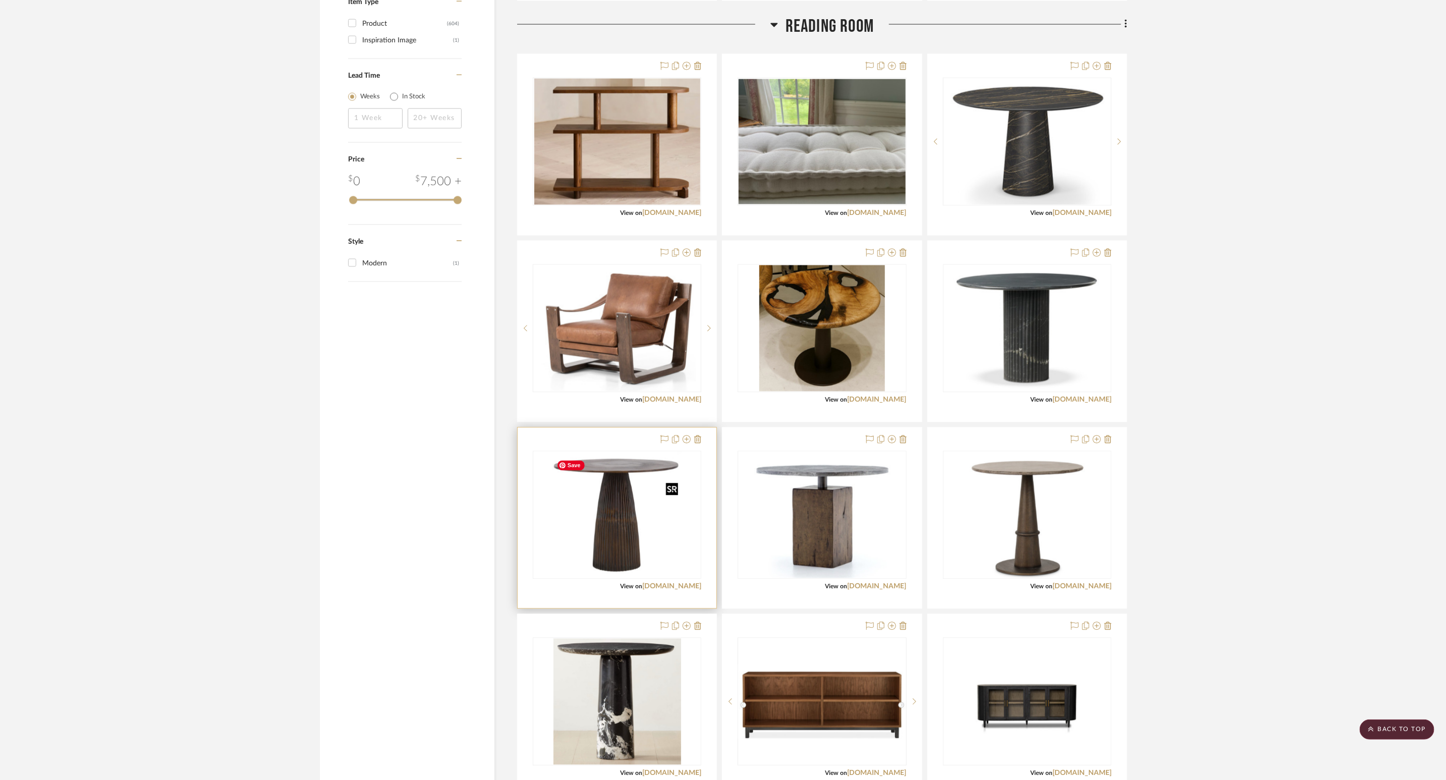
click at [642, 558] on img "0" at bounding box center [617, 515] width 130 height 126
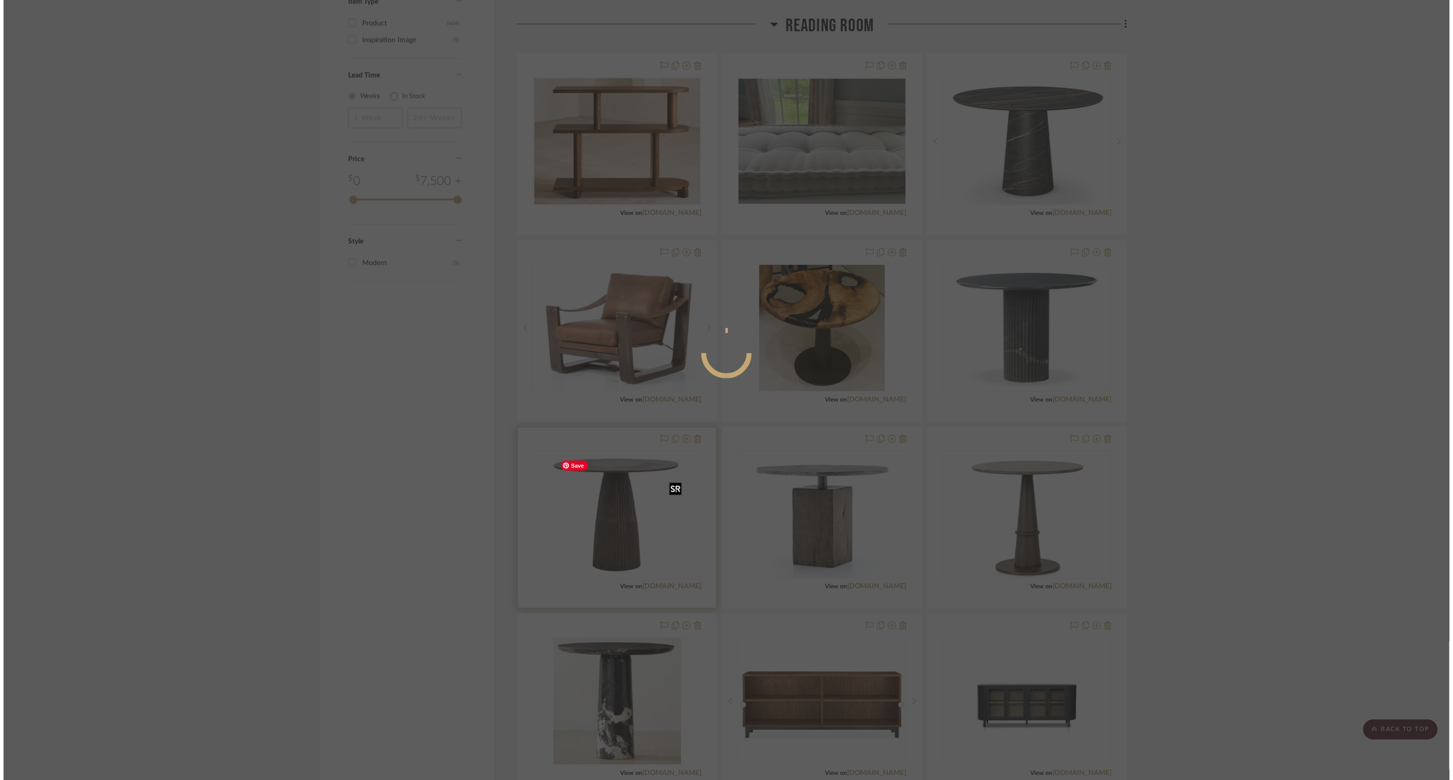
scroll to position [0, 0]
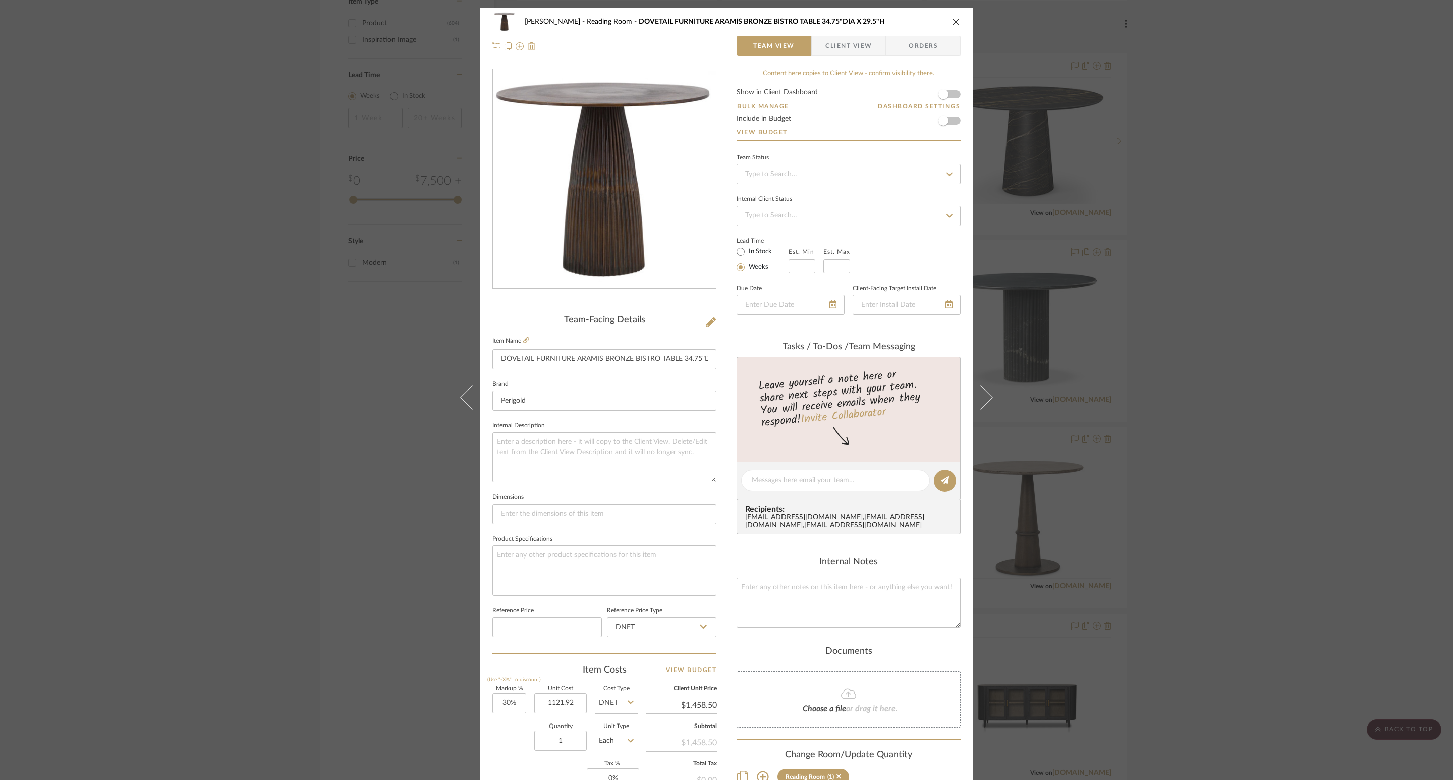
type input "$1,121.92"
click at [952, 20] on icon "close" at bounding box center [956, 22] width 8 height 8
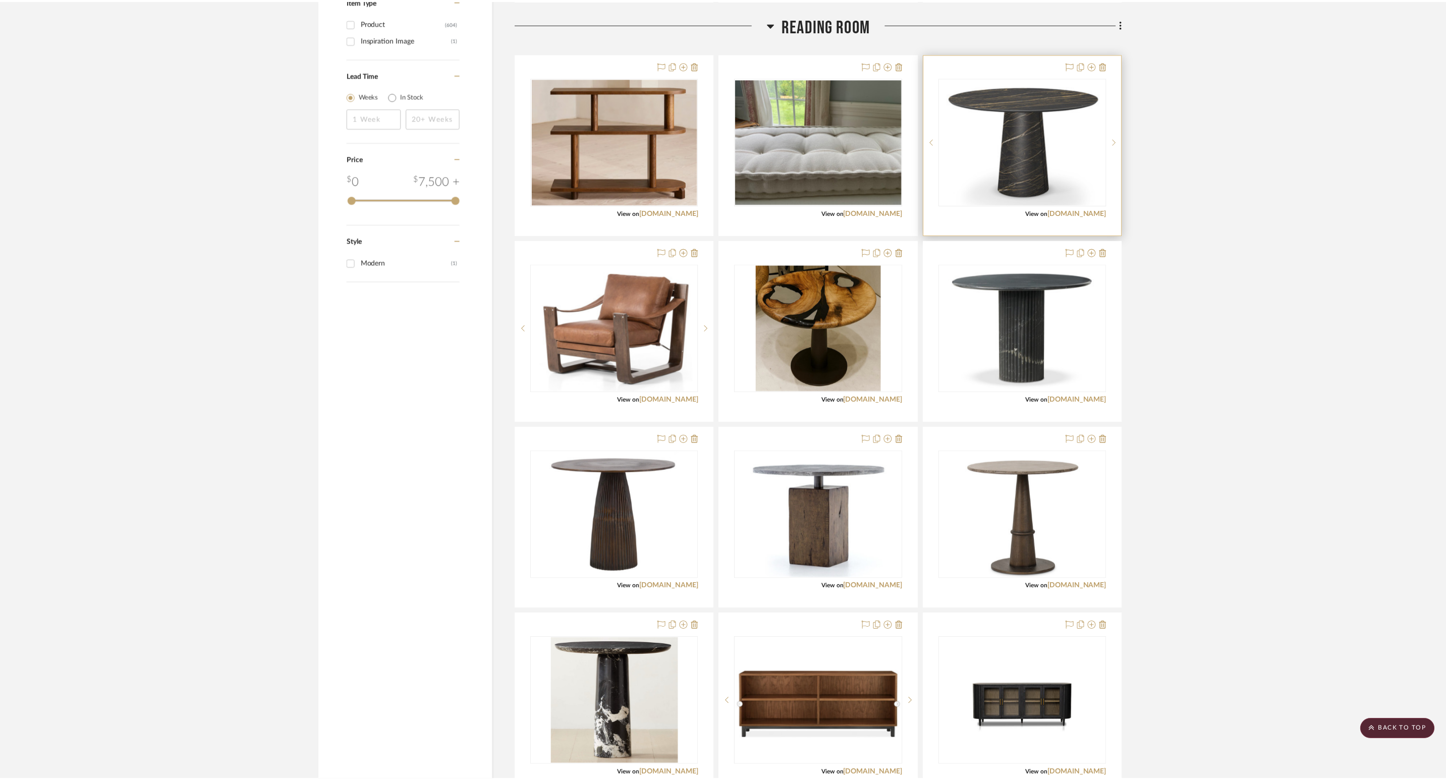
scroll to position [1337, 0]
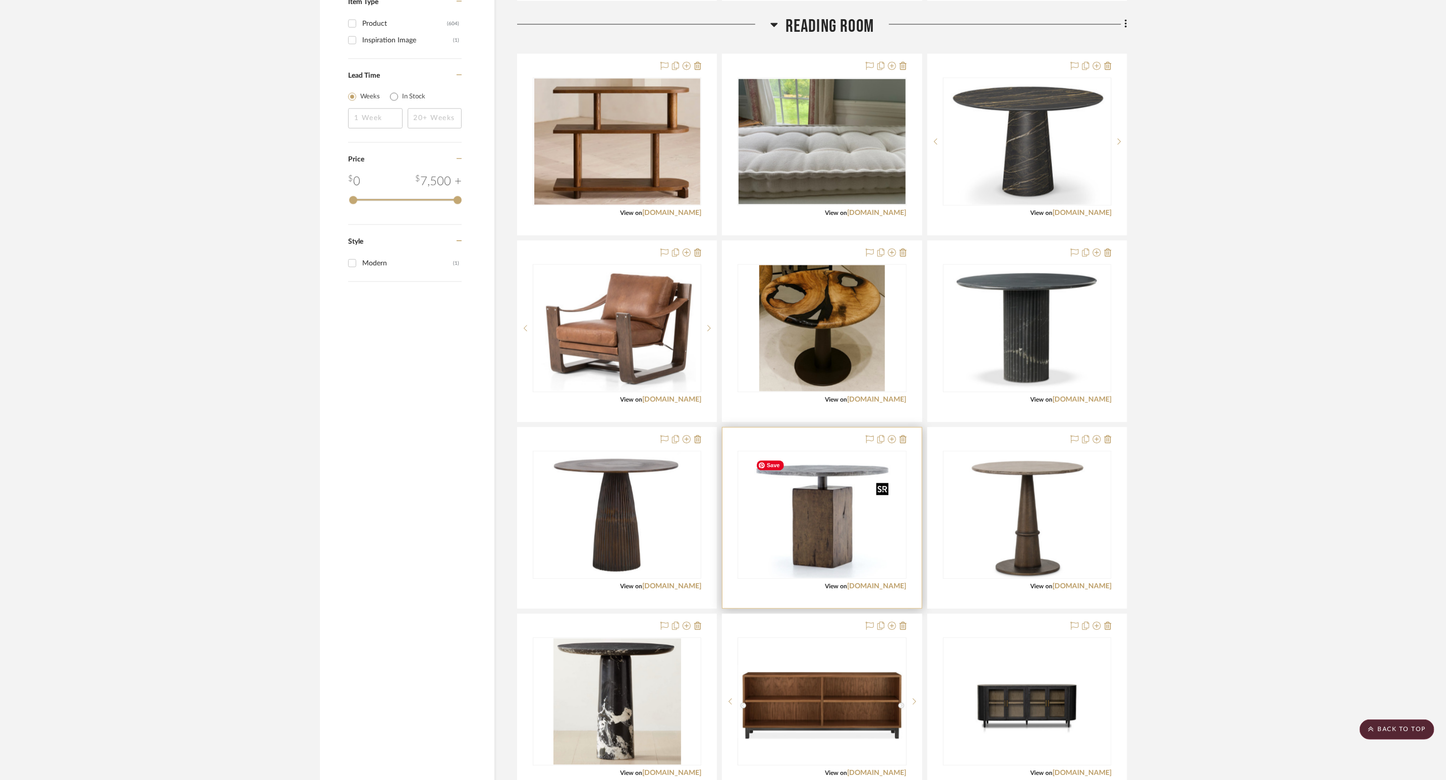
click at [851, 533] on img "0" at bounding box center [821, 515] width 141 height 126
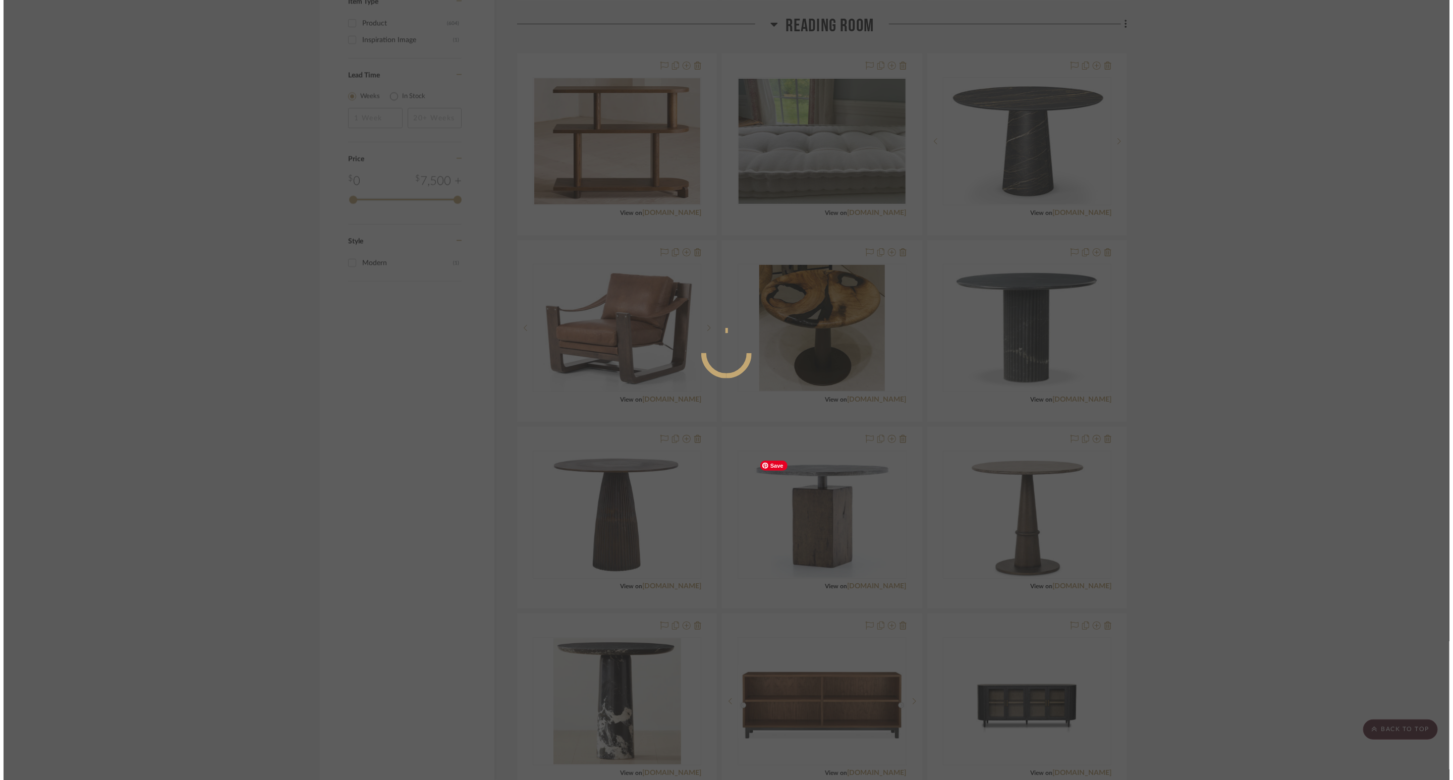
scroll to position [0, 0]
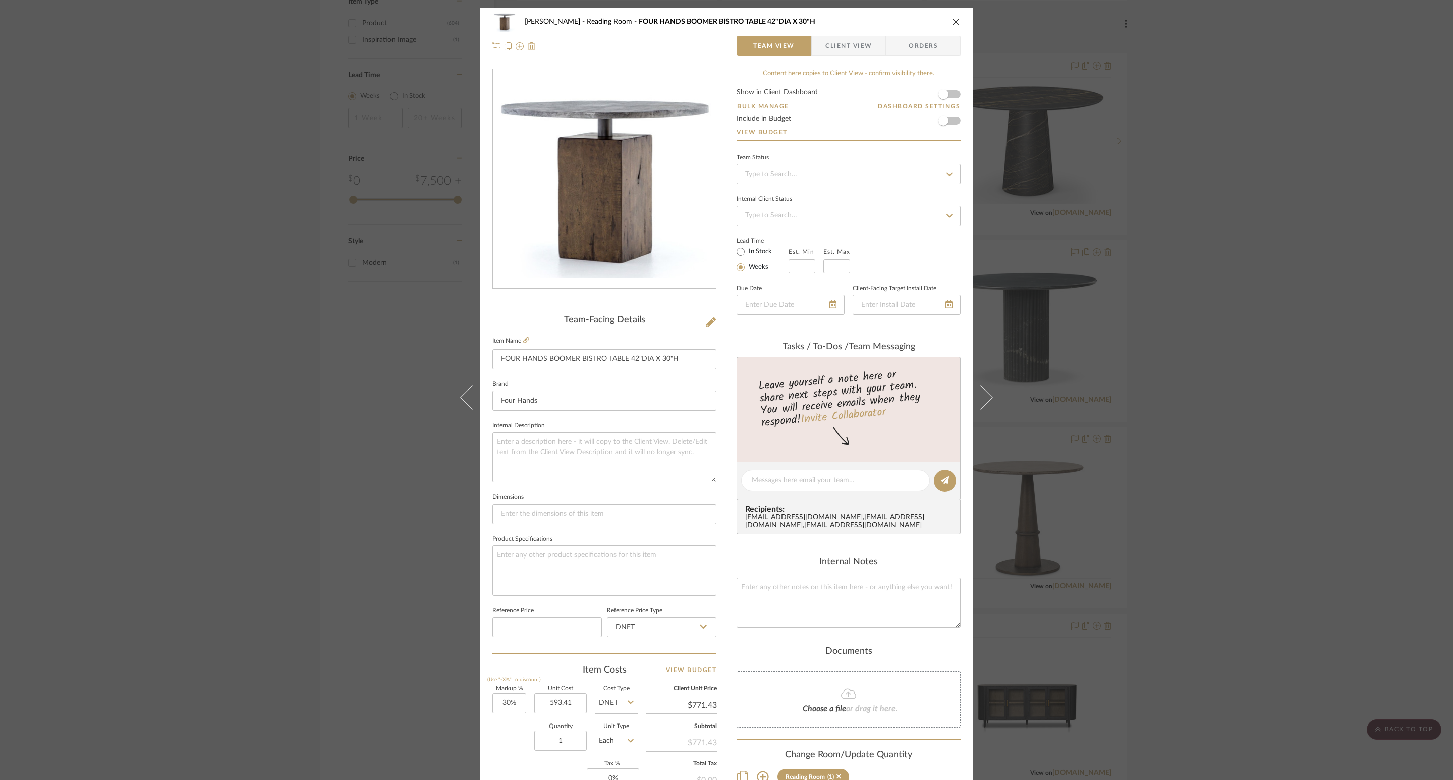
type input "$593.41"
click at [956, 16] on div "Phelps Reading Room FOUR HANDS BOOMER BISTRO TABLE 42"DIA X 30"H" at bounding box center [726, 22] width 468 height 20
click at [955, 21] on icon "close" at bounding box center [956, 22] width 8 height 8
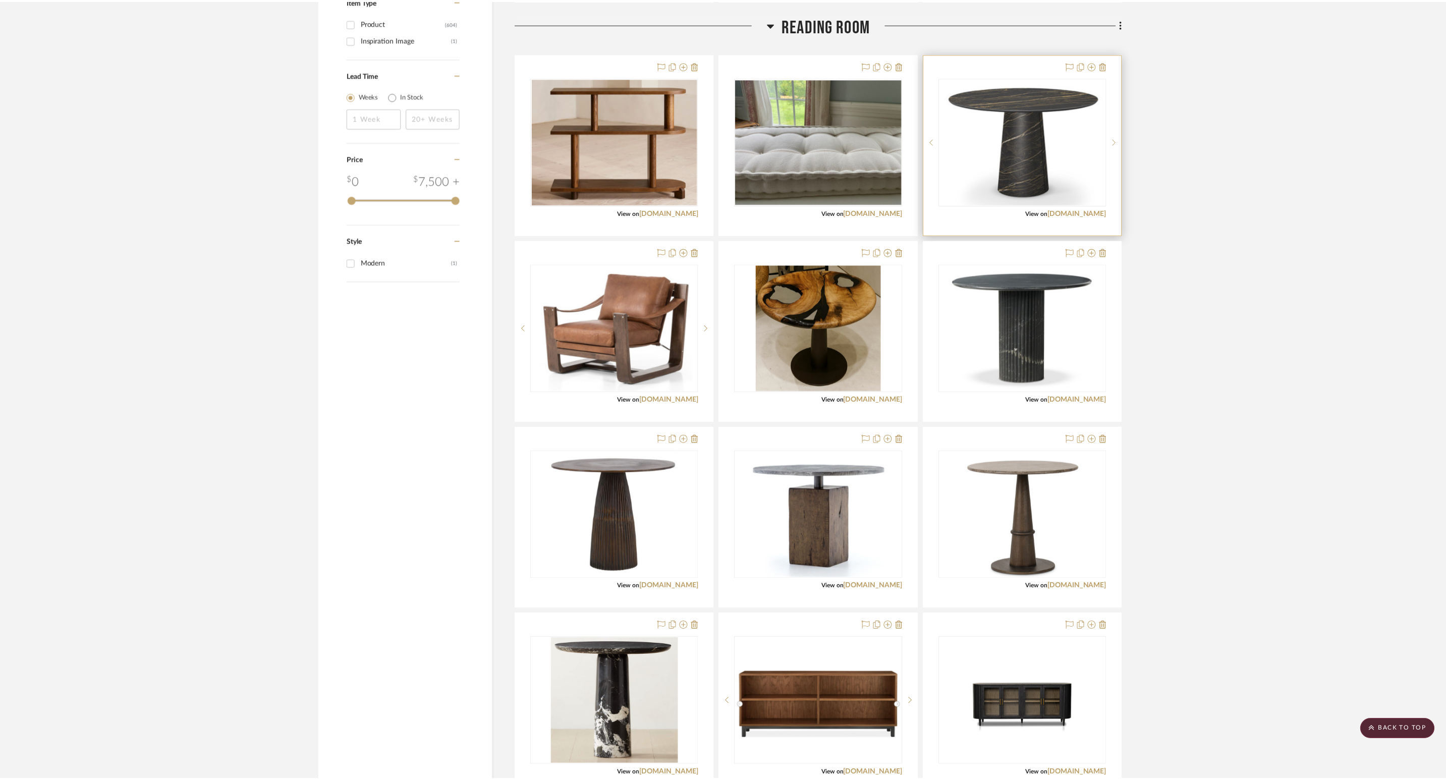
scroll to position [1337, 0]
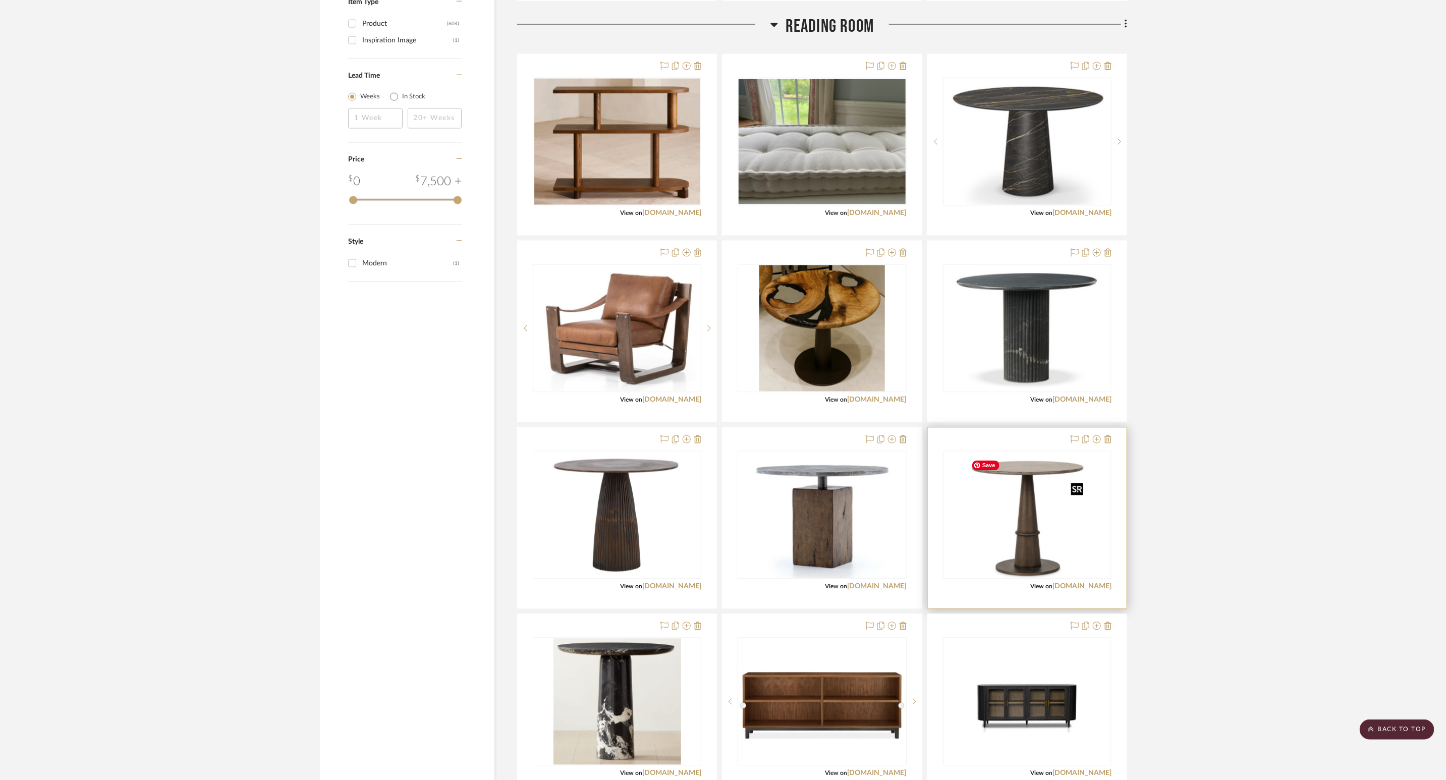
click at [996, 524] on img "0" at bounding box center [1027, 515] width 121 height 126
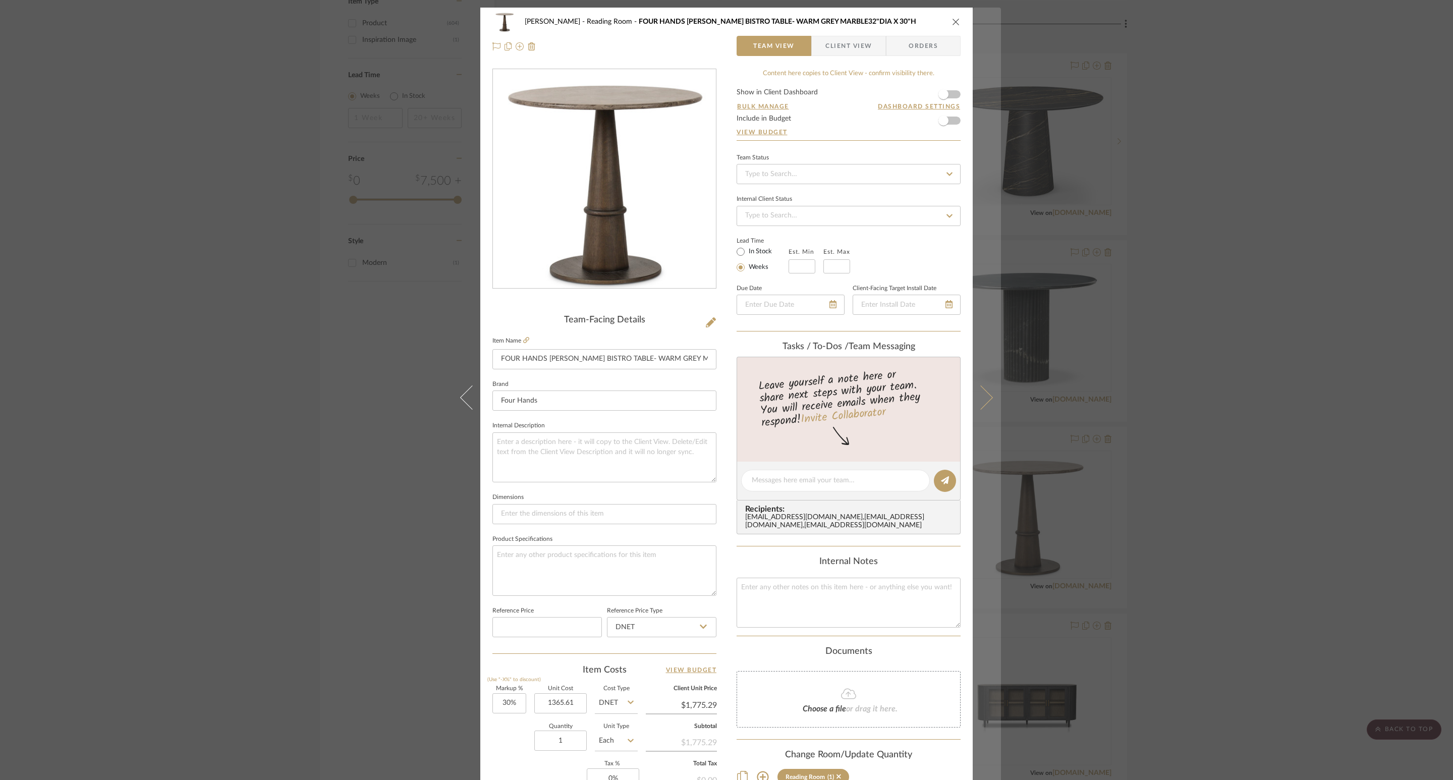
type input "$1,365.61"
drag, startPoint x: 957, startPoint y: 20, endPoint x: 972, endPoint y: 61, distance: 43.1
click at [957, 20] on div "Phelps Reading Room FOUR HANDS GOETZ BISTRO TABLE- WARM GREY MARBLE32"DIA X 30"…" at bounding box center [726, 34] width 492 height 53
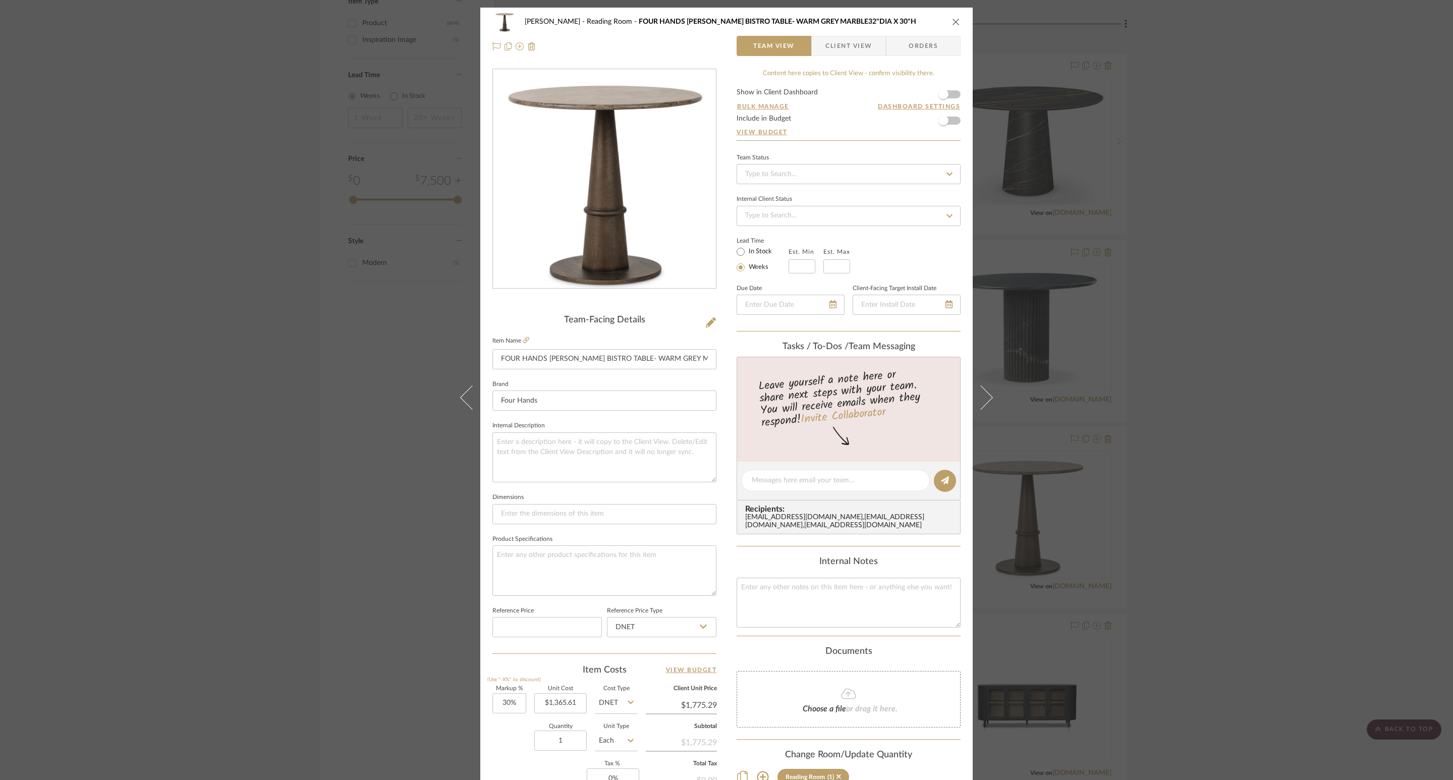
click at [952, 22] on icon "close" at bounding box center [956, 22] width 8 height 8
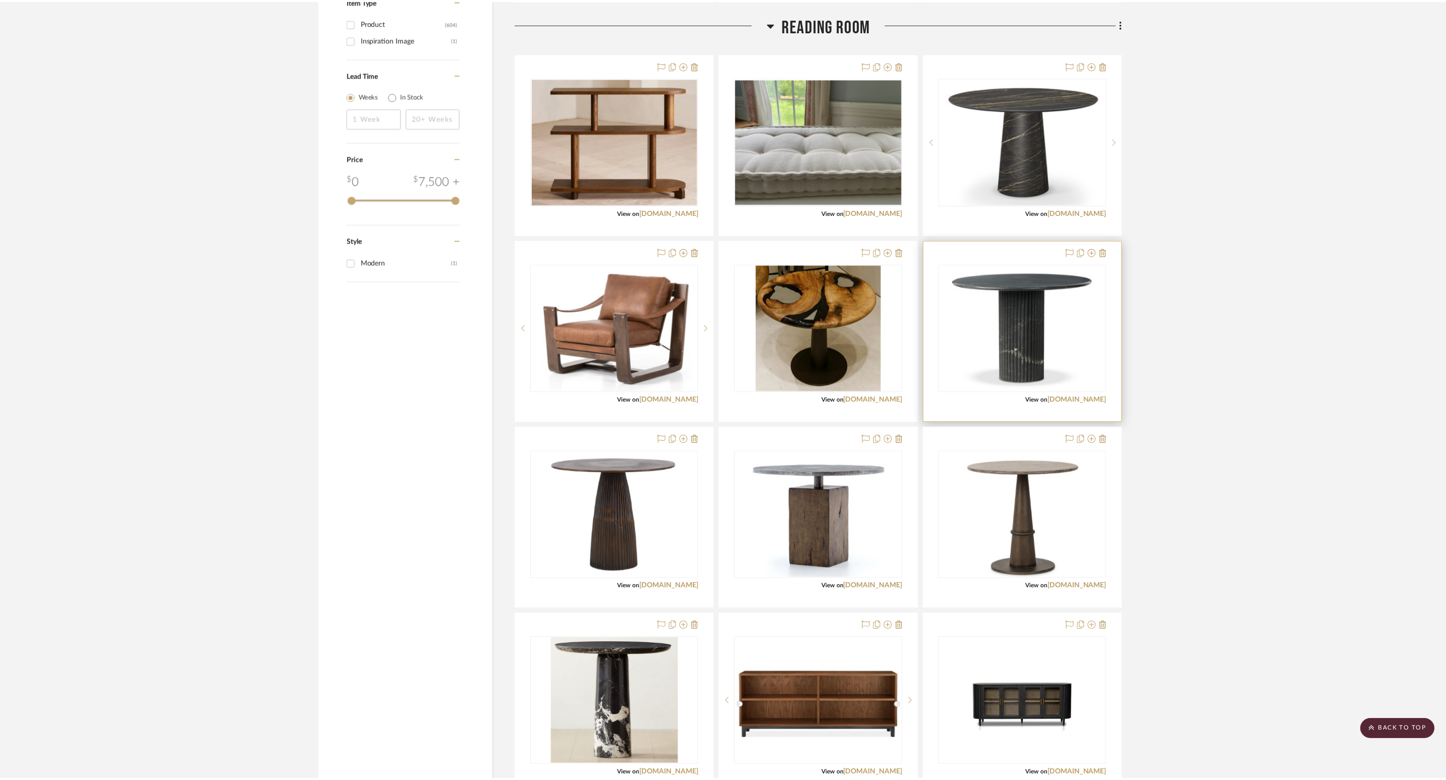
scroll to position [1337, 0]
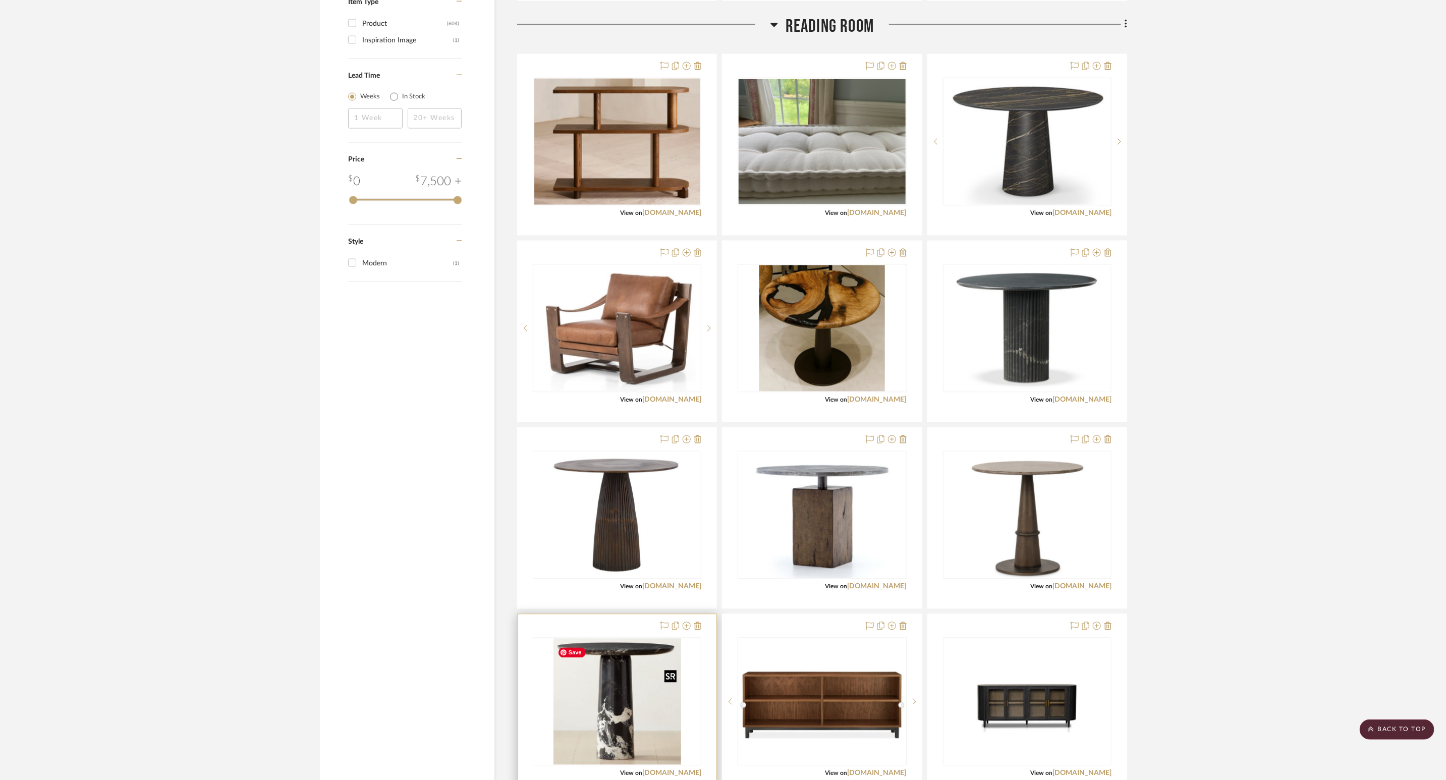
click at [657, 641] on img "0" at bounding box center [617, 702] width 128 height 126
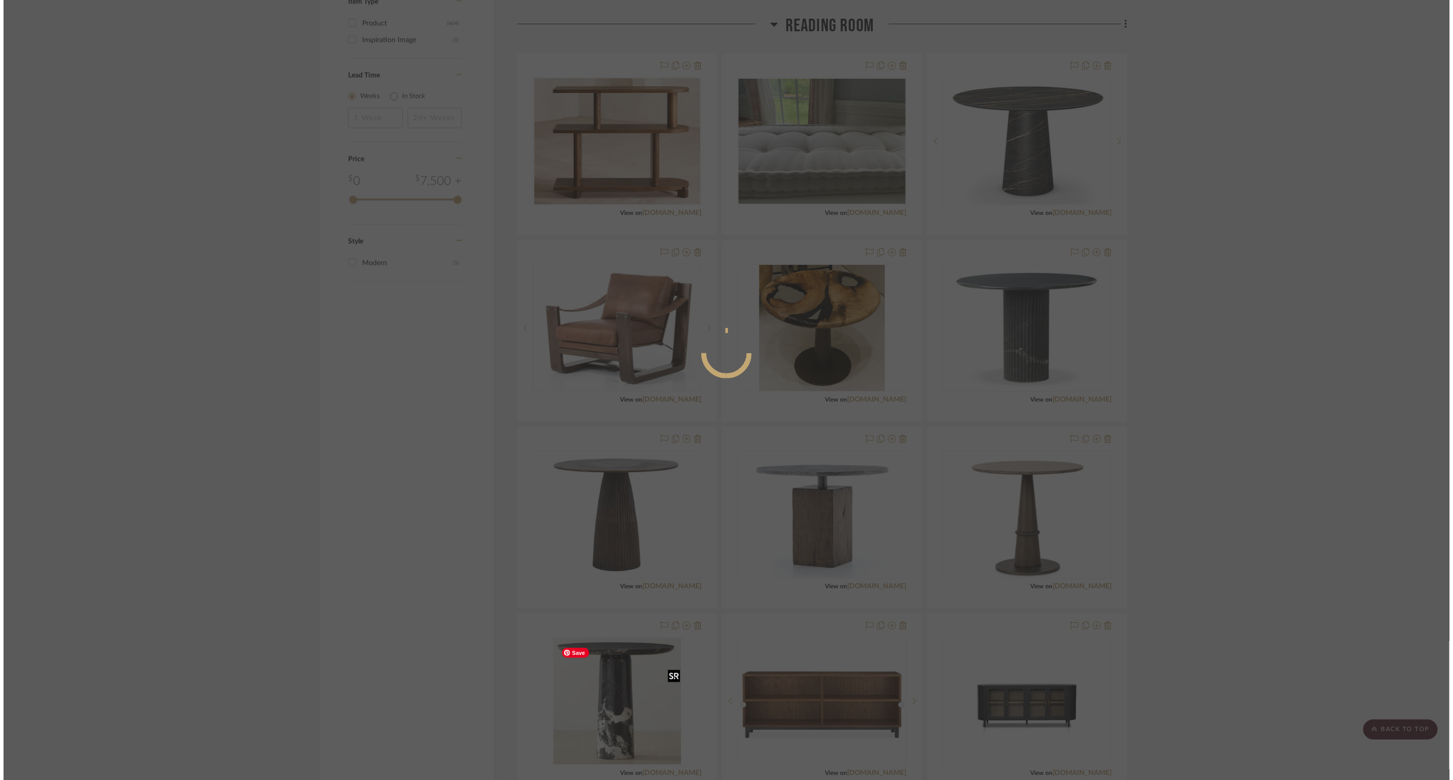
scroll to position [0, 0]
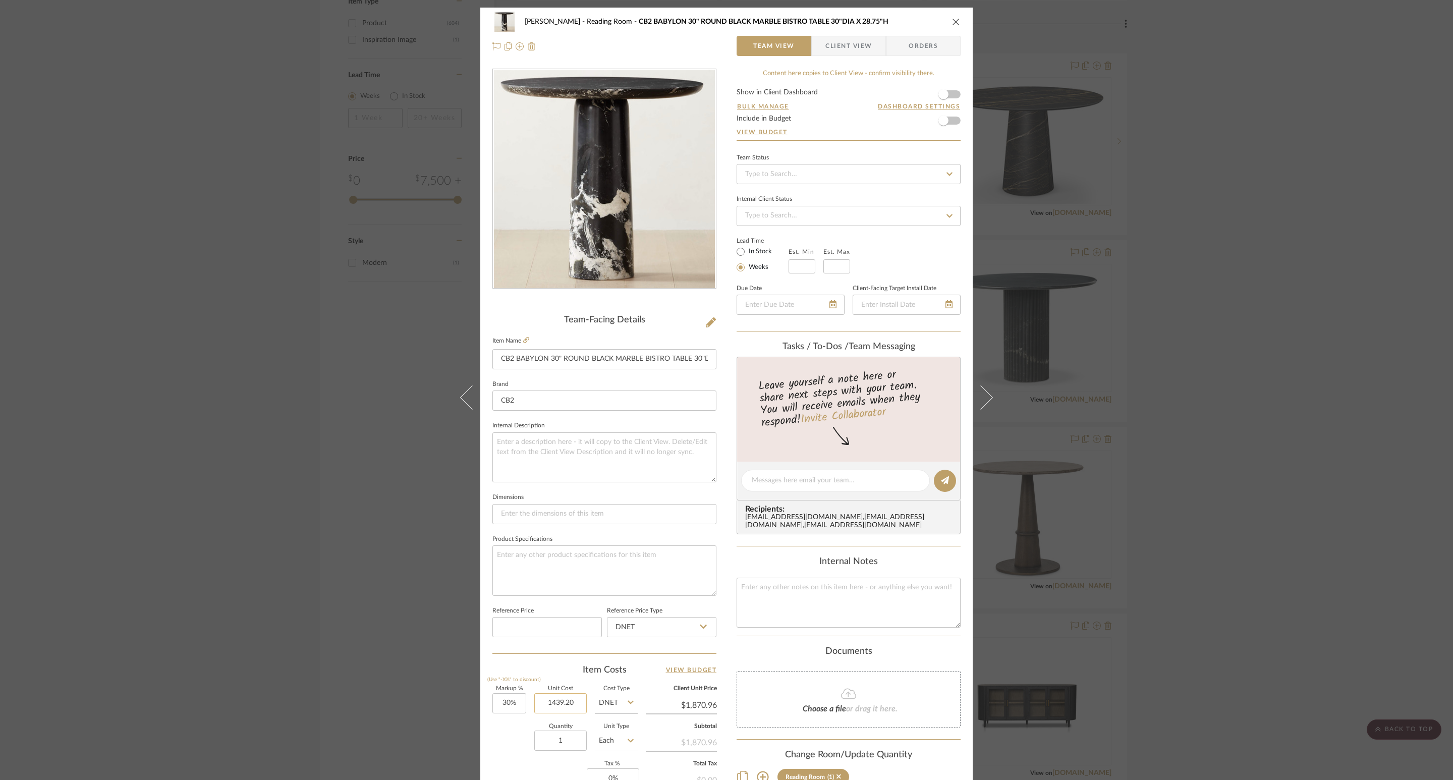
click at [578, 641] on input "1439.20" at bounding box center [560, 703] width 52 height 20
type input "$1,439.20"
drag, startPoint x: 1285, startPoint y: 591, endPoint x: 1199, endPoint y: 565, distance: 90.2
click at [1285, 591] on div "Phelps Reading Room CB2 BABYLON 30" ROUND BLACK MARBLE BISTRO TABLE 30"DIA X 28…" at bounding box center [726, 390] width 1453 height 780
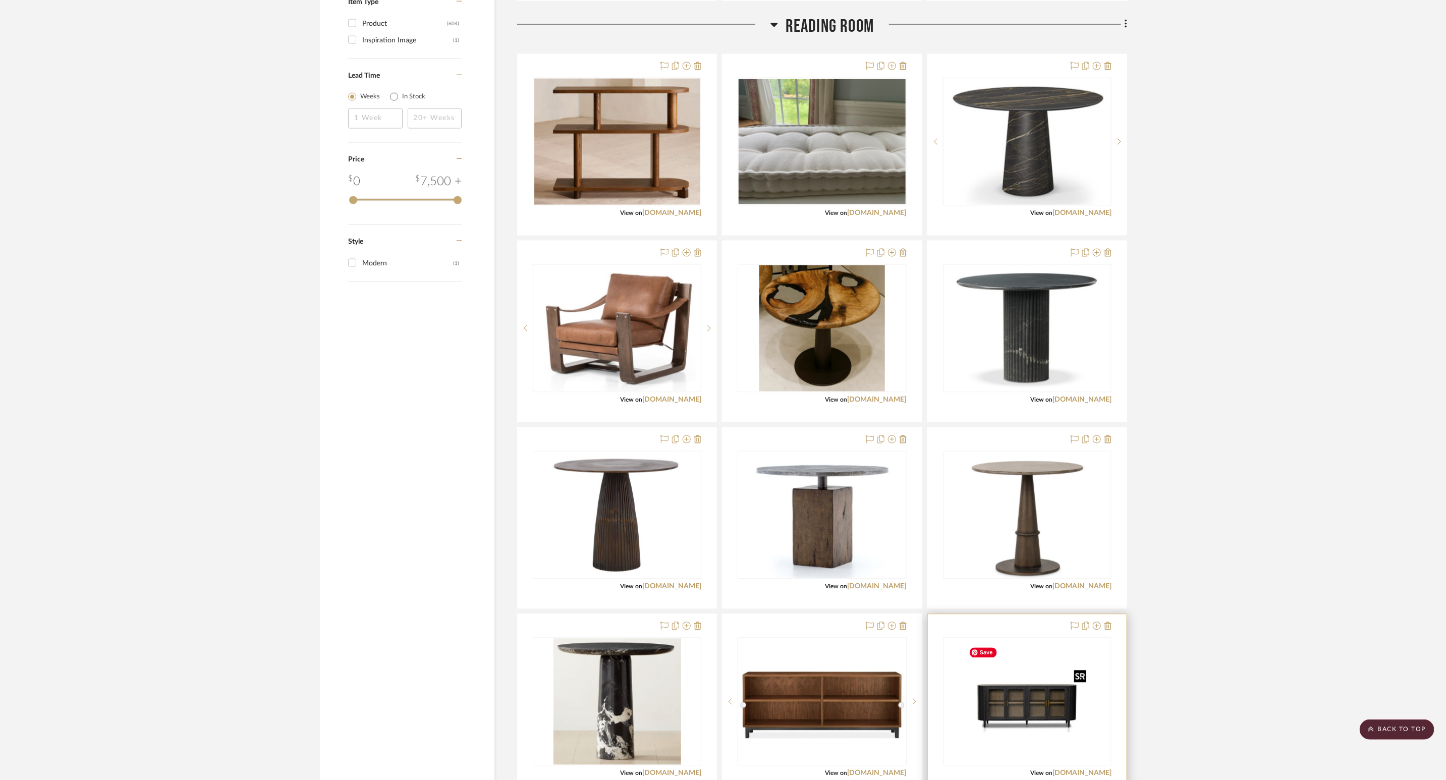
scroll to position [1564, 0]
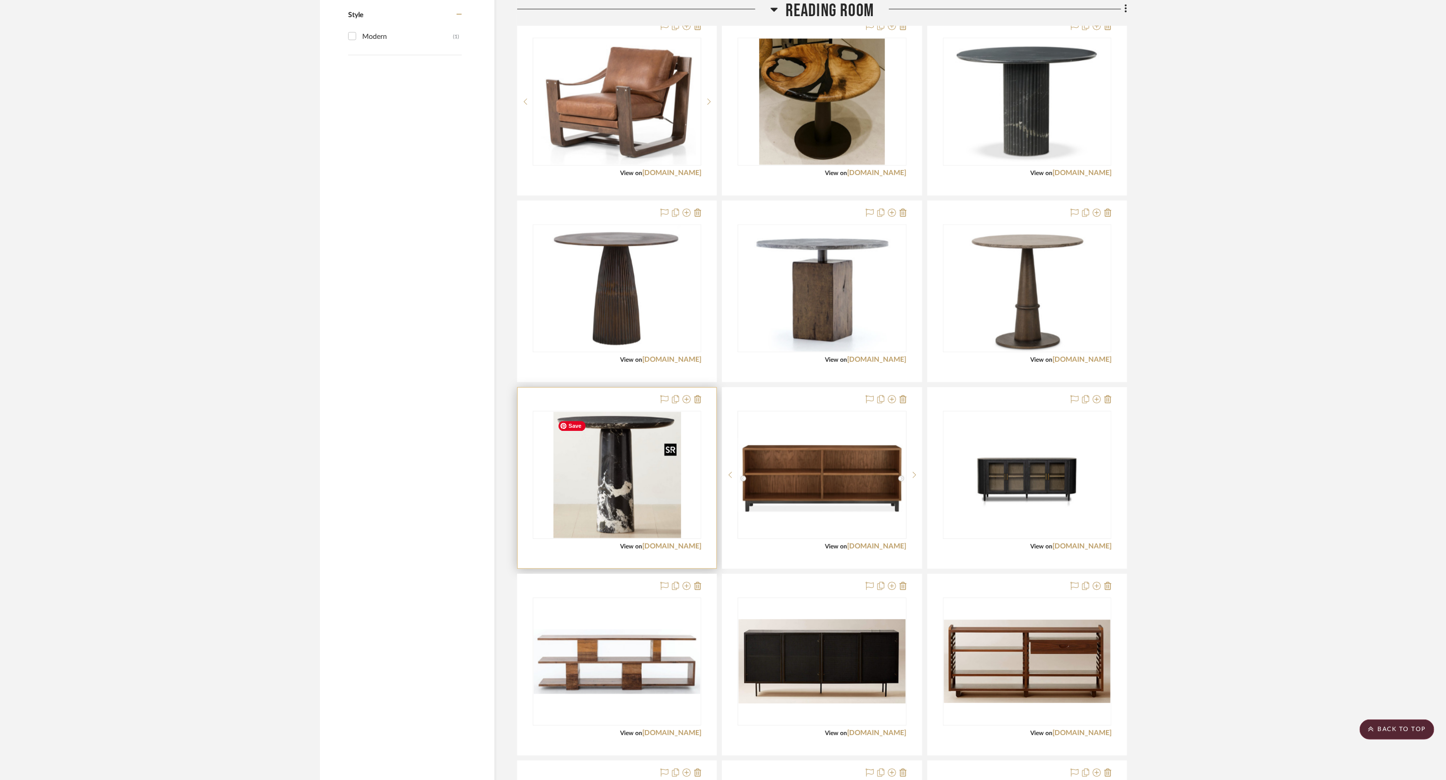
click at [615, 528] on img "0" at bounding box center [617, 475] width 128 height 126
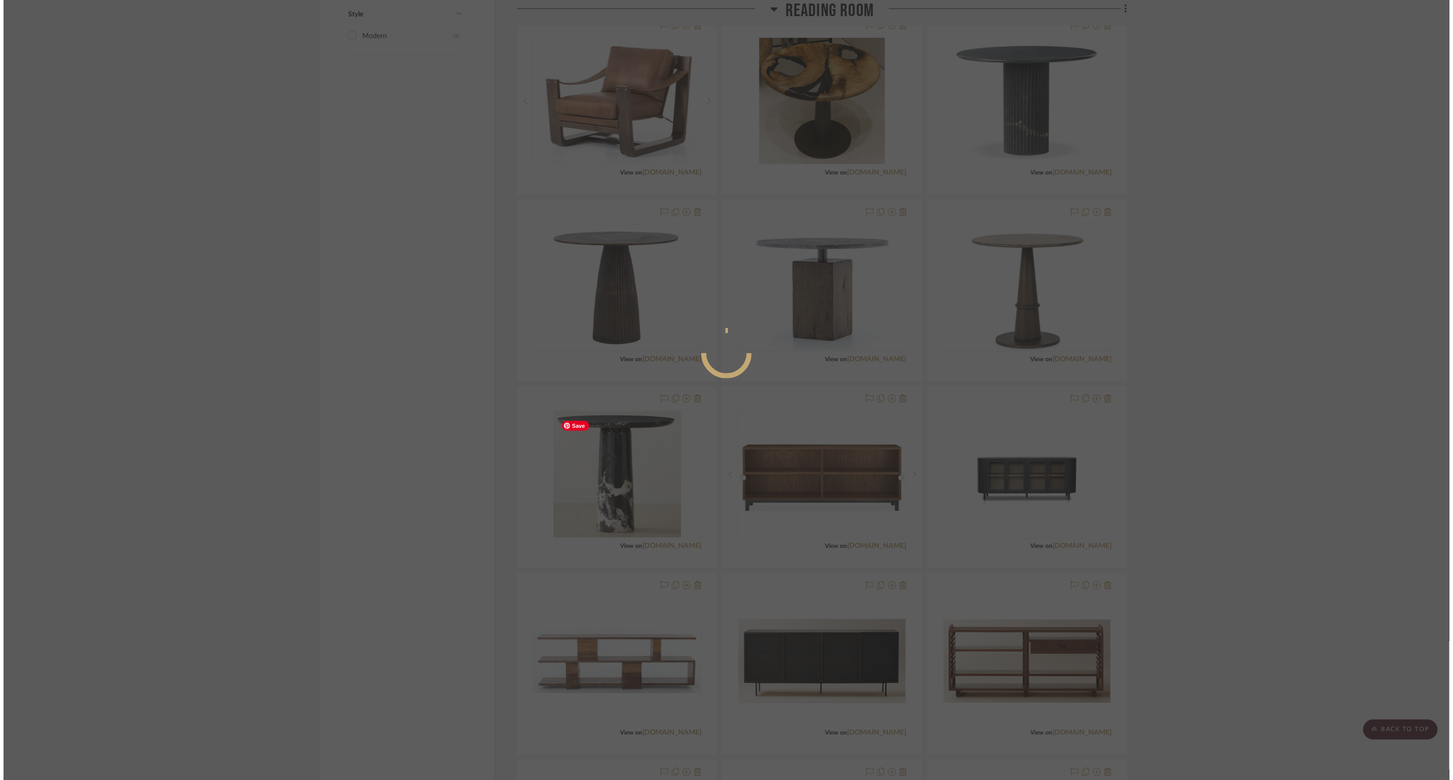
scroll to position [0, 0]
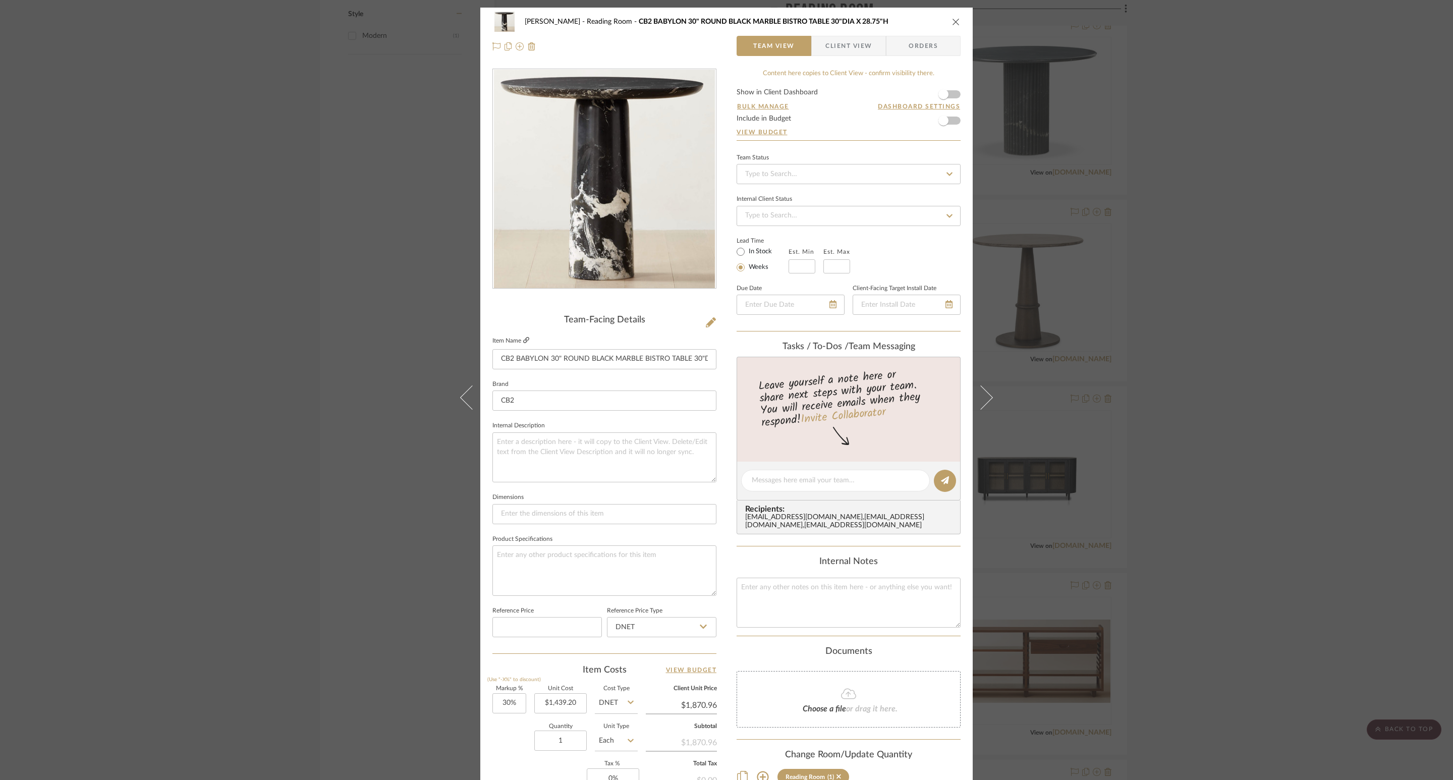
click at [523, 340] on icon at bounding box center [526, 340] width 6 height 6
click at [954, 18] on icon "close" at bounding box center [956, 22] width 8 height 8
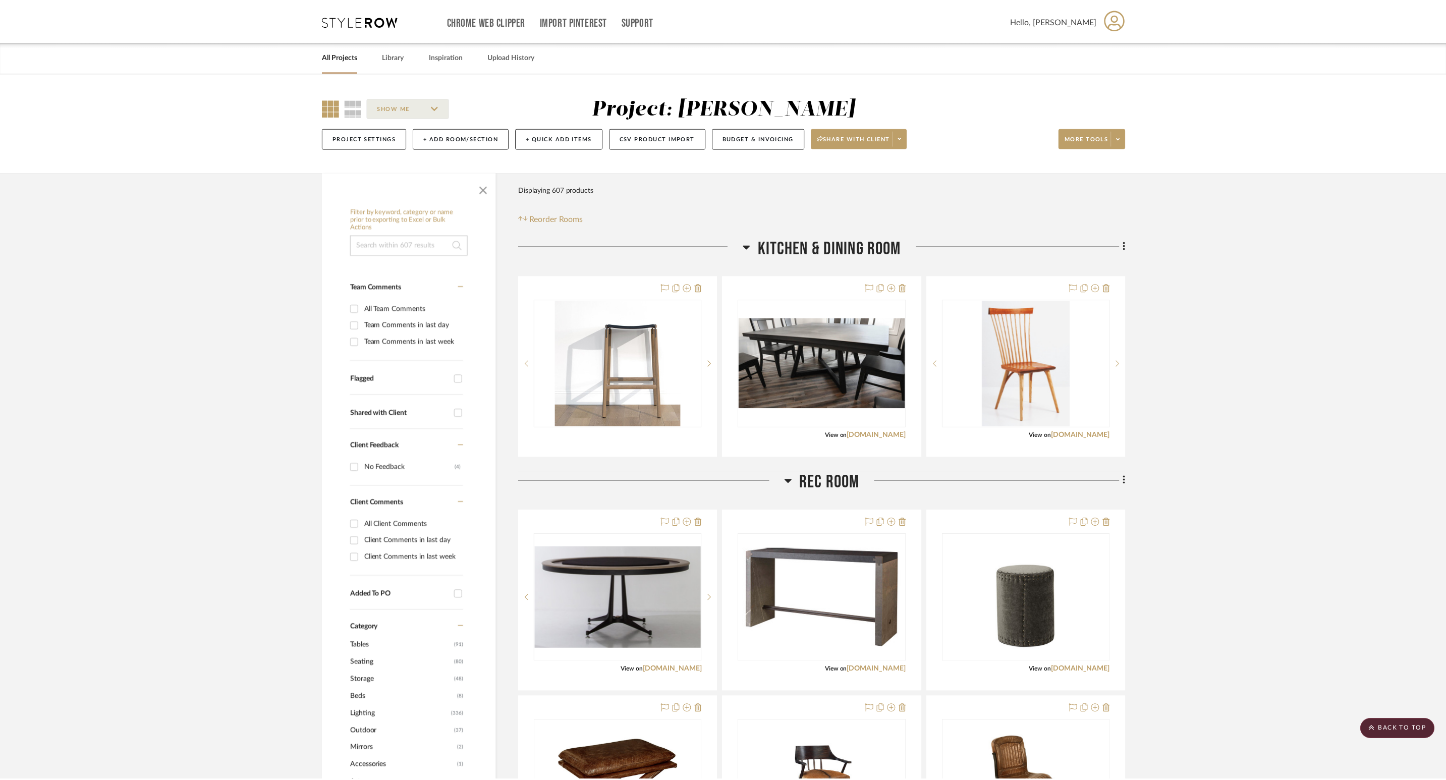
scroll to position [1564, 0]
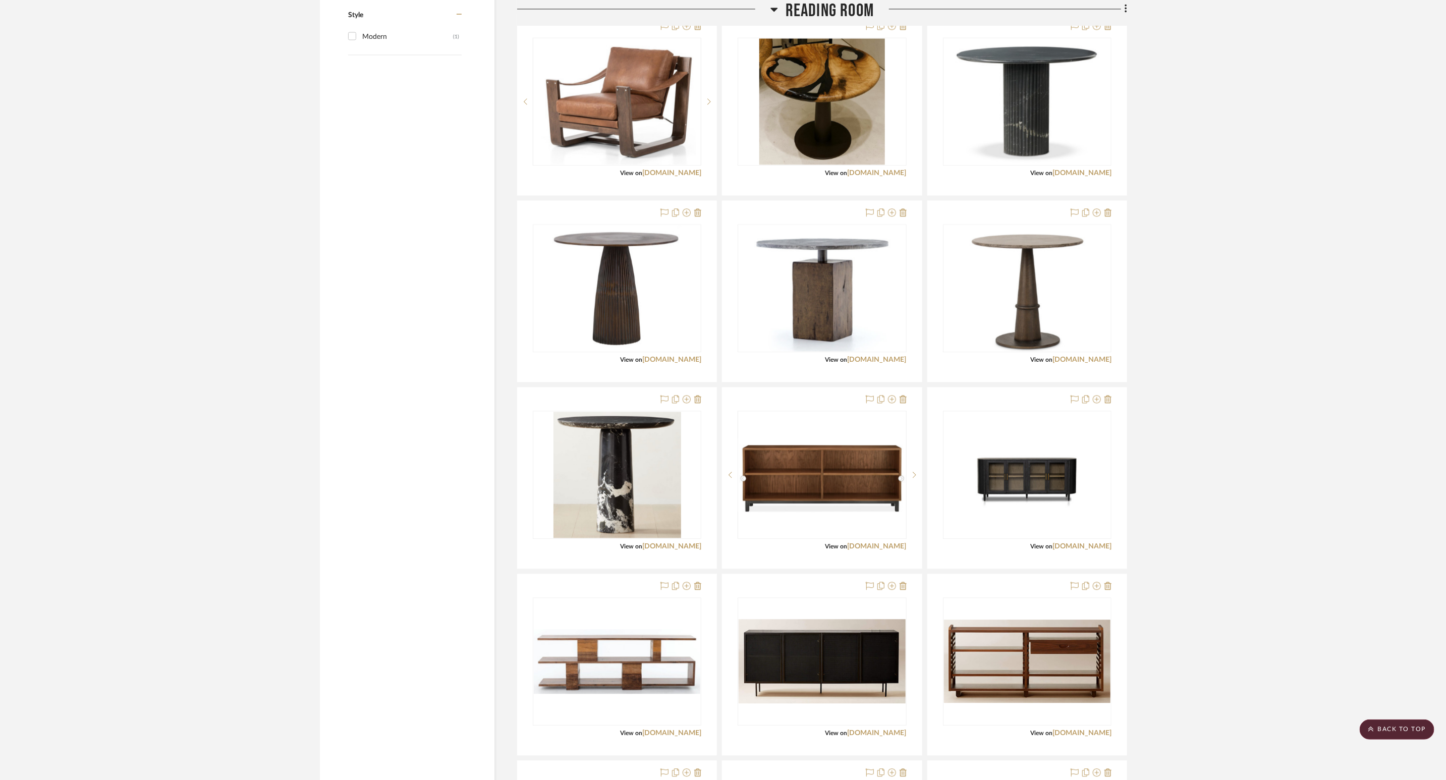
click at [1219, 536] on project-details-page "SHOW ME Project: Phelps Project Settings + Add Room/Section + Quick Add Items C…" at bounding box center [723, 633] width 1446 height 4249
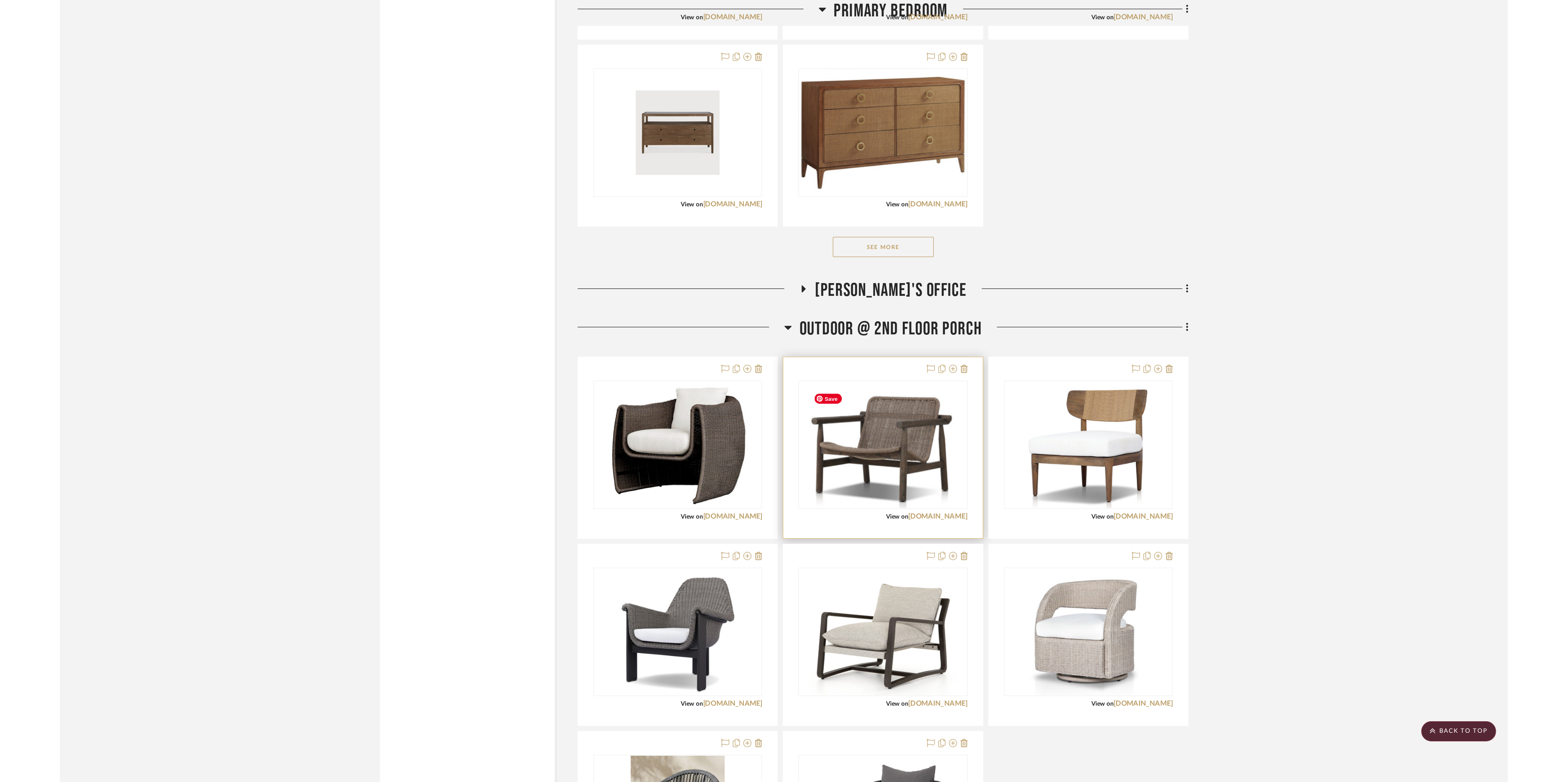
scroll to position [2563, 0]
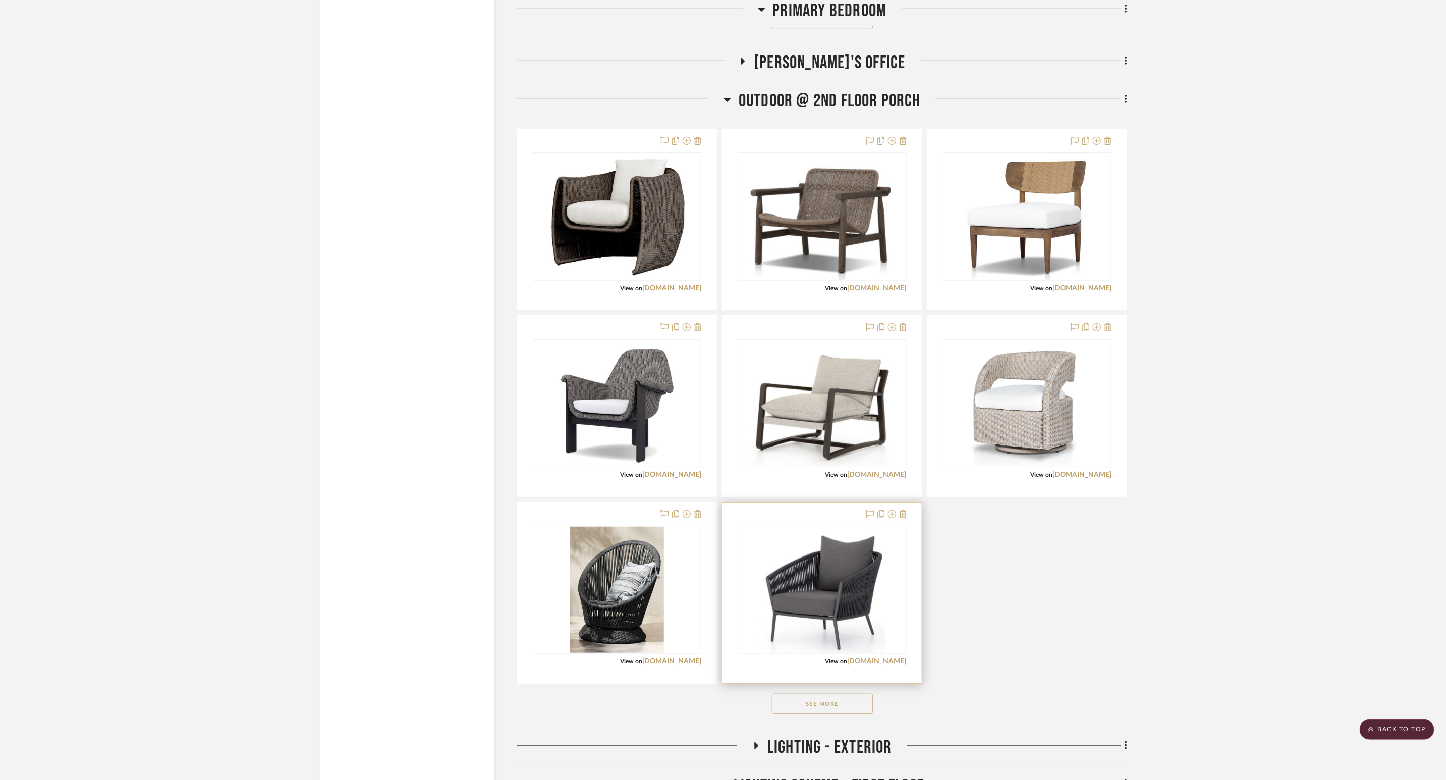
drag, startPoint x: 856, startPoint y: 710, endPoint x: 916, endPoint y: 654, distance: 82.5
click at [856, 641] on button "See More" at bounding box center [822, 704] width 101 height 20
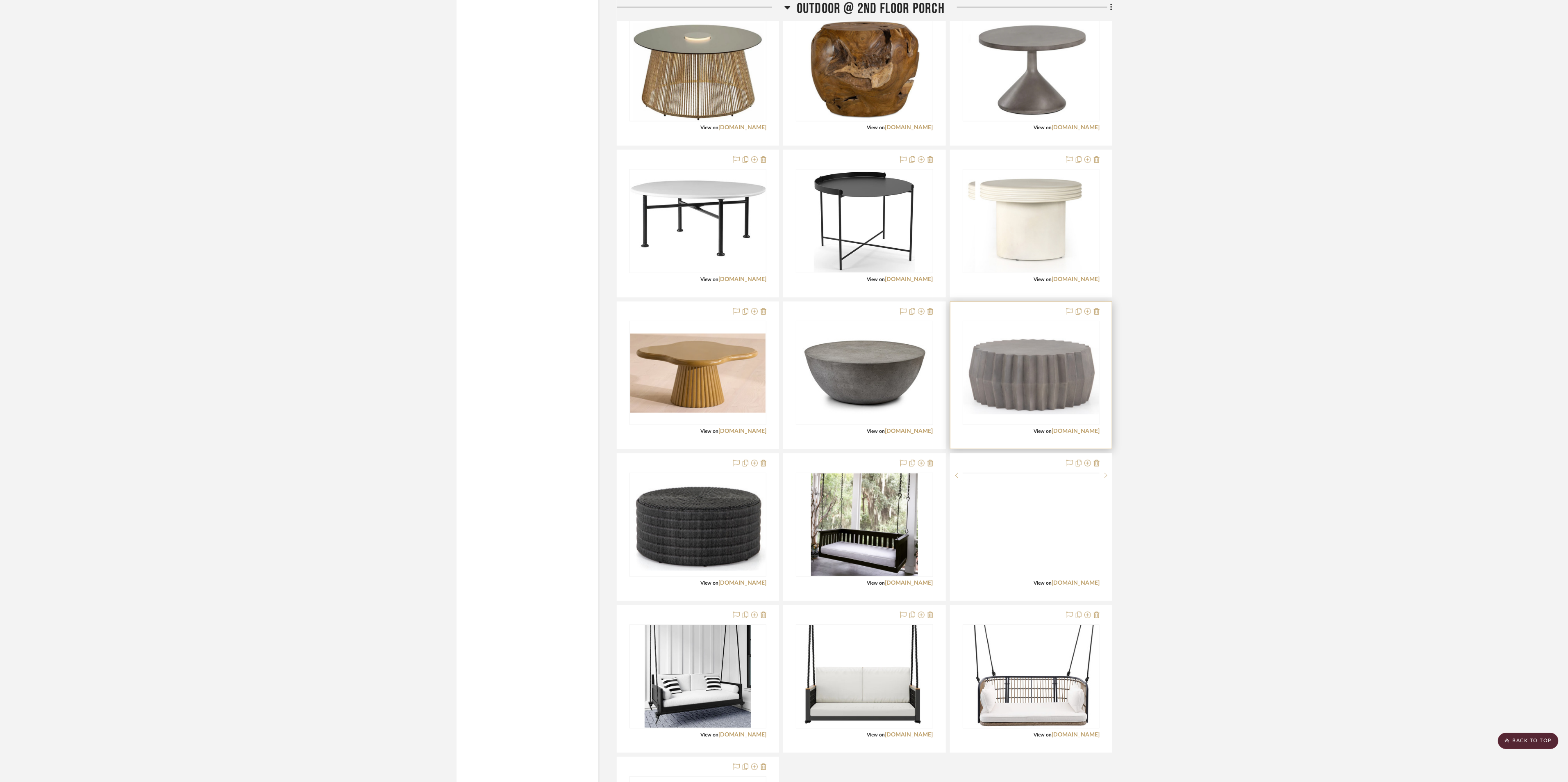
scroll to position [3917, 0]
